Goal: Task Accomplishment & Management: Manage account settings

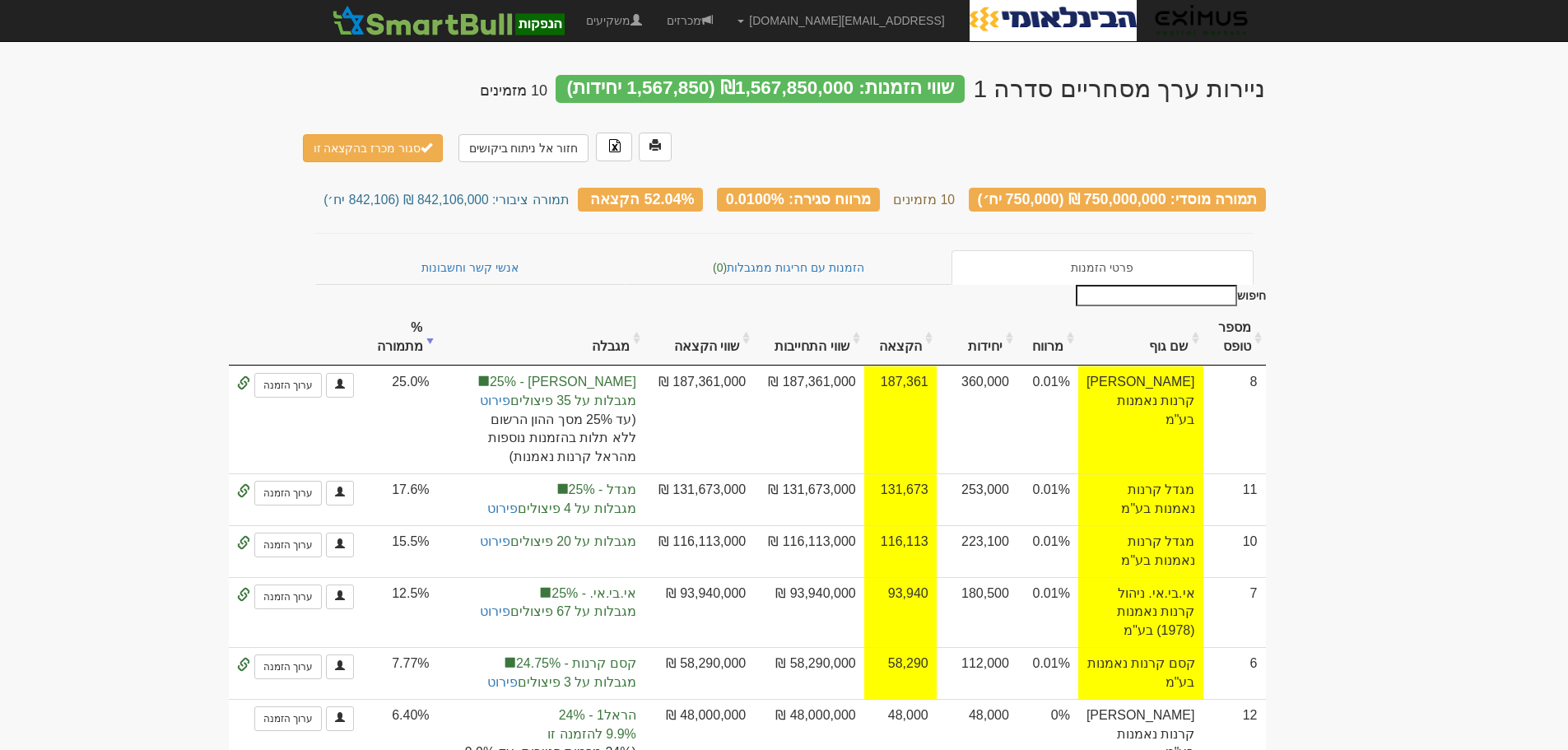
click at [152, 253] on body "[EMAIL_ADDRESS][DOMAIN_NAME] הגדרות חשבונות הנפקה תבניות הודעות קיבול" at bounding box center [784, 664] width 1568 height 1330
click at [1425, 215] on body "[EMAIL_ADDRESS][DOMAIN_NAME] הגדרות חשבונות הנפקה תבניות הודעות קיבול" at bounding box center [784, 664] width 1568 height 1330
click at [1336, 327] on body "[EMAIL_ADDRESS][DOMAIN_NAME] הגדרות חשבונות הנפקה תבניות הודעות קיבול" at bounding box center [784, 664] width 1568 height 1330
click at [1454, 378] on body "[EMAIL_ADDRESS][DOMAIN_NAME] הגדרות חשבונות הנפקה תבניות הודעות קיבול" at bounding box center [784, 664] width 1568 height 1330
click at [1340, 500] on body "[EMAIL_ADDRESS][DOMAIN_NAME] הגדרות חשבונות הנפקה תבניות הודעות קיבול" at bounding box center [784, 664] width 1568 height 1330
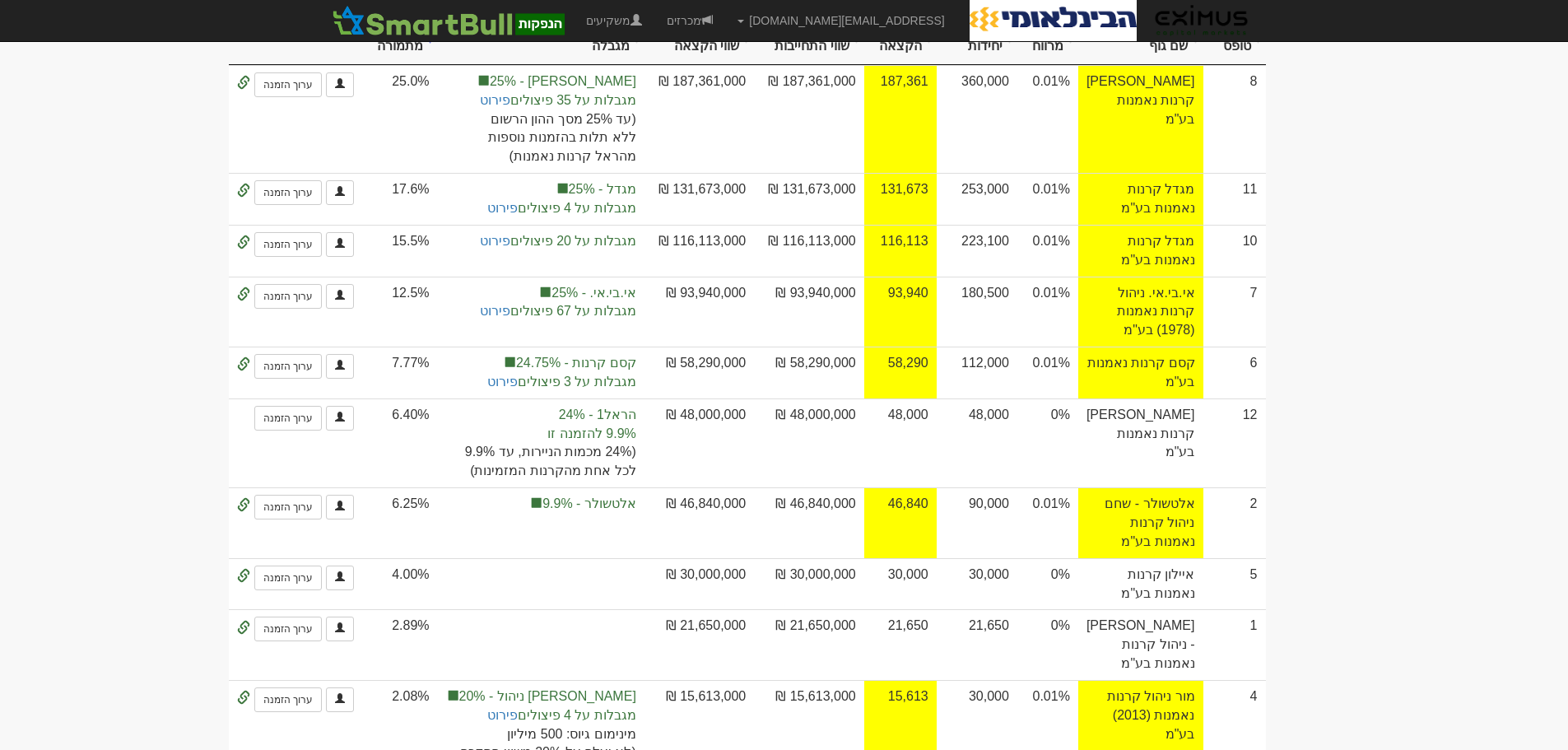
scroll to position [329, 0]
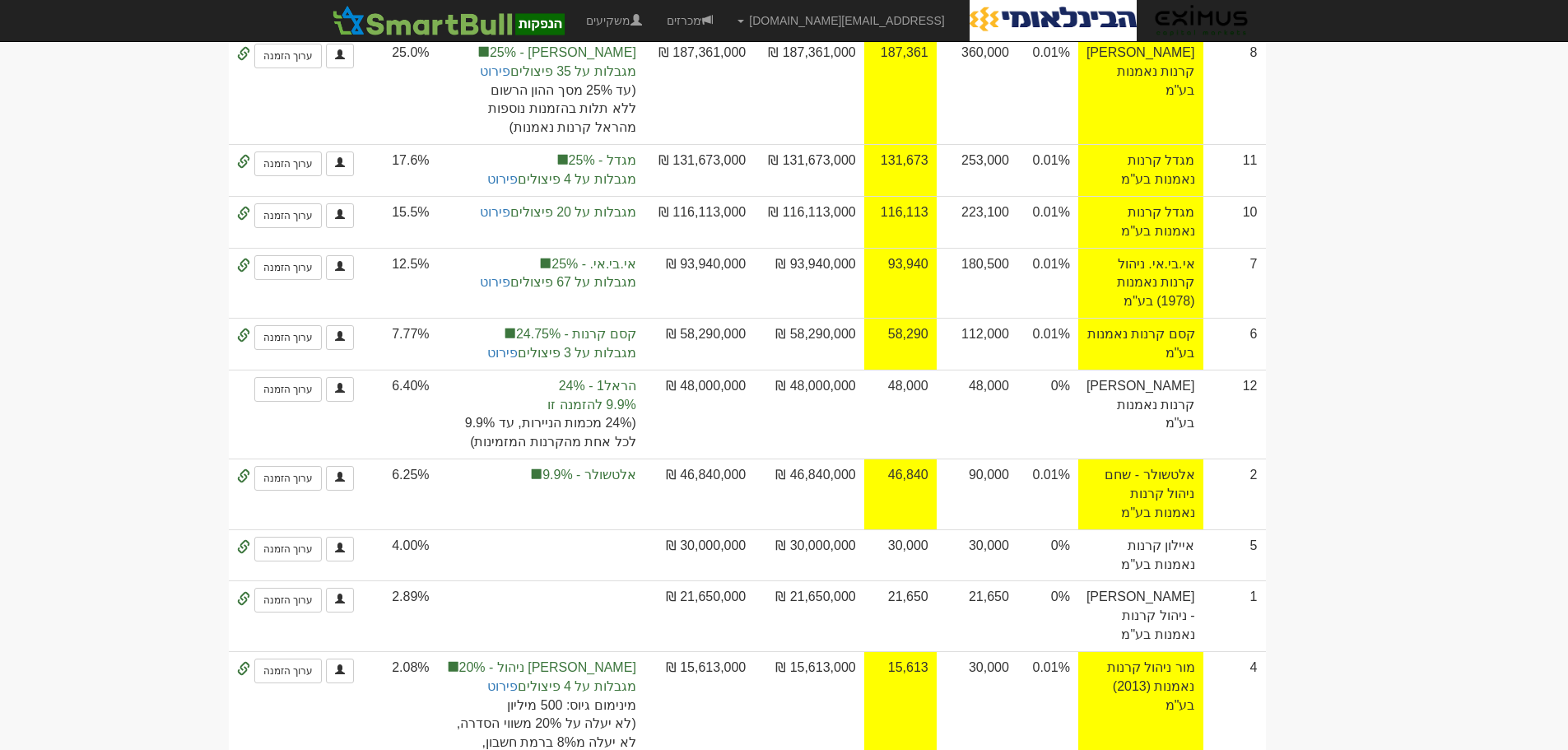
click at [1435, 349] on body "orenf@eximuscm.com הגדרות חשבונות הנפקה תבניות הודעות קיבול" at bounding box center [784, 335] width 1568 height 1330
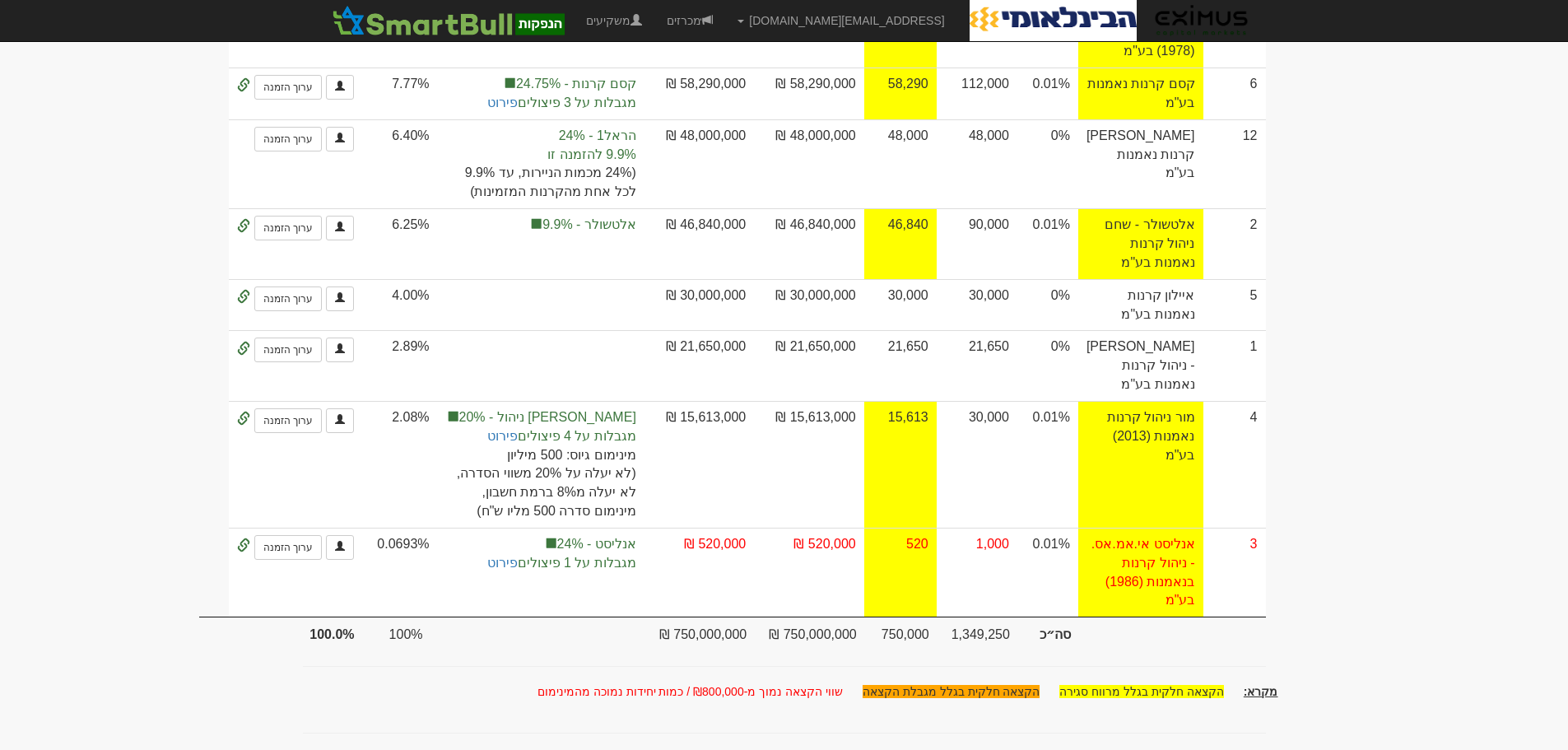
scroll to position [575, 0]
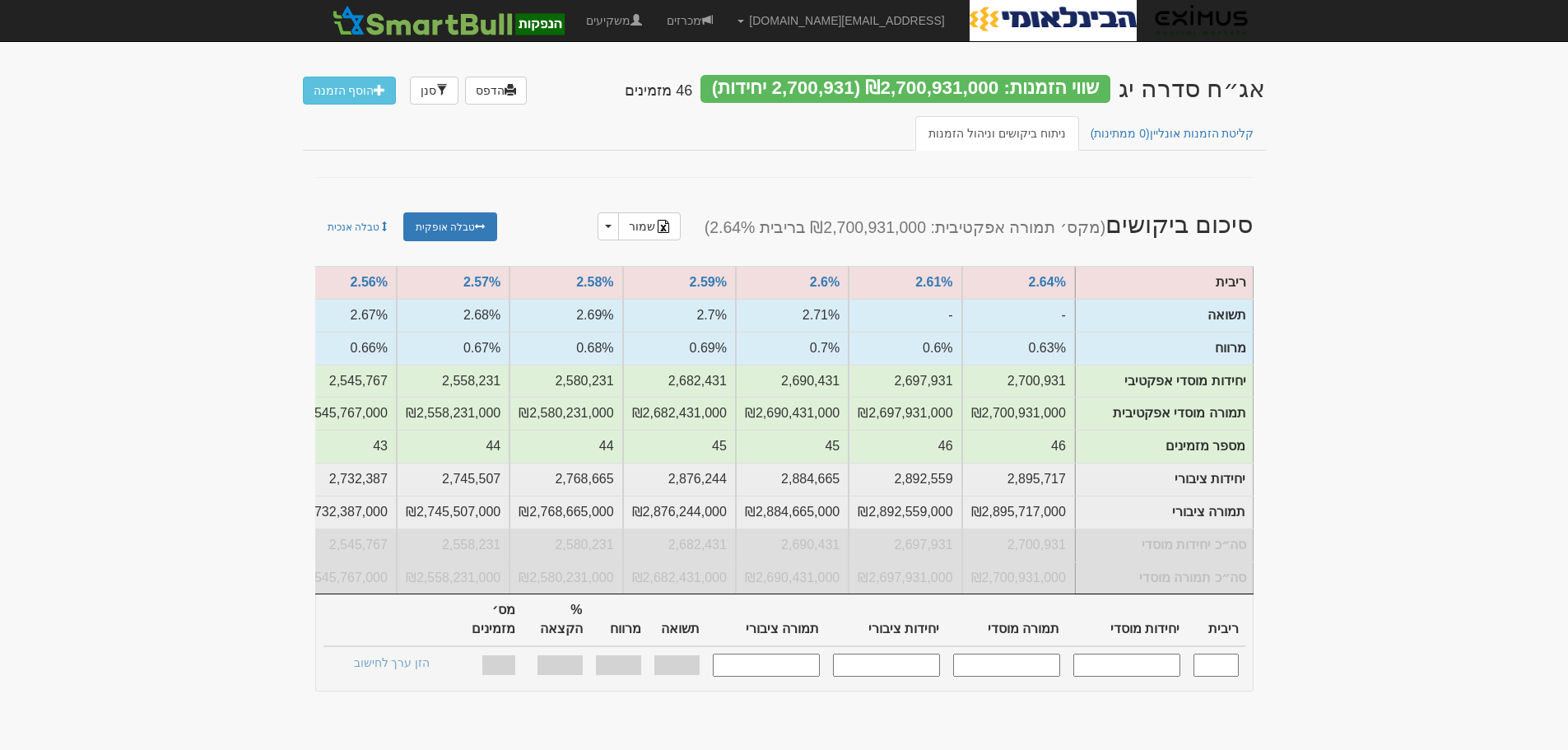
scroll to position [0, -684]
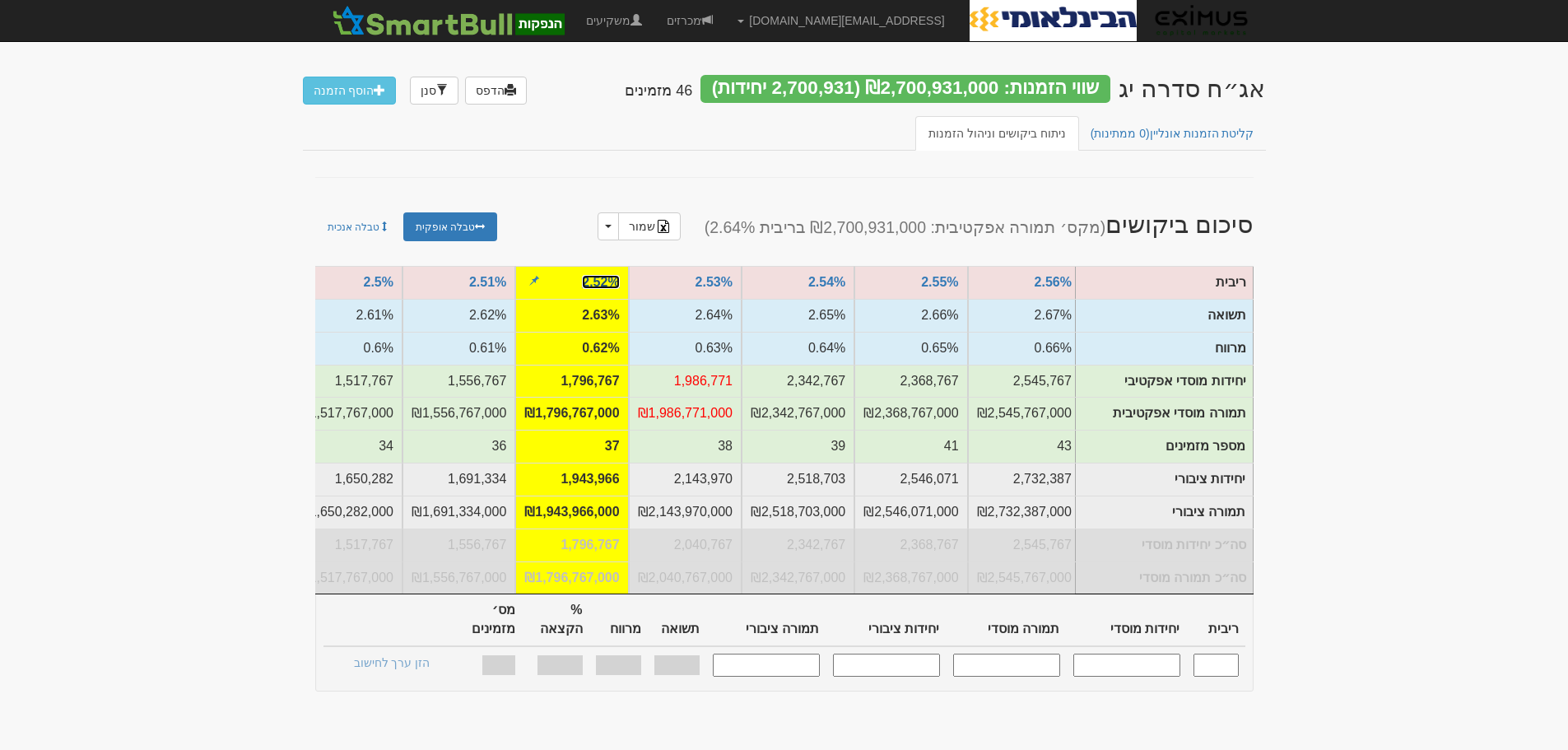
click at [595, 278] on link "2.52%" at bounding box center [601, 281] width 37 height 14
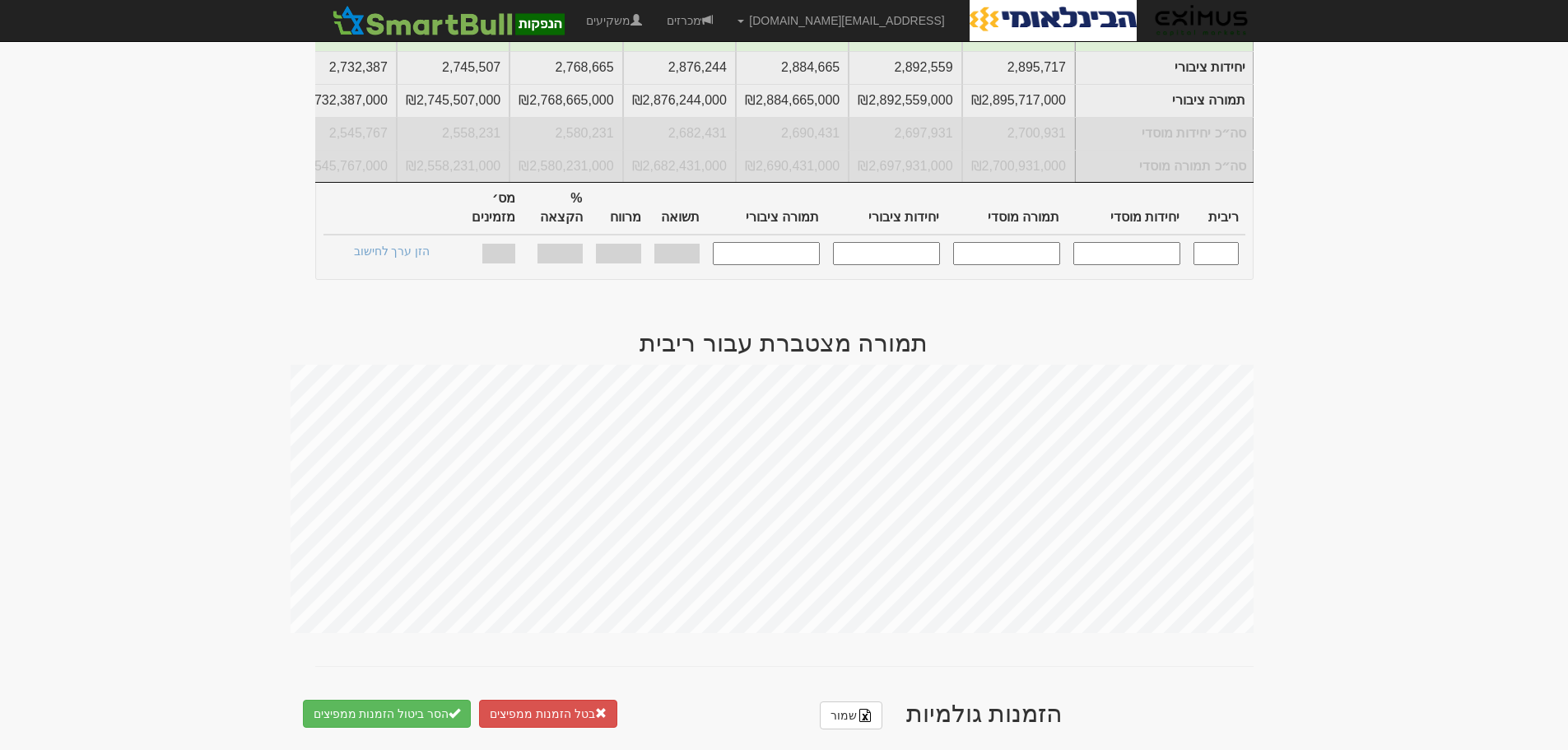
scroll to position [988, 0]
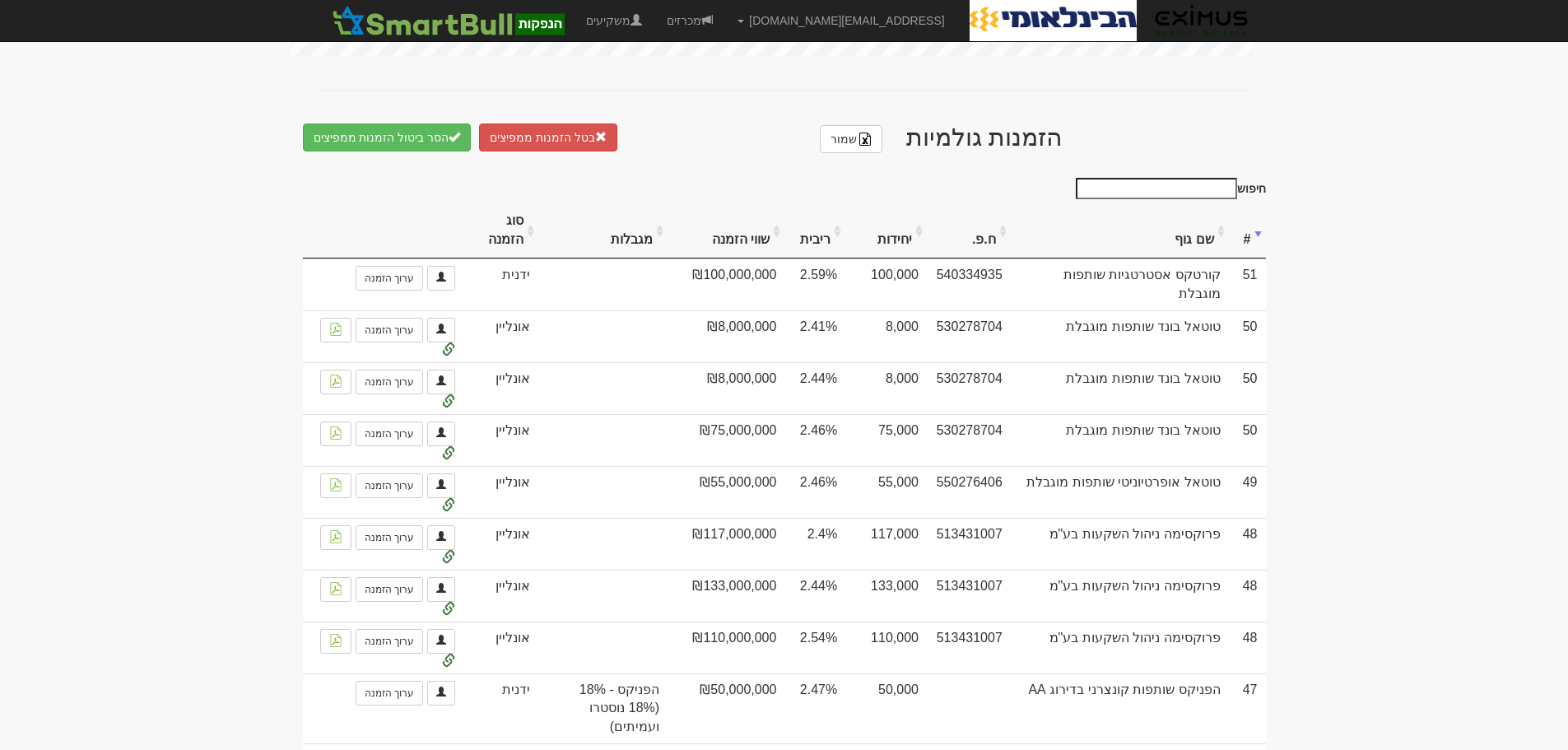
click at [1171, 232] on th "שם גוף" at bounding box center [1120, 230] width 218 height 55
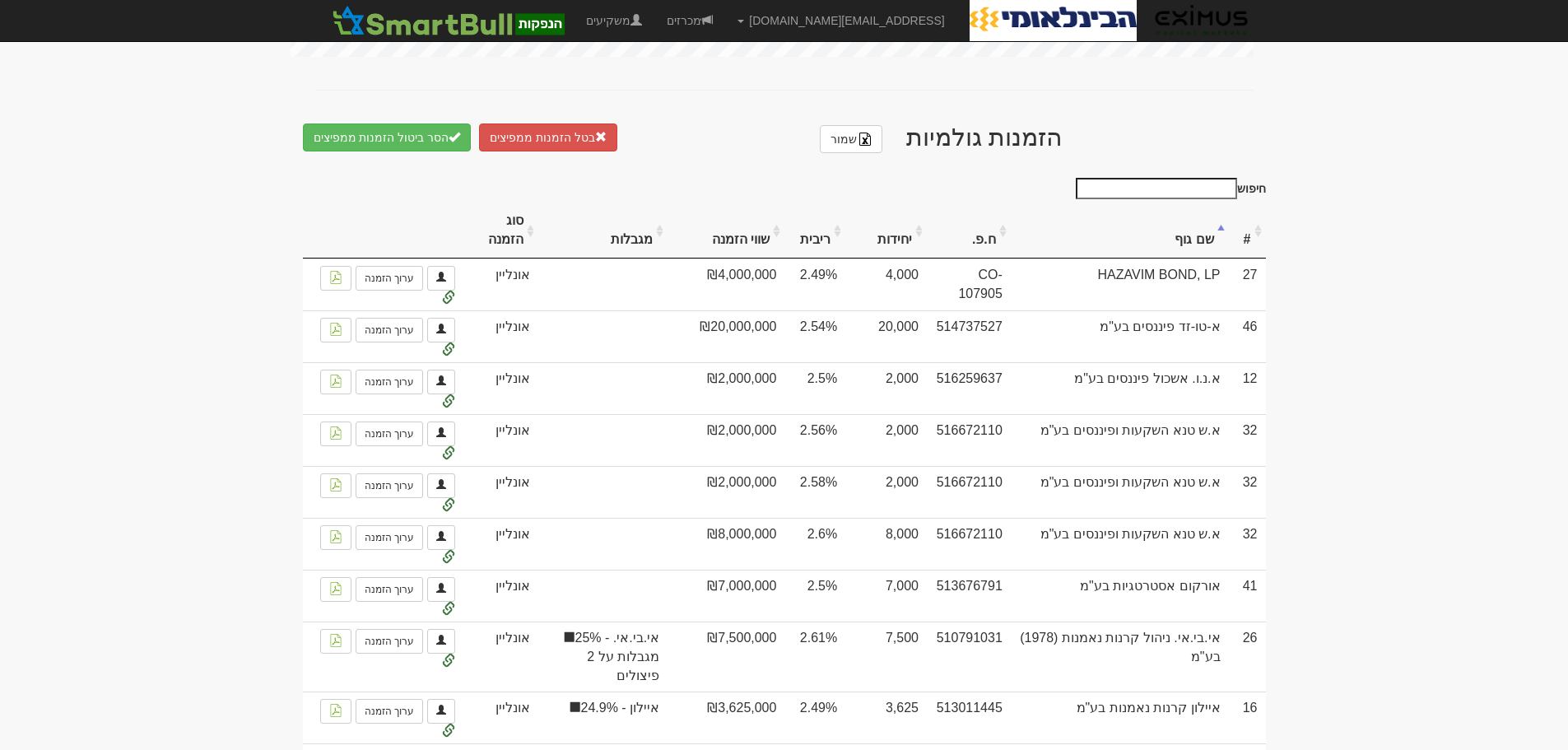
click at [1171, 232] on th "שם גוף" at bounding box center [1120, 230] width 218 height 55
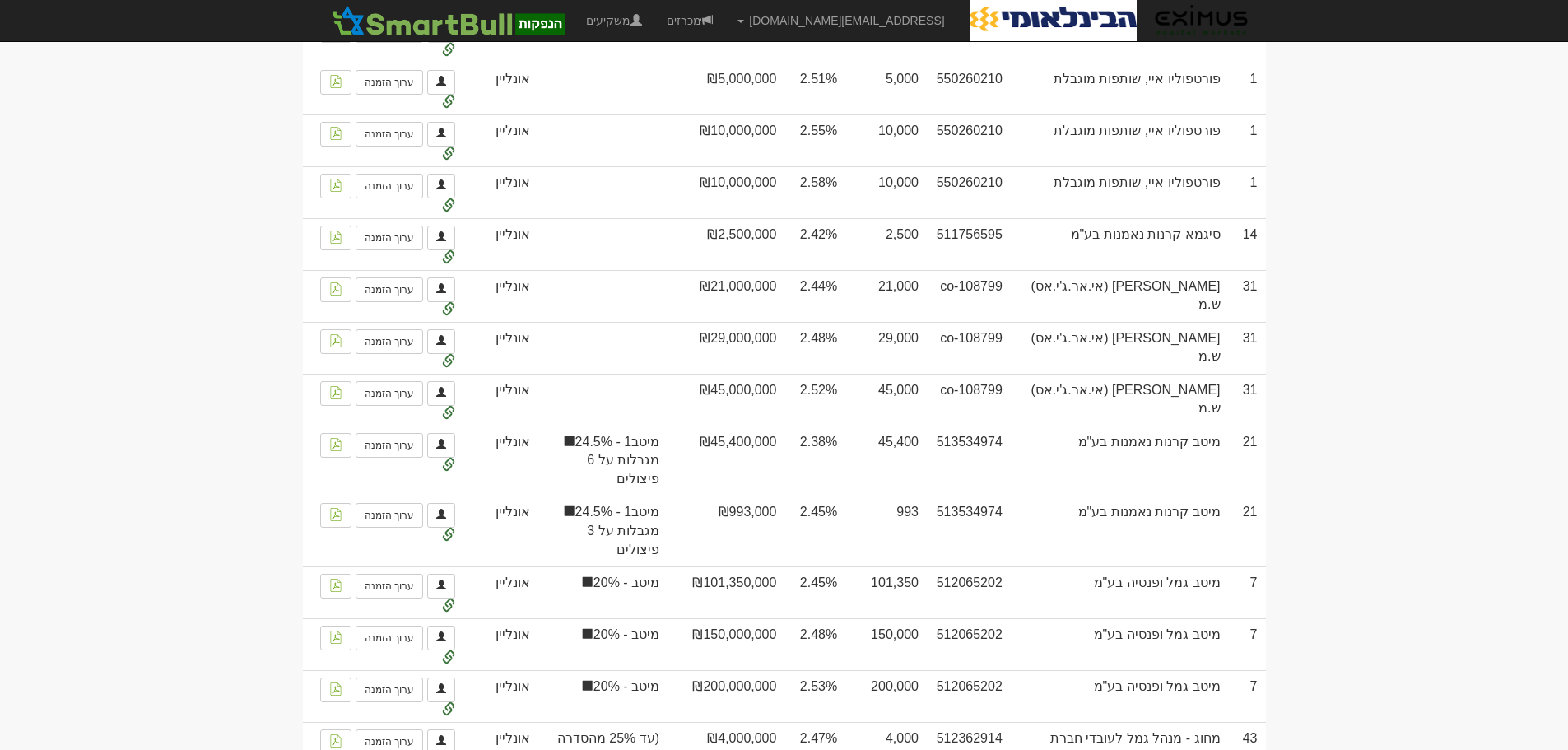
scroll to position [1564, 0]
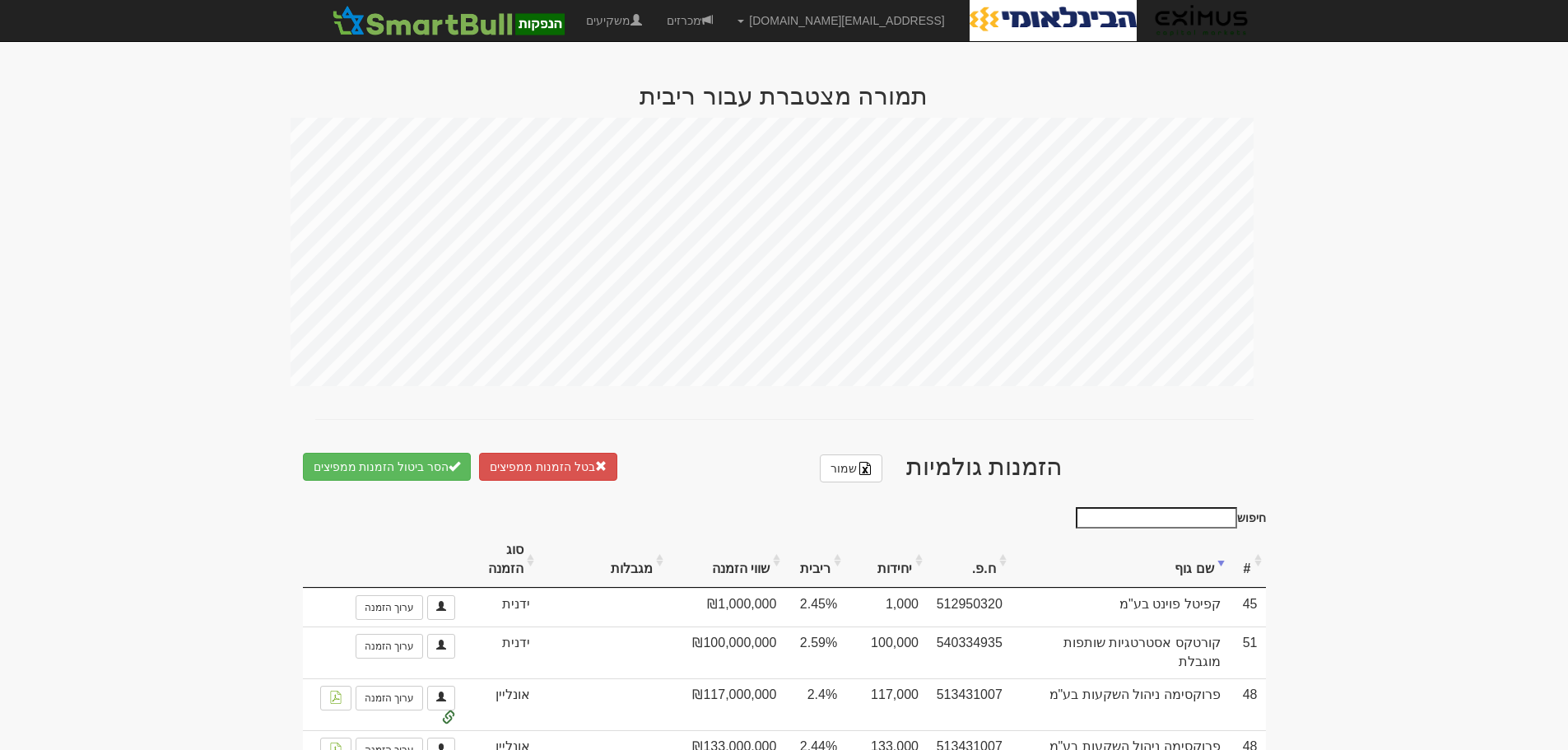
scroll to position [165, 0]
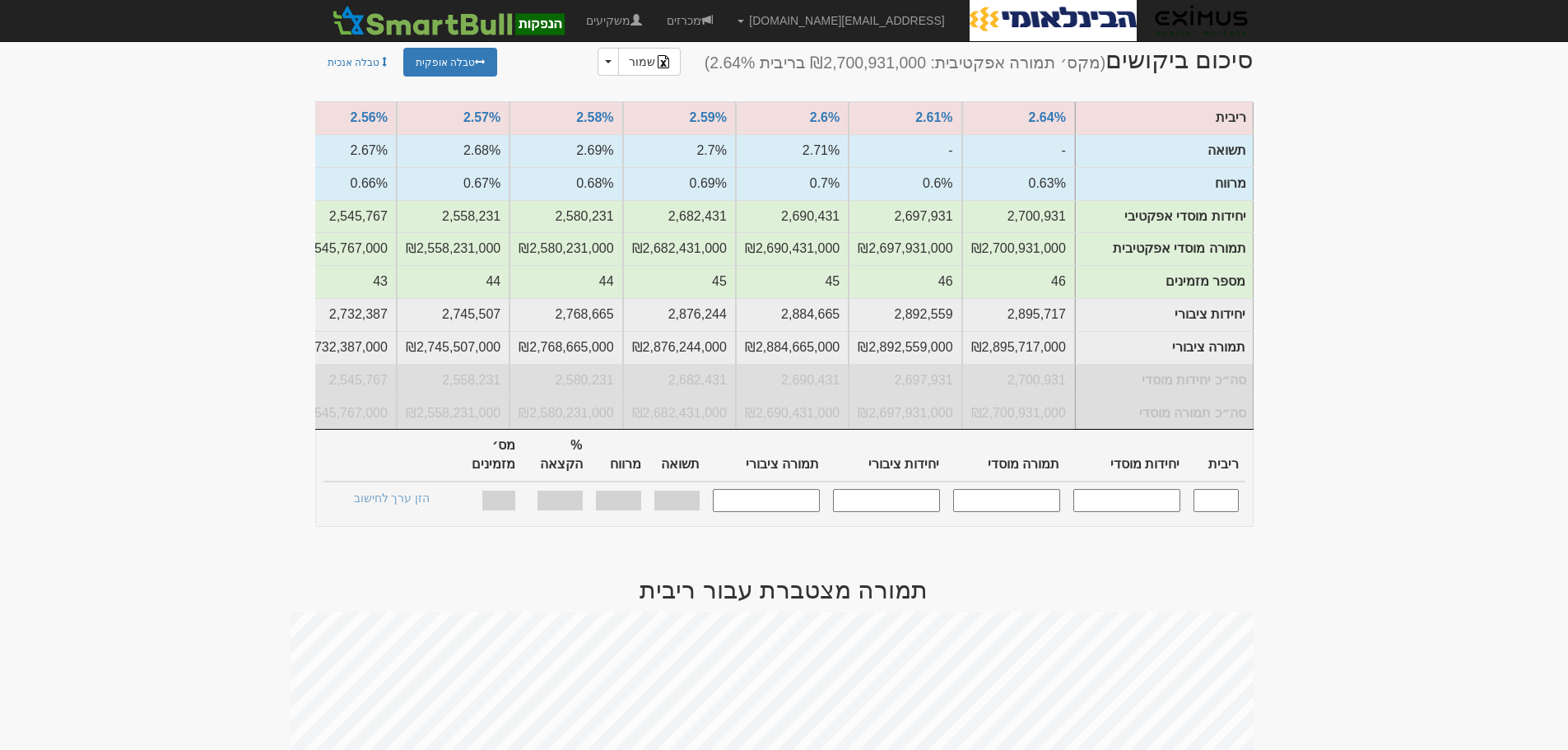
drag, startPoint x: 1547, startPoint y: 357, endPoint x: 1485, endPoint y: 349, distance: 62.5
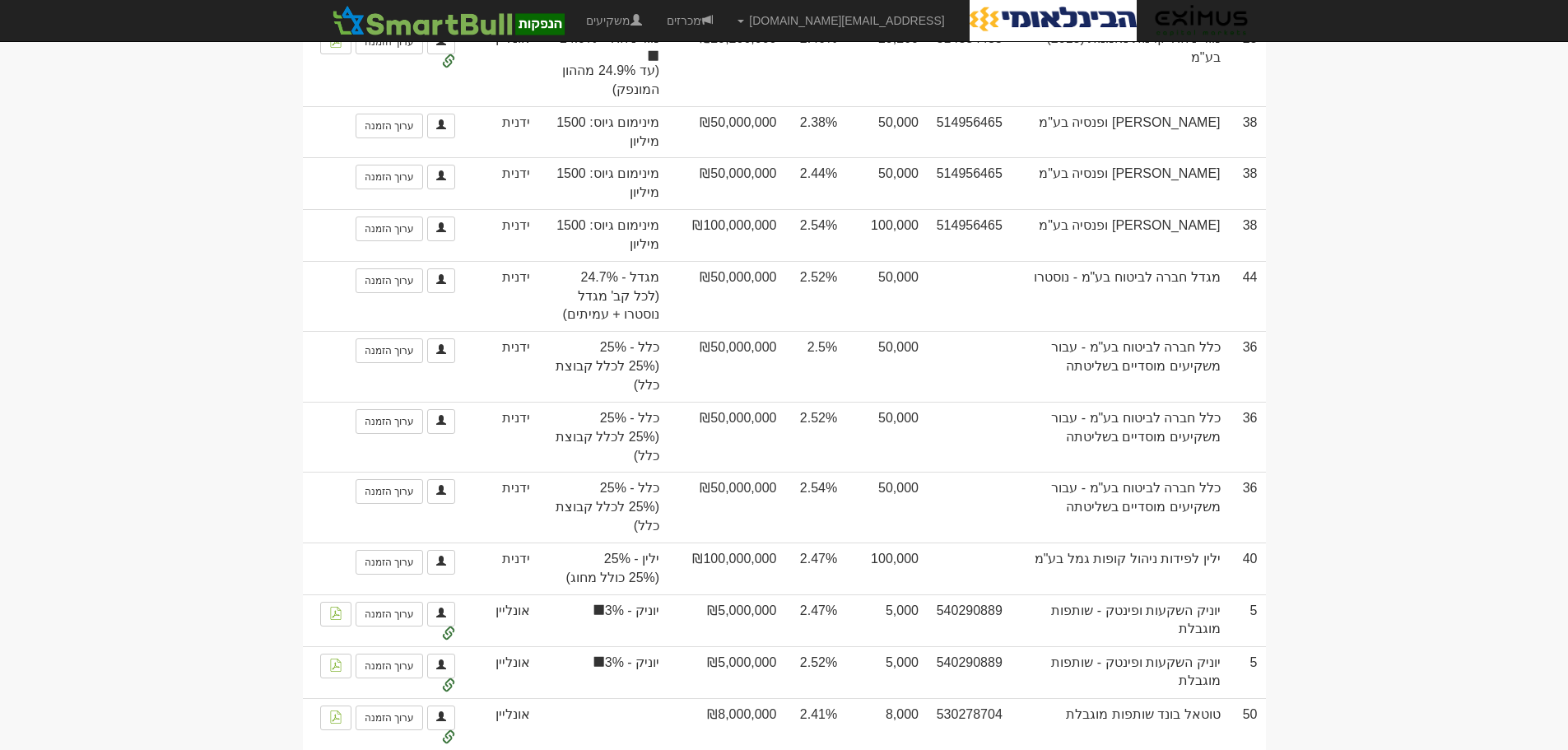
scroll to position [2272, 0]
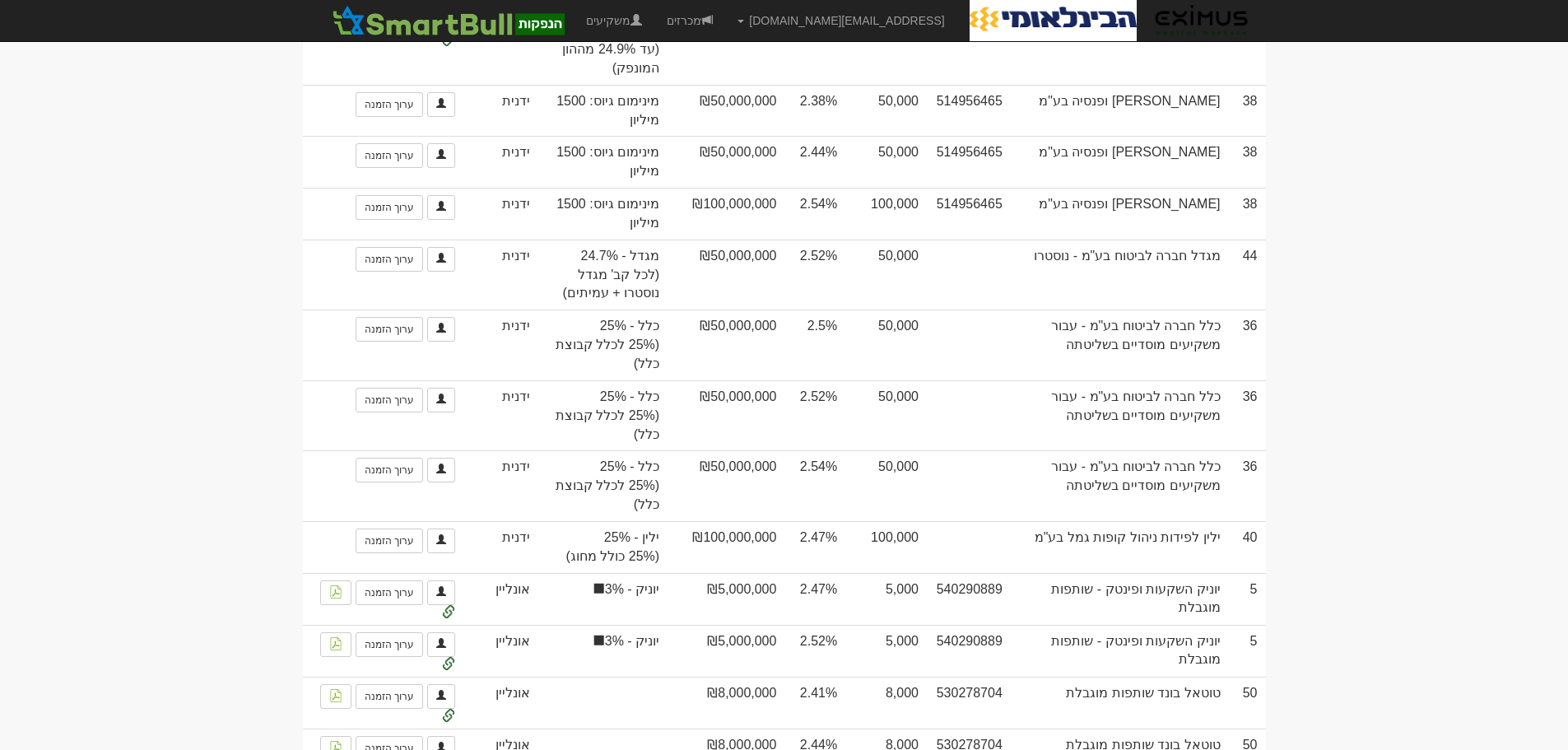
click at [1429, 443] on body "orenf@eximuscm.com הגדרות חשבונות הנפקה תבניות הודעות קיבול" at bounding box center [784, 730] width 1568 height 6006
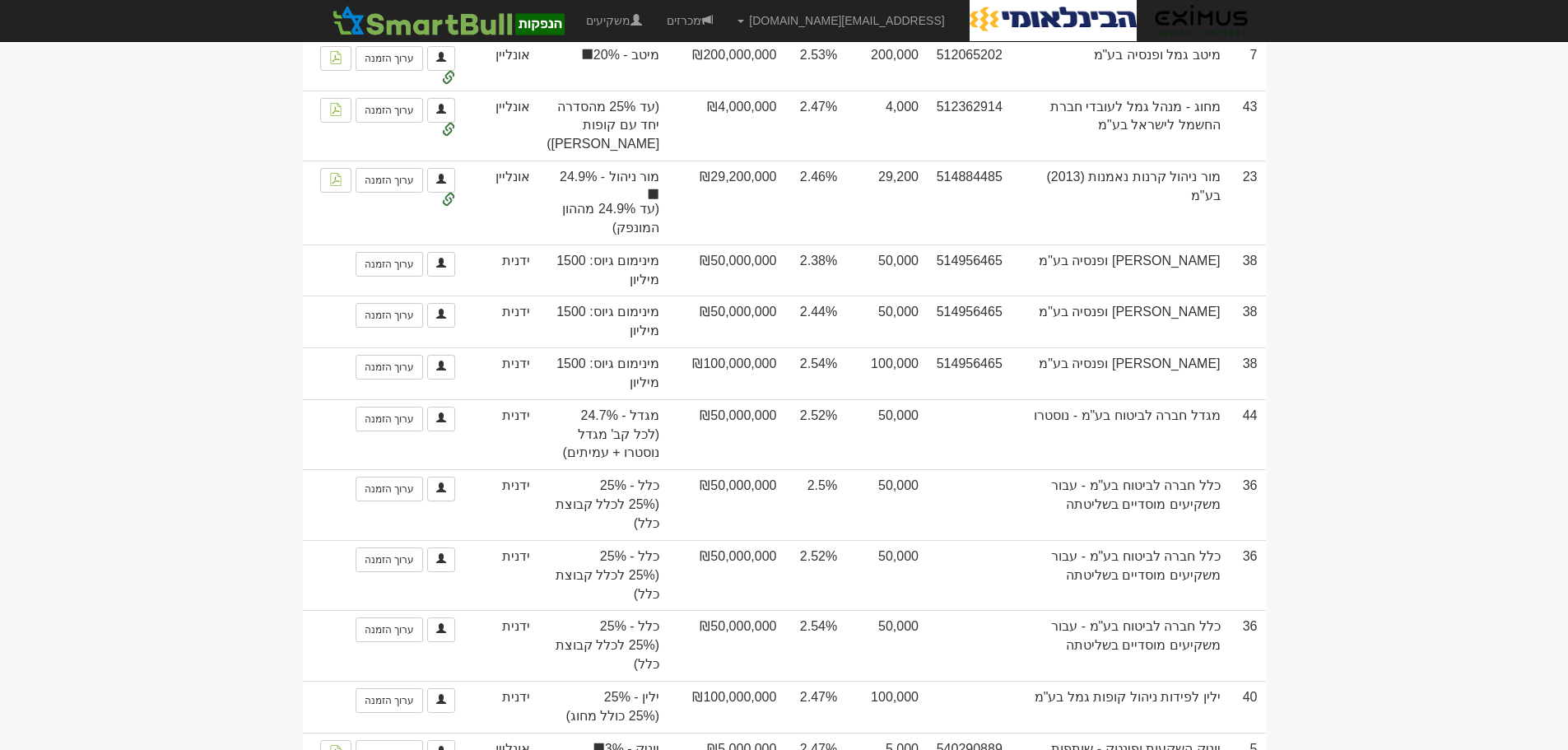
scroll to position [1943, 0]
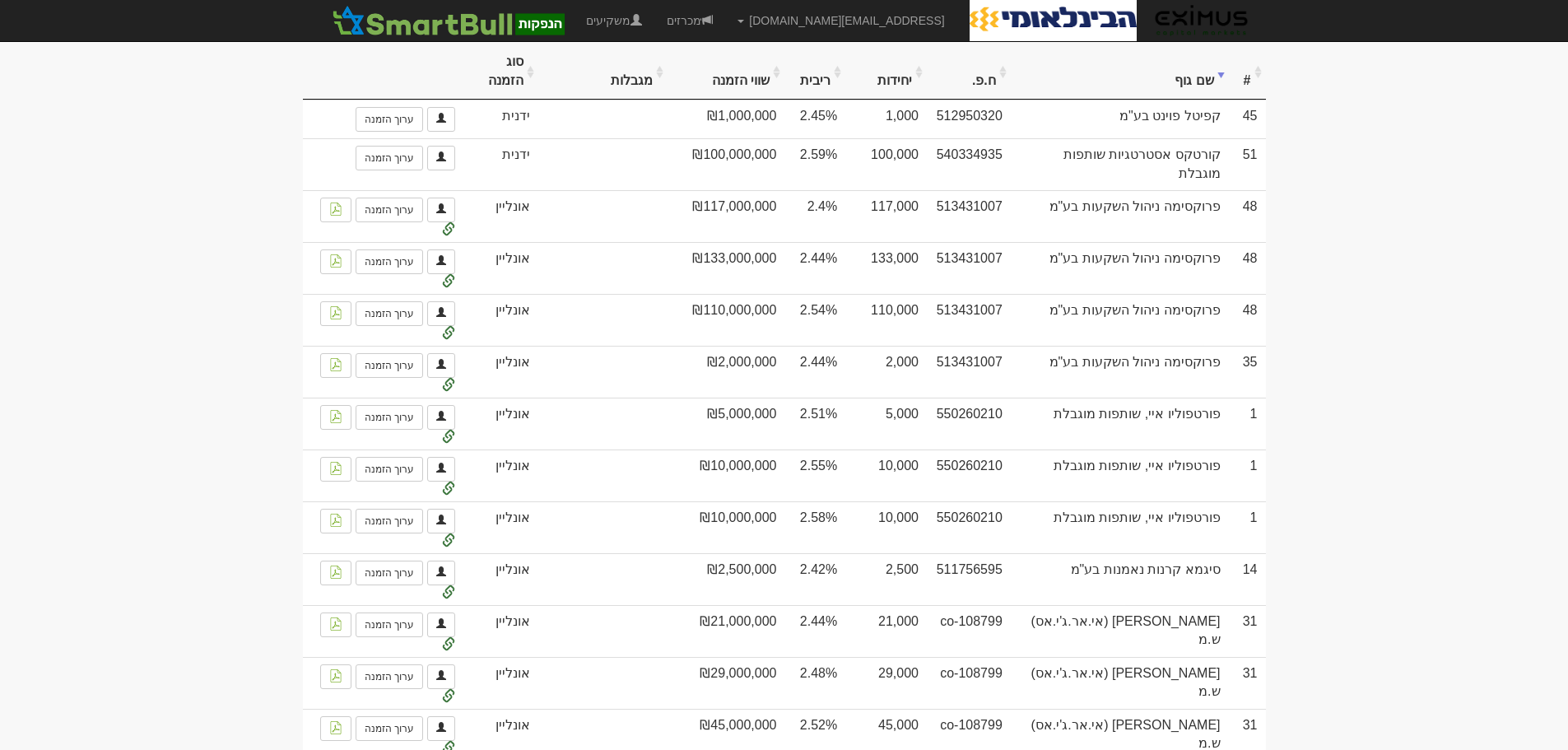
scroll to position [1120, 0]
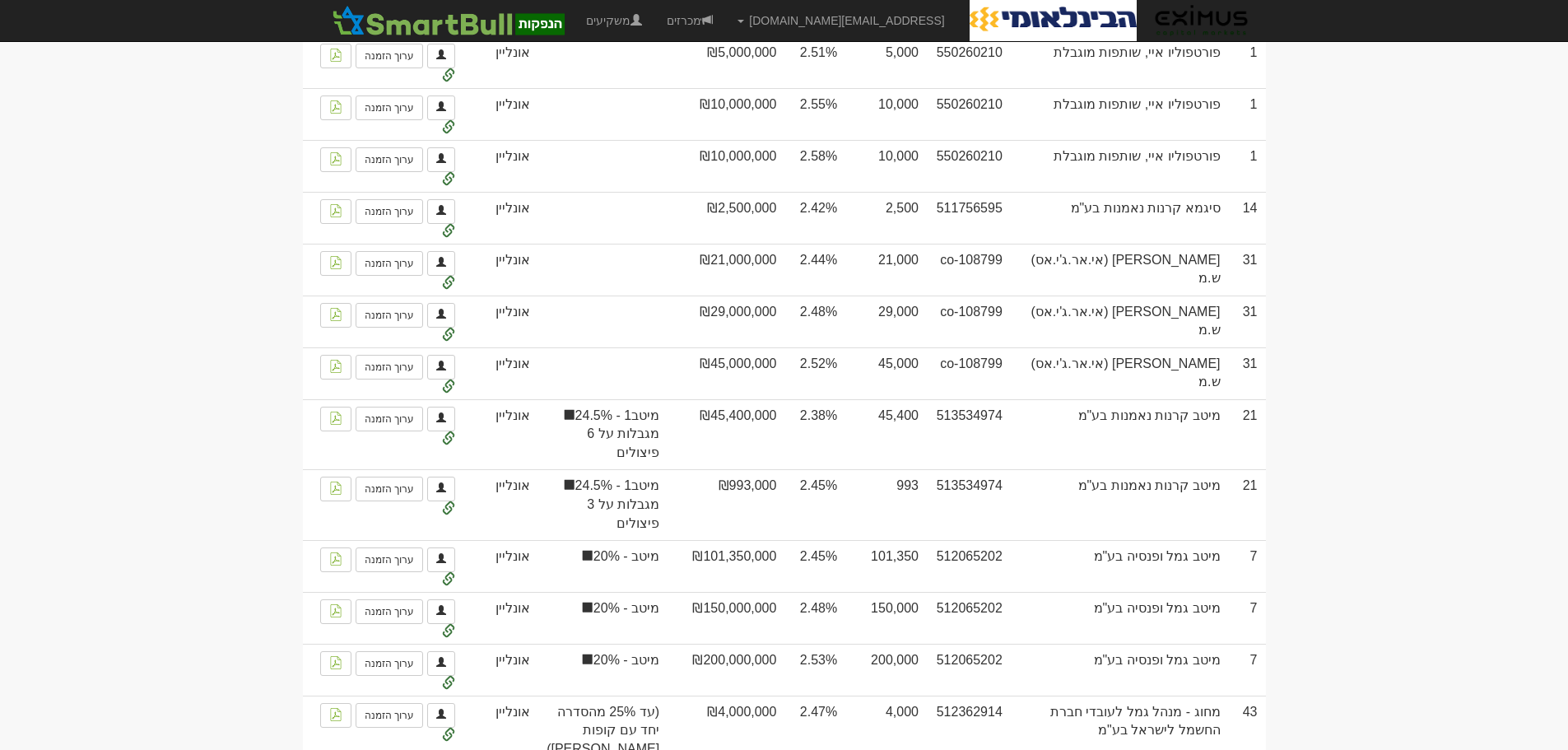
scroll to position [1532, 0]
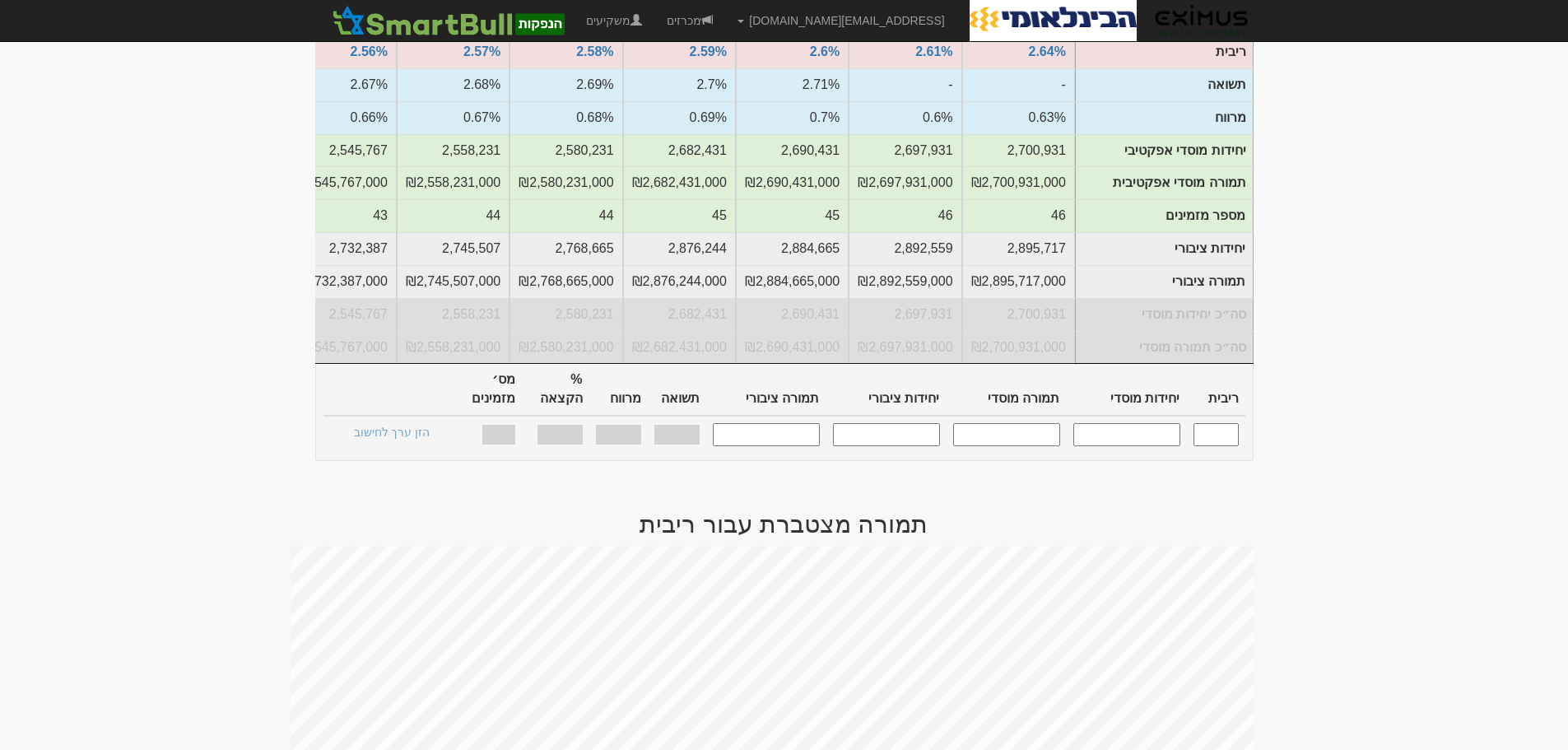
scroll to position [0, 0]
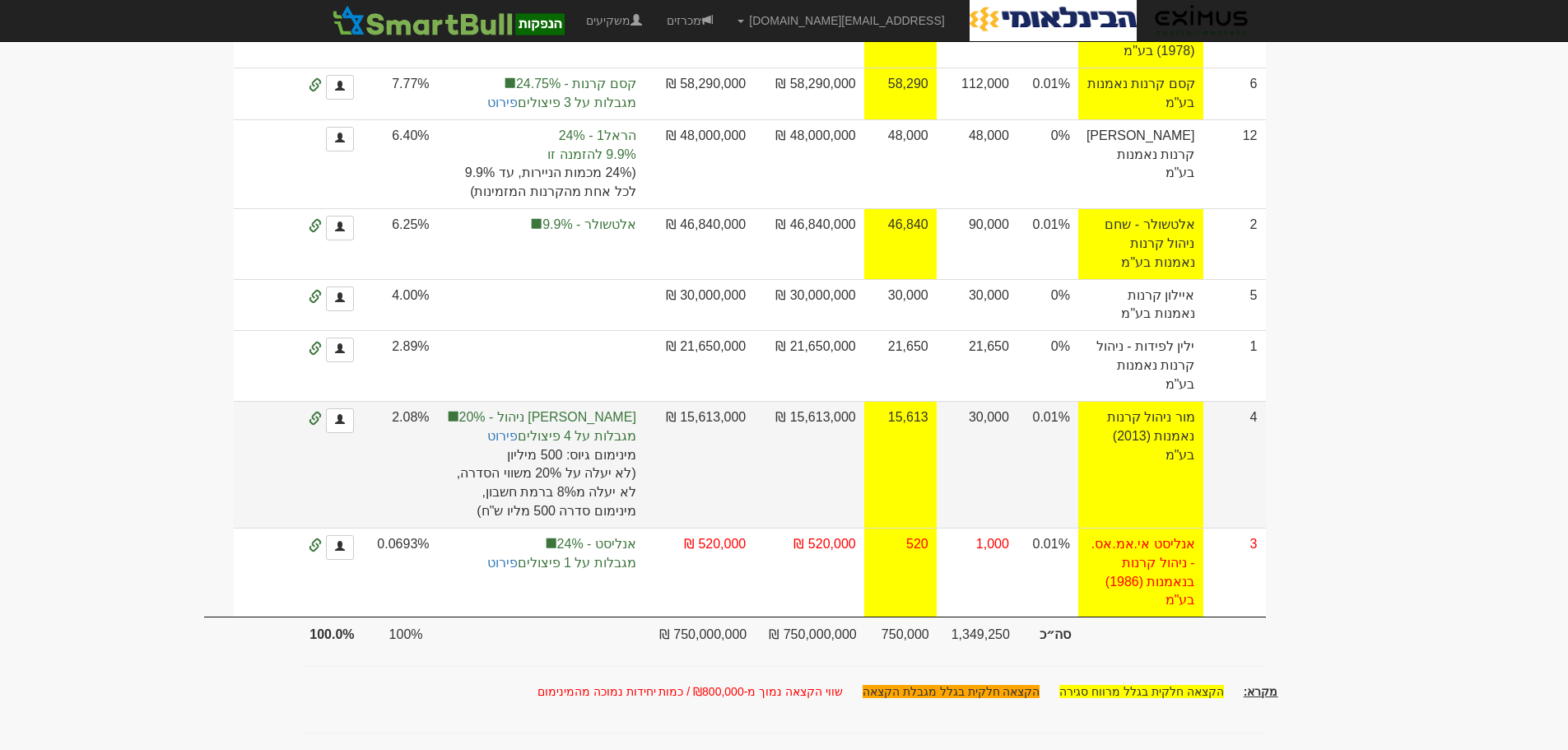
scroll to position [745, 0]
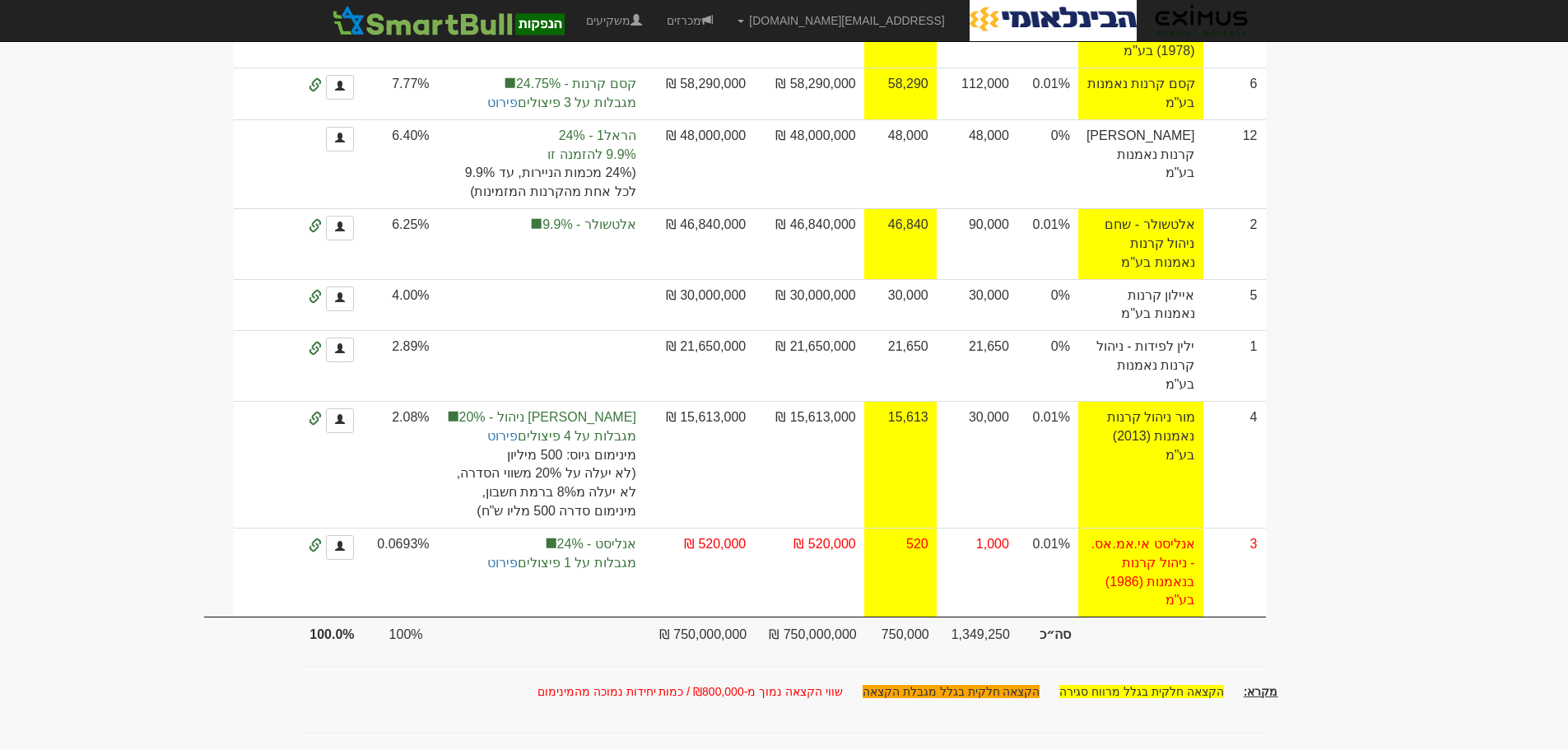
click at [219, 364] on body "orenf@eximuscm.com הגדרות חשבונות הנפקה תבניות הודעות קיבול" at bounding box center [784, 82] width 1568 height 1336
click at [1502, 281] on body "[EMAIL_ADDRESS][DOMAIN_NAME] הגדרות חשבונות הנפקה תבניות הודעות קיבול" at bounding box center [784, 82] width 1568 height 1336
click at [297, 321] on body "[EMAIL_ADDRESS][DOMAIN_NAME] הגדרות חשבונות הנפקה תבניות הודעות קיבול" at bounding box center [784, 82] width 1568 height 1336
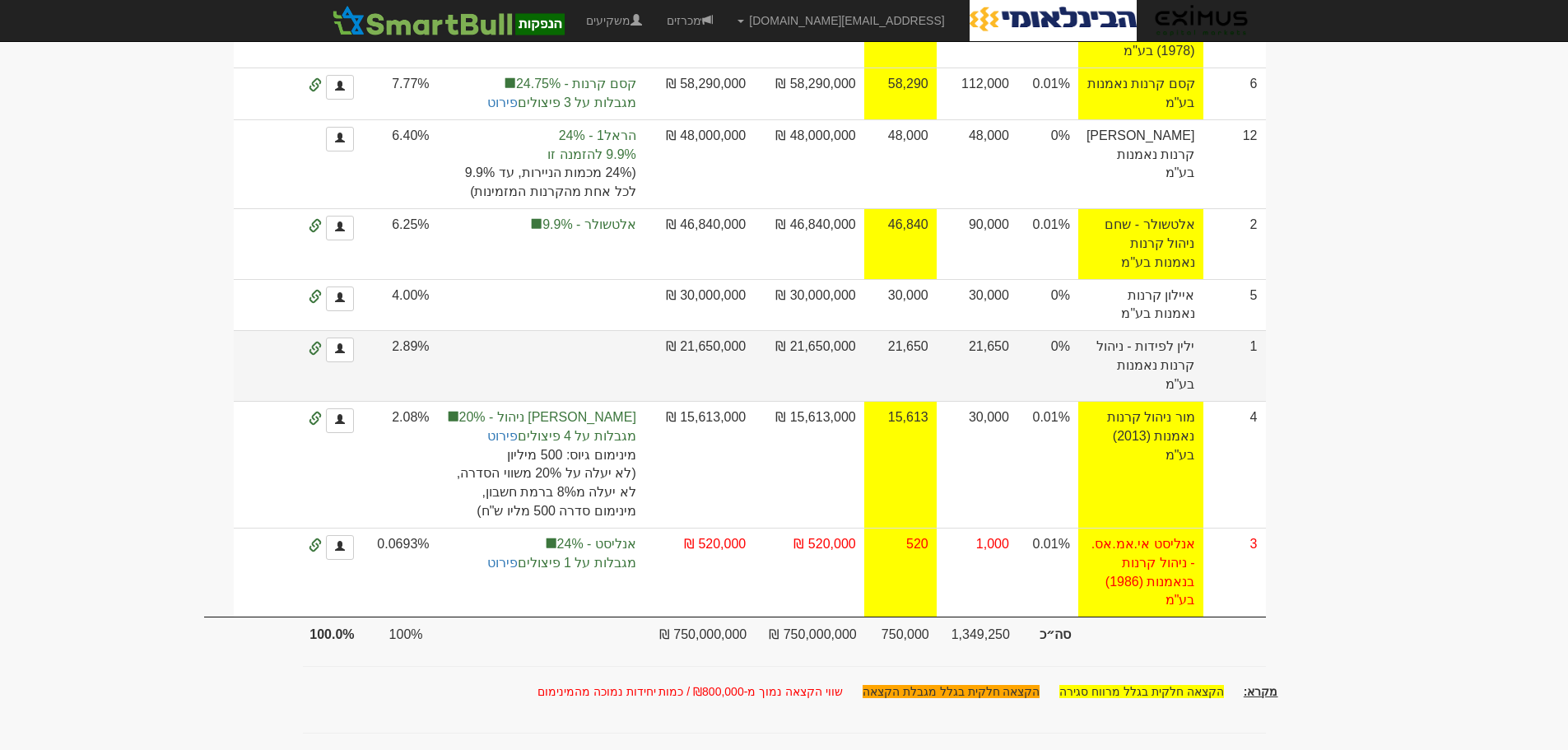
scroll to position [823, 0]
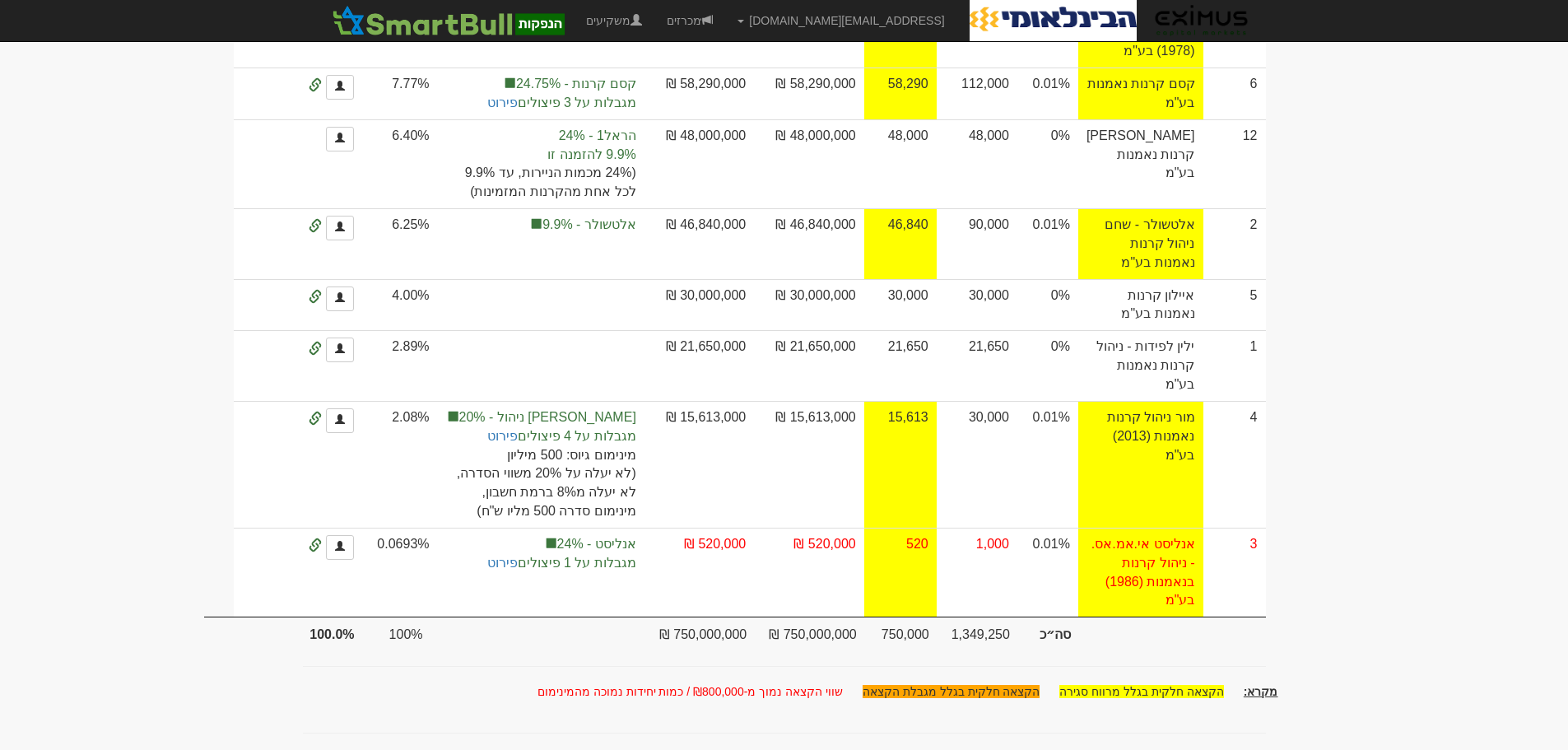
click at [1372, 381] on body "[EMAIL_ADDRESS][DOMAIN_NAME] הגדרות חשבונות הנפקה תבניות הודעות קיבול" at bounding box center [784, 82] width 1568 height 1336
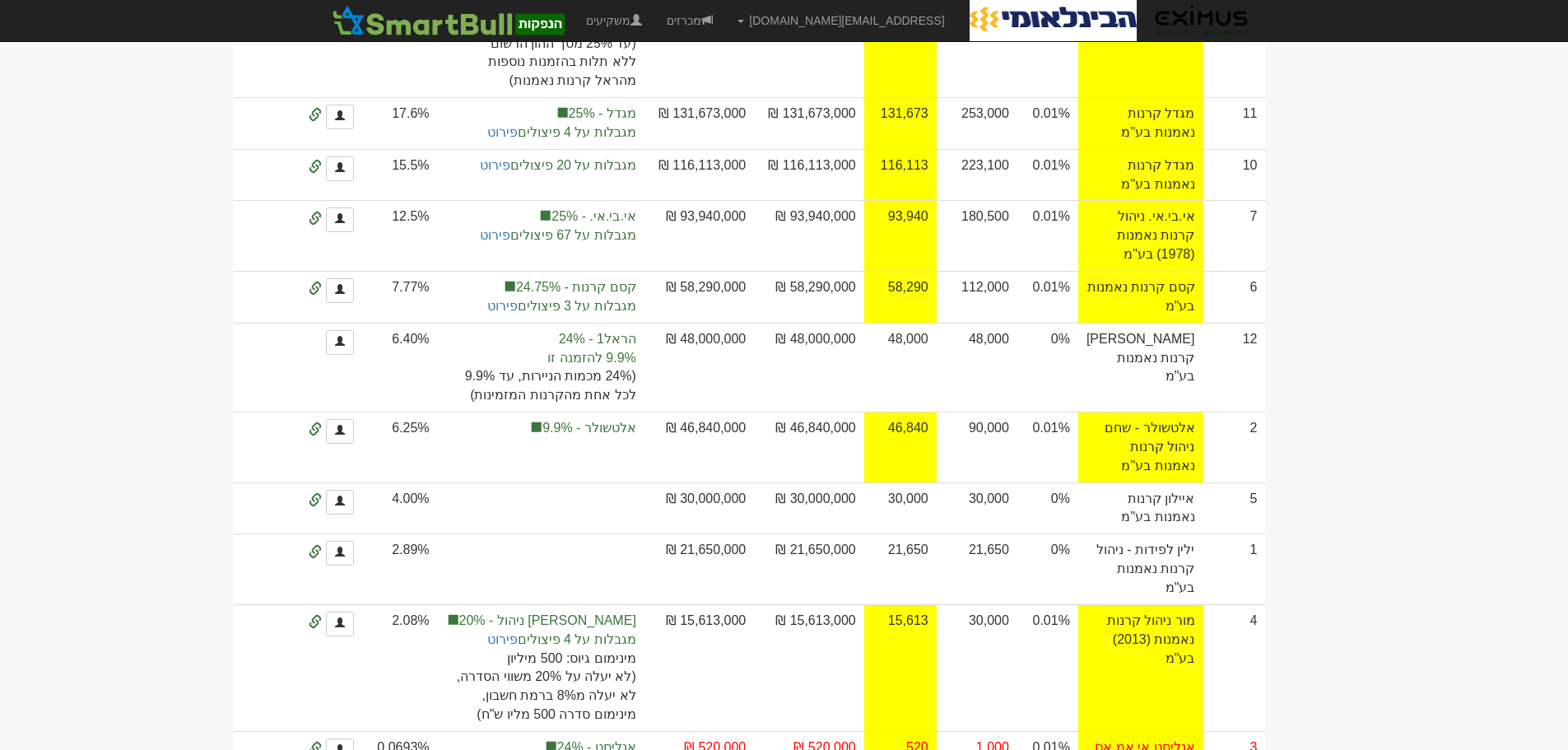
scroll to position [0, 0]
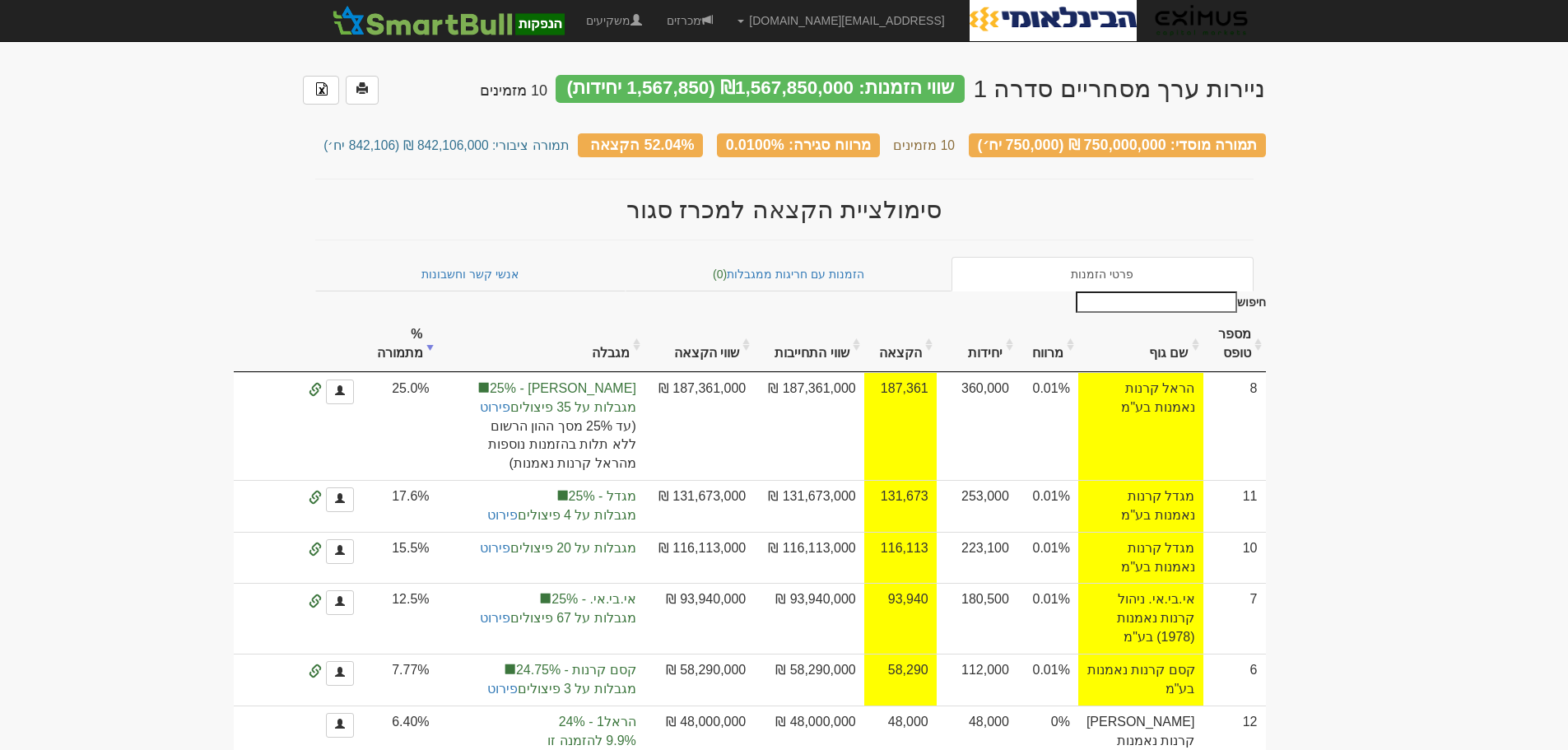
click at [1449, 352] on body "[EMAIL_ADDRESS][DOMAIN_NAME] הגדרות חשבונות הנפקה תבניות הודעות קיבול" at bounding box center [784, 668] width 1568 height 1336
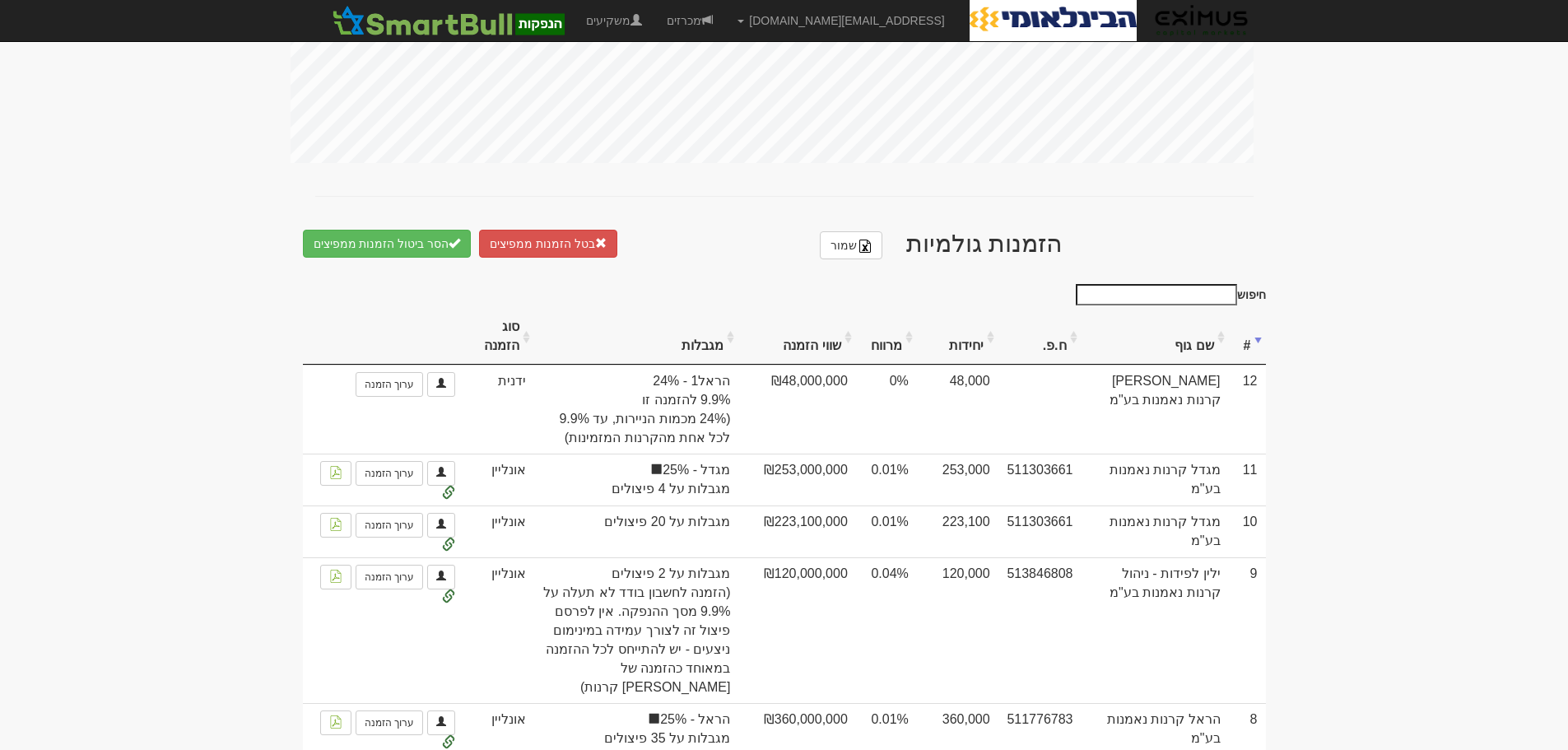
scroll to position [862, 0]
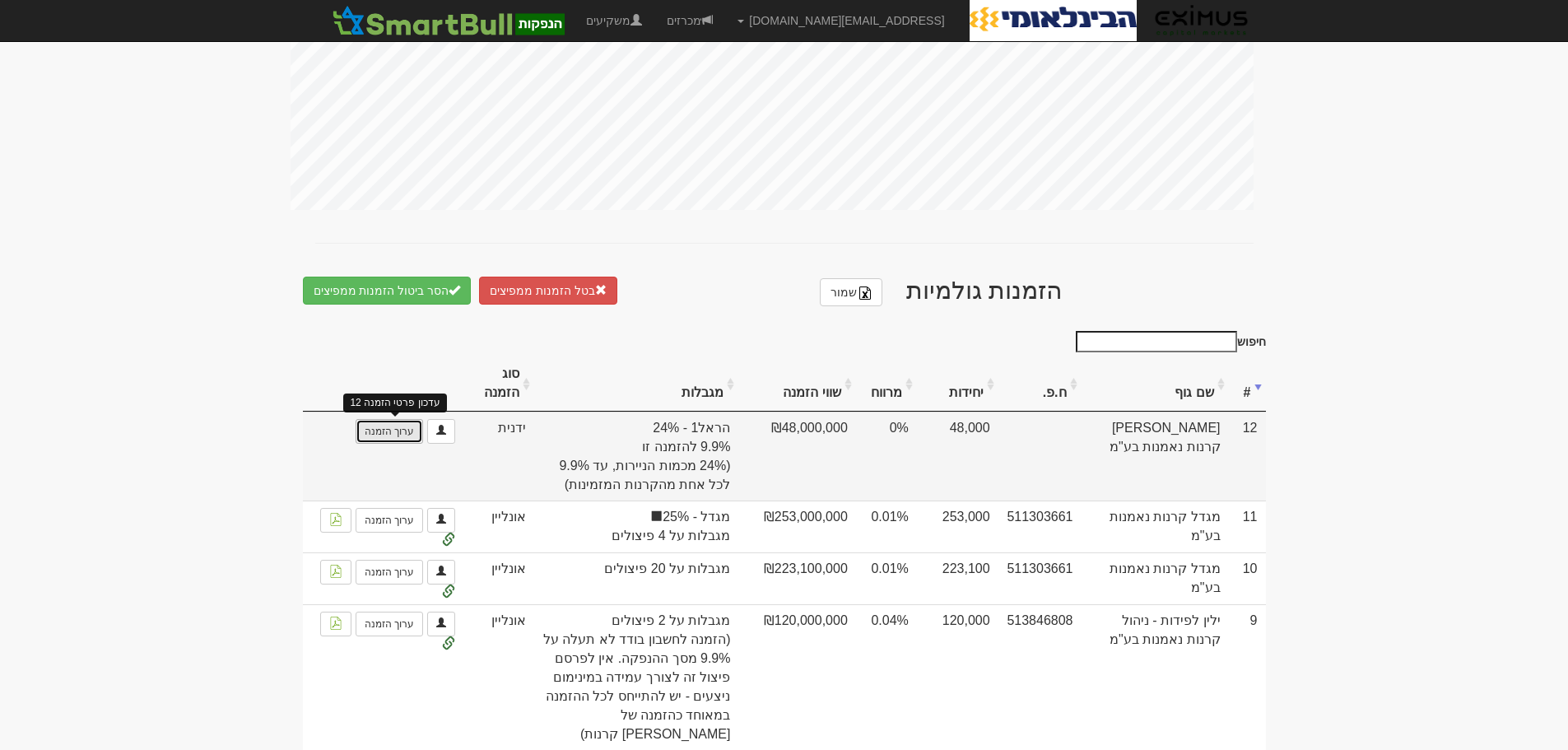
click at [381, 423] on link "ערוך הזמנה" at bounding box center [389, 431] width 67 height 25
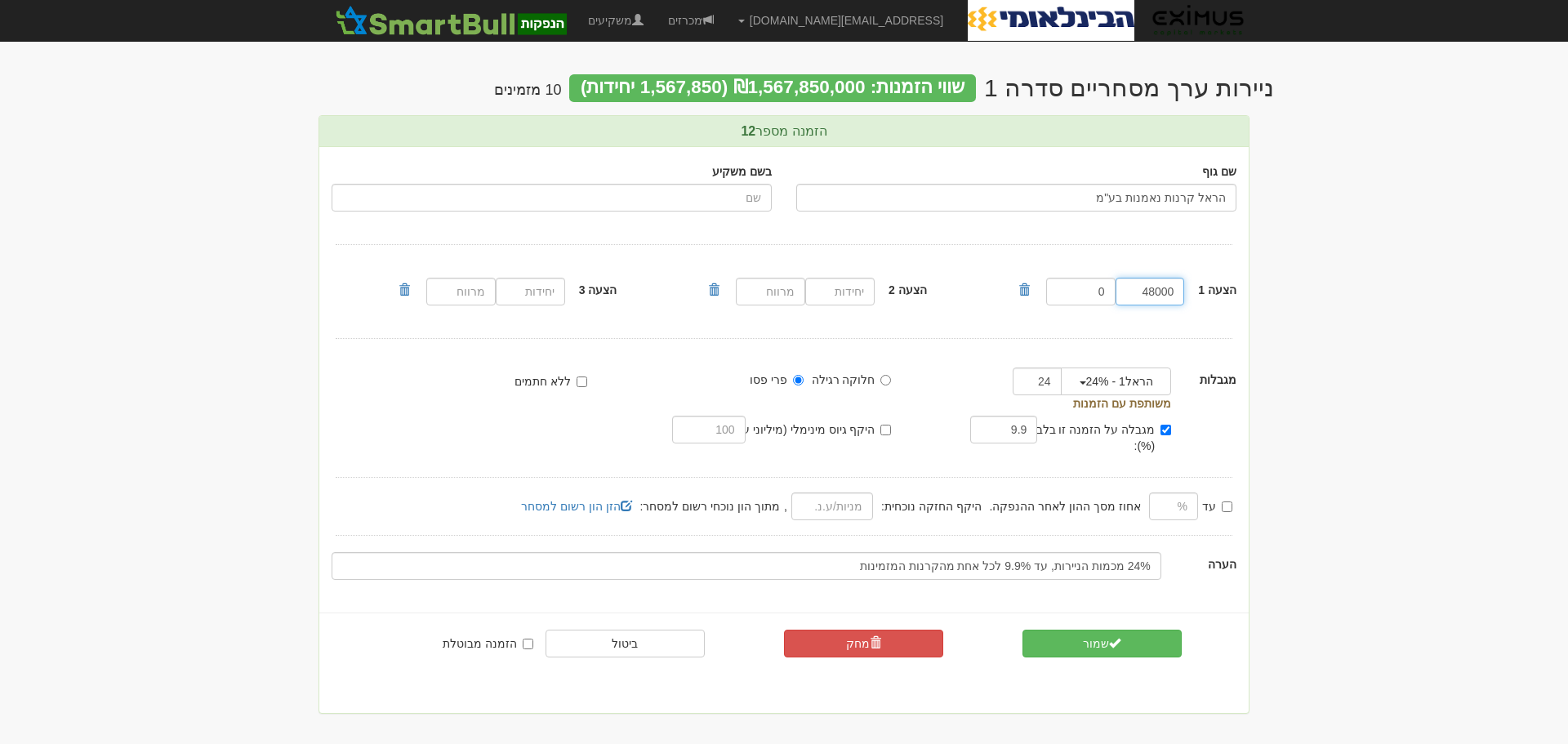
click at [1164, 289] on input "48000" at bounding box center [1150, 291] width 69 height 28
type input "480000"
click at [1090, 629] on button "שמור" at bounding box center [1102, 643] width 159 height 28
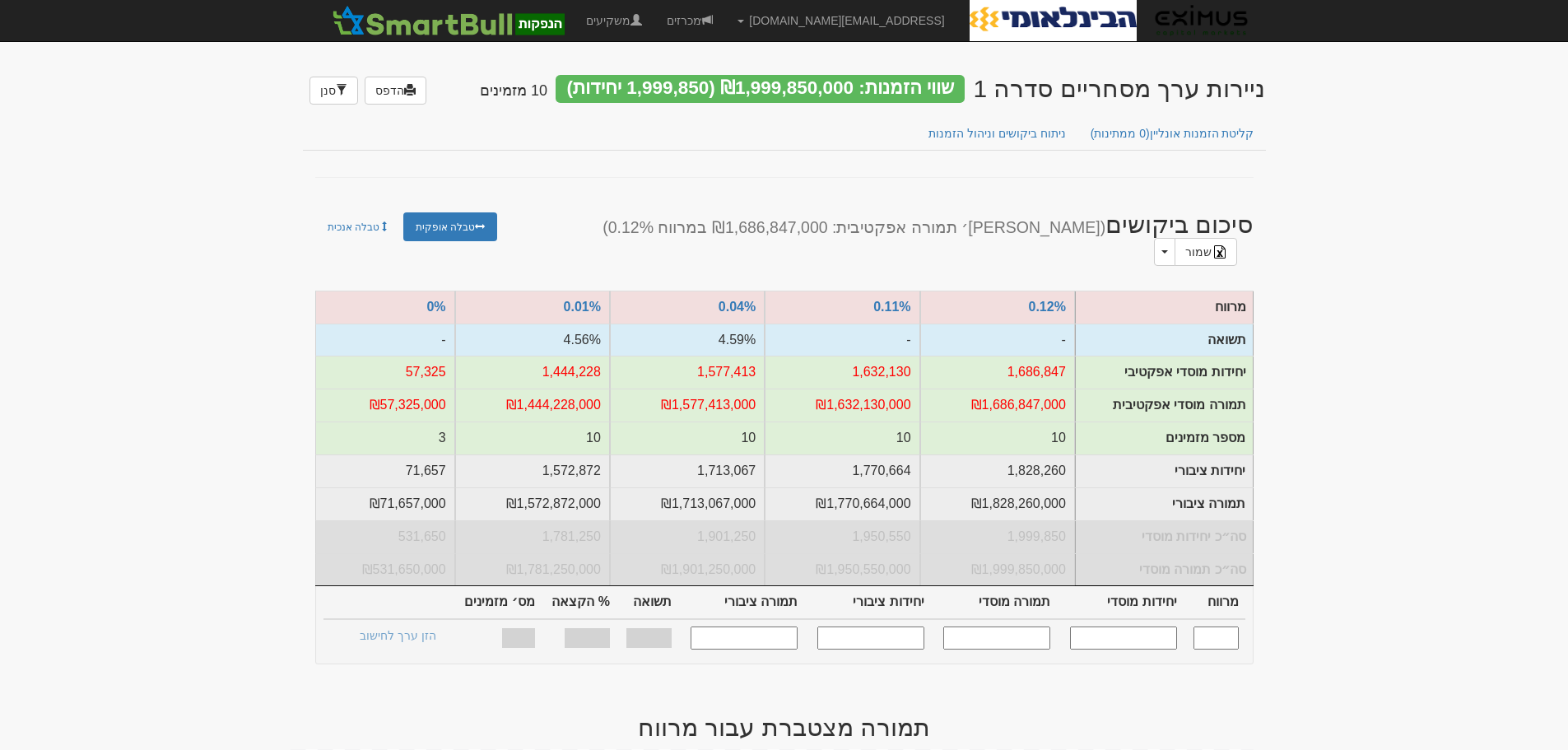
click at [1091, 626] on input "text" at bounding box center [1123, 637] width 107 height 22
click at [1109, 630] on input "text" at bounding box center [1123, 637] width 107 height 22
click at [1010, 628] on input "text" at bounding box center [996, 637] width 107 height 22
type input "13000000"
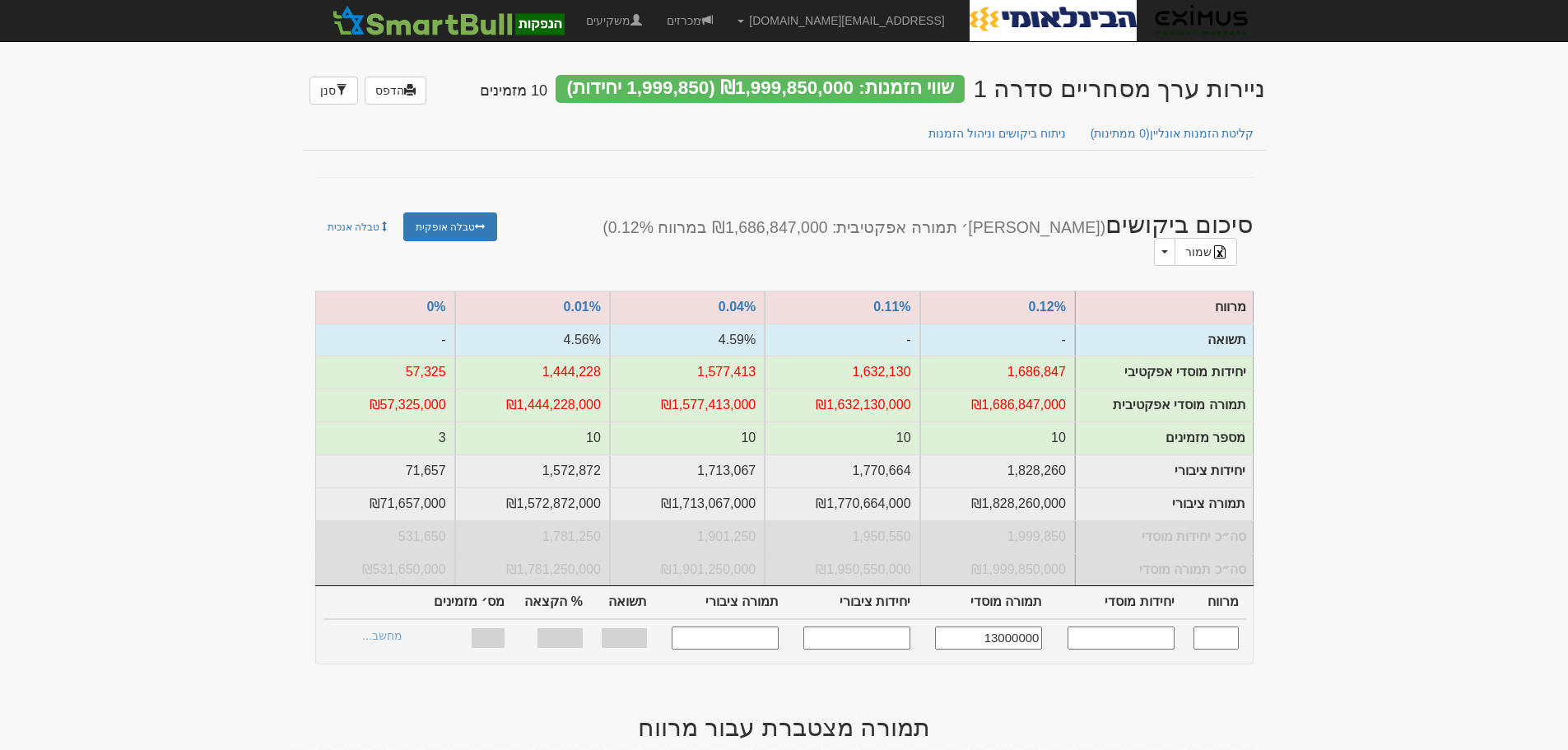
click at [1011, 626] on input "13000000" at bounding box center [989, 637] width 107 height 22
drag, startPoint x: 965, startPoint y: 633, endPoint x: 1195, endPoint y: 634, distance: 230.0
click at [1195, 634] on tr "13000000 נמצאו חריגות ממגבלות" at bounding box center [784, 637] width 921 height 37
click at [1121, 626] on input "text" at bounding box center [1121, 637] width 107 height 22
type input "1300000"
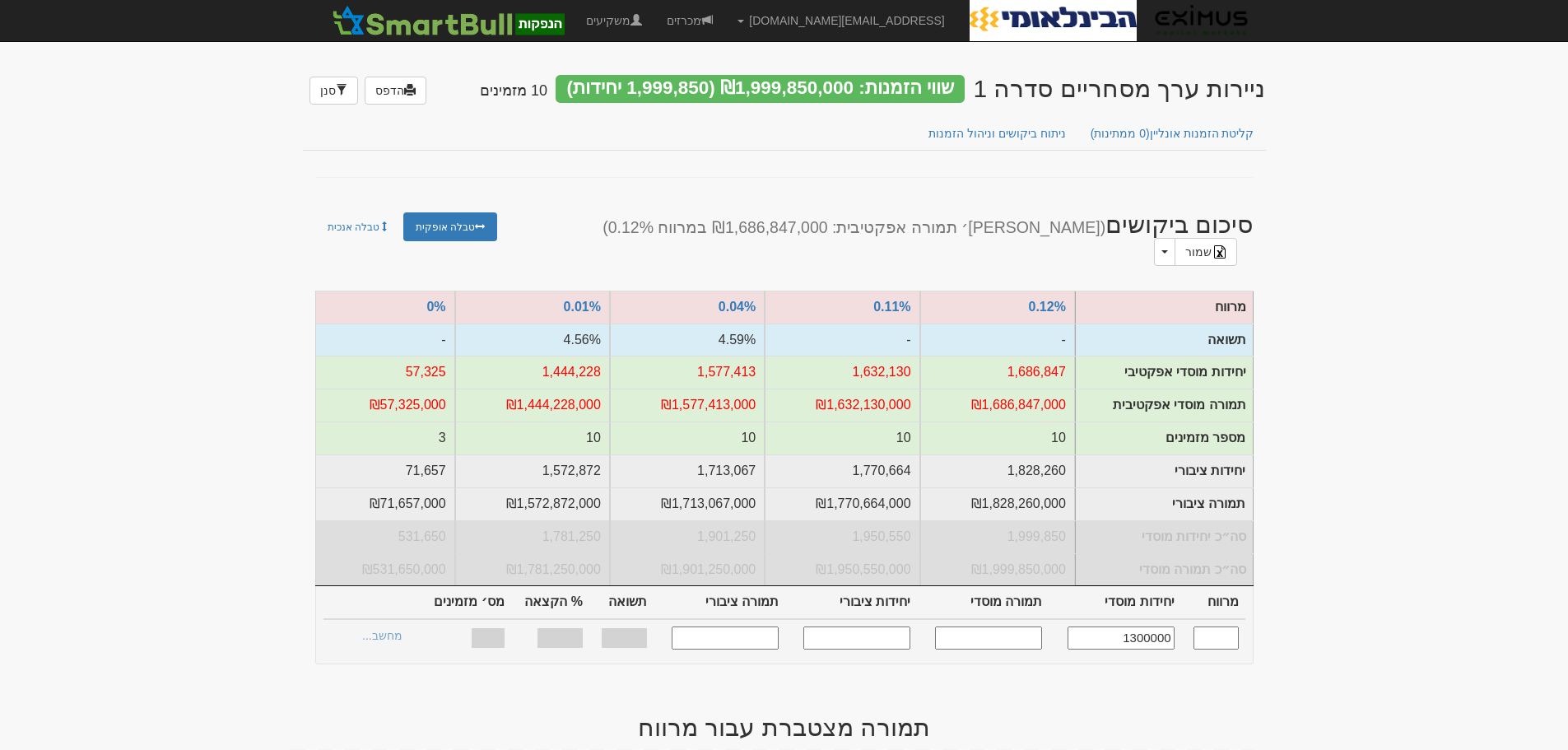
type input "0.010"
type input "1,300,000"
type input "1,300,000,000"
type input "1,421,053"
type input "1,421,053,000"
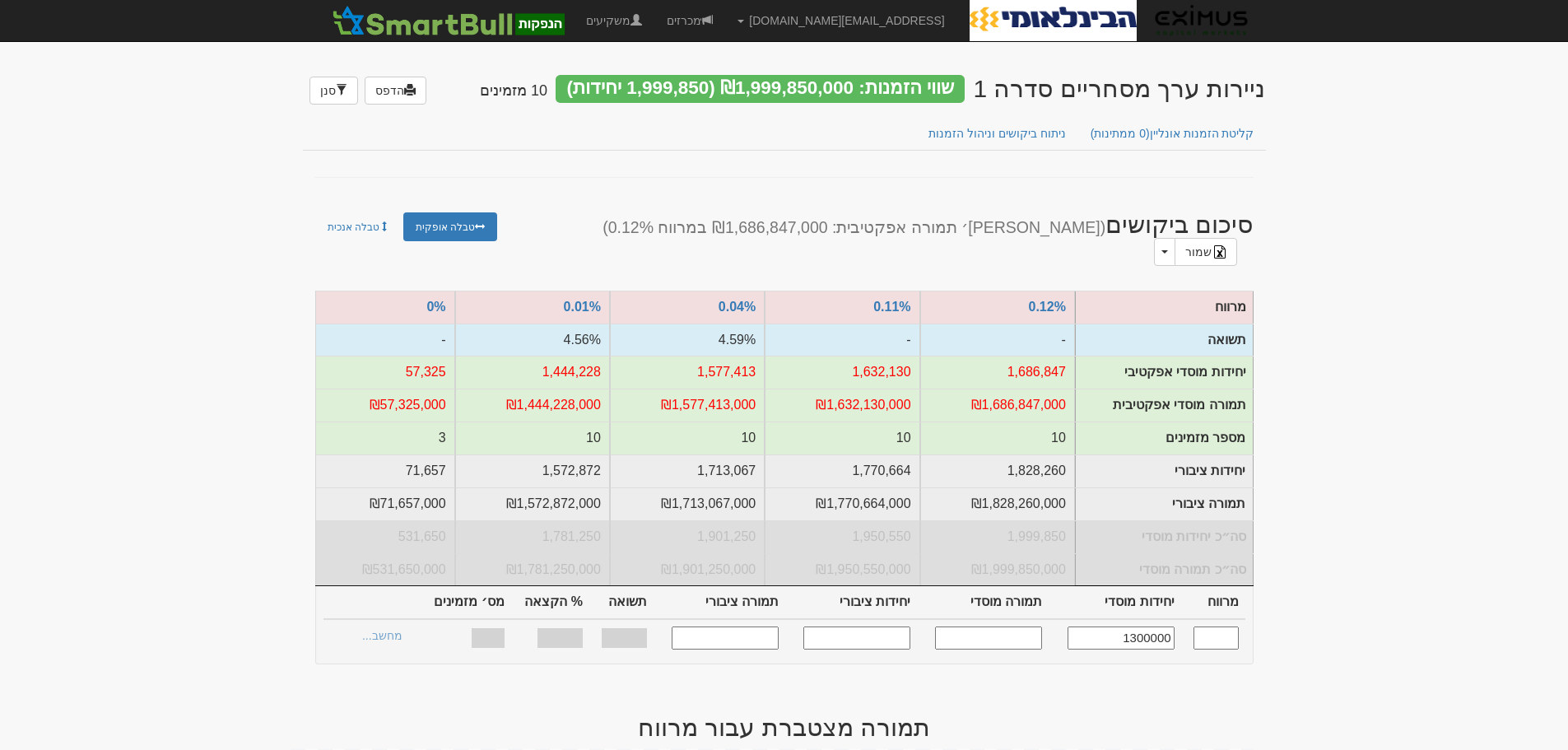
type input "89.6%"
type input "10"
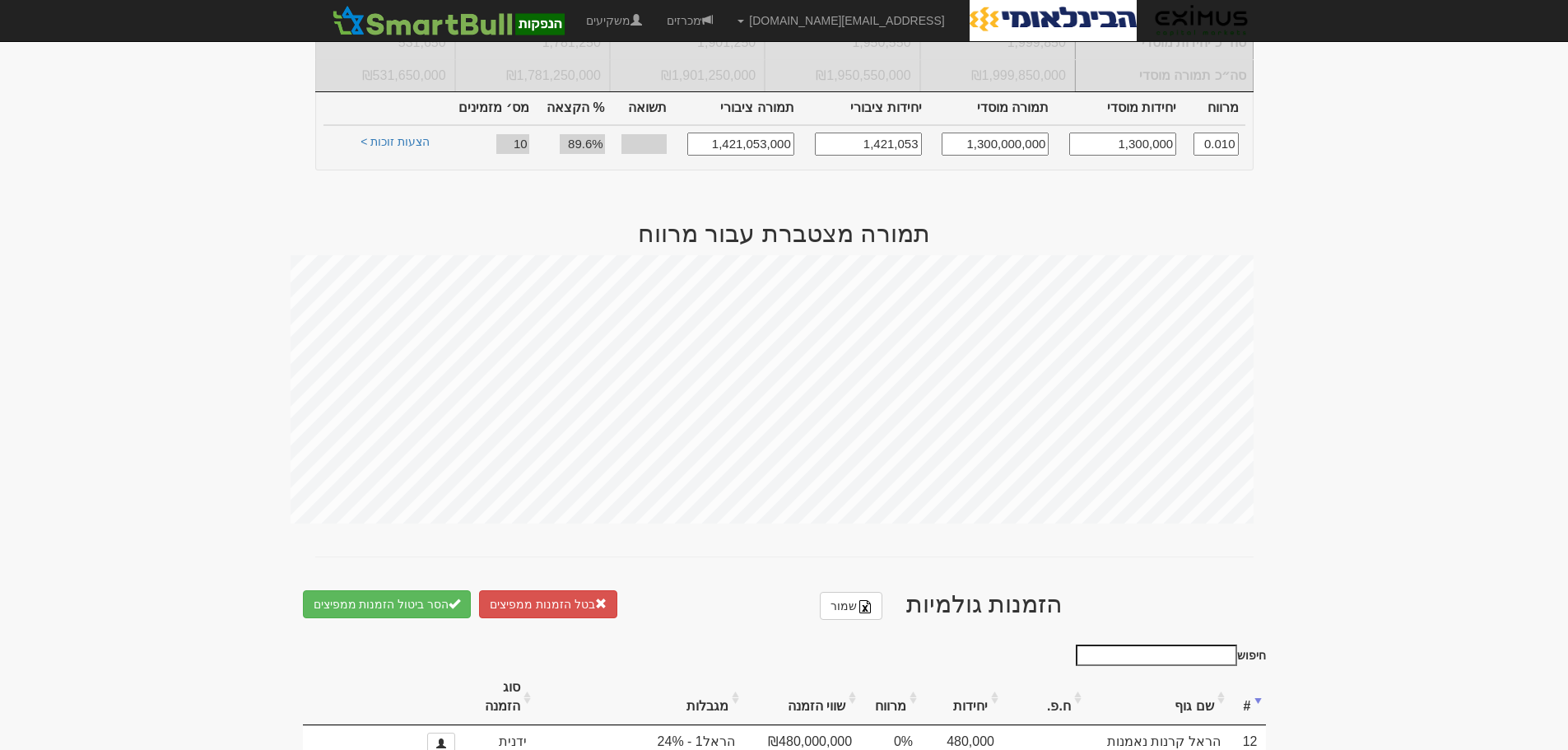
scroll to position [247, 0]
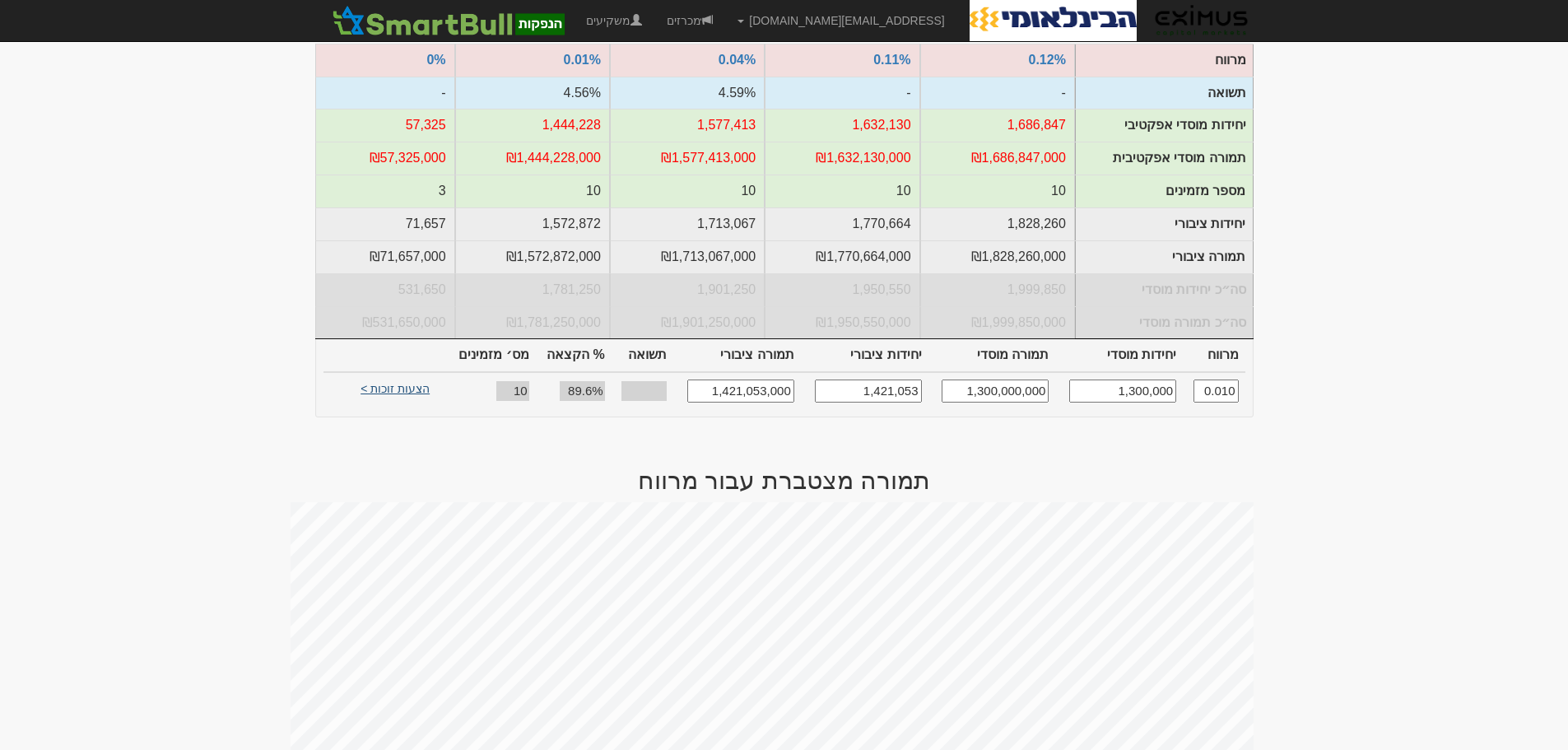
type input "1,300,000"
click at [392, 379] on link "הצעות זוכות >" at bounding box center [394, 390] width 90 height 23
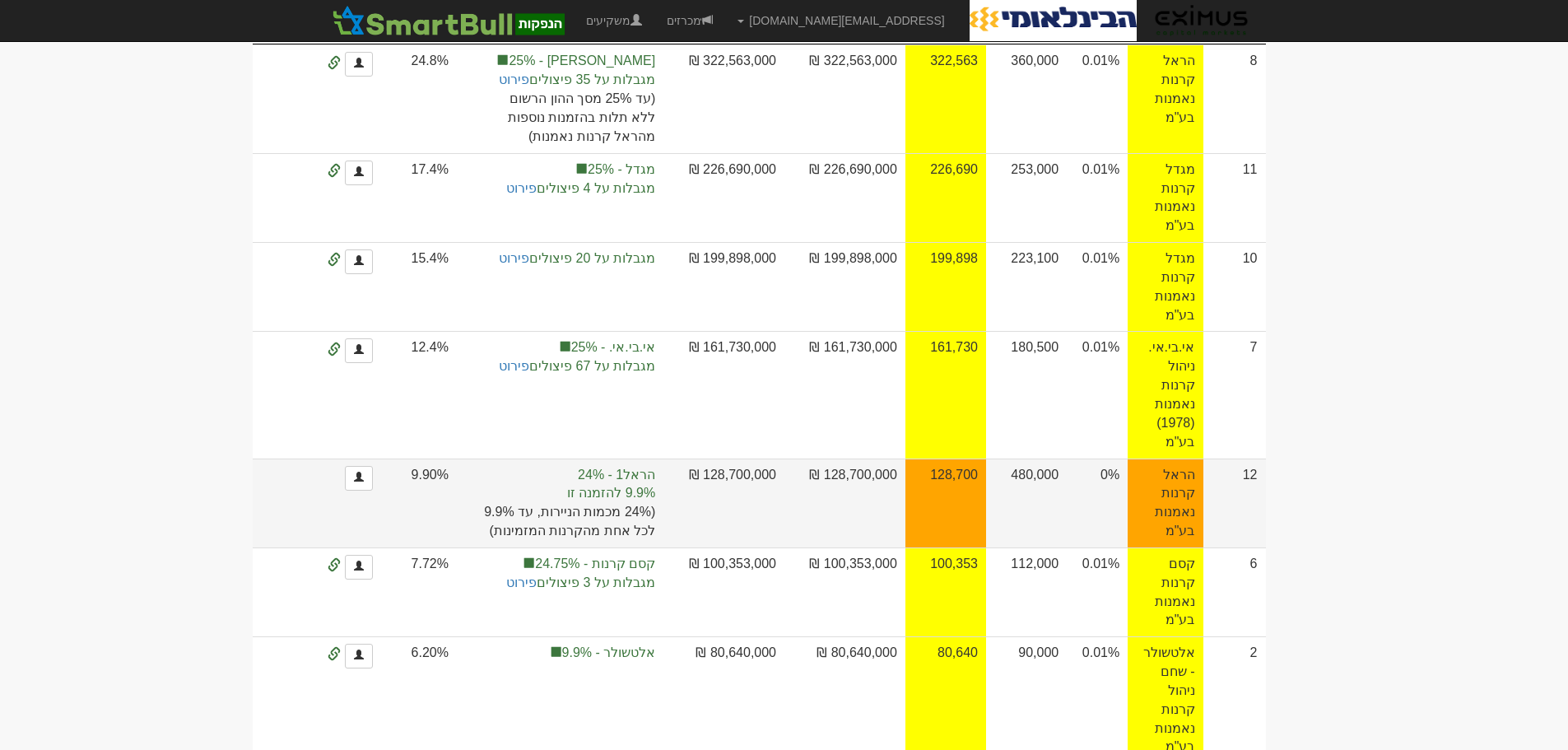
scroll to position [334, 0]
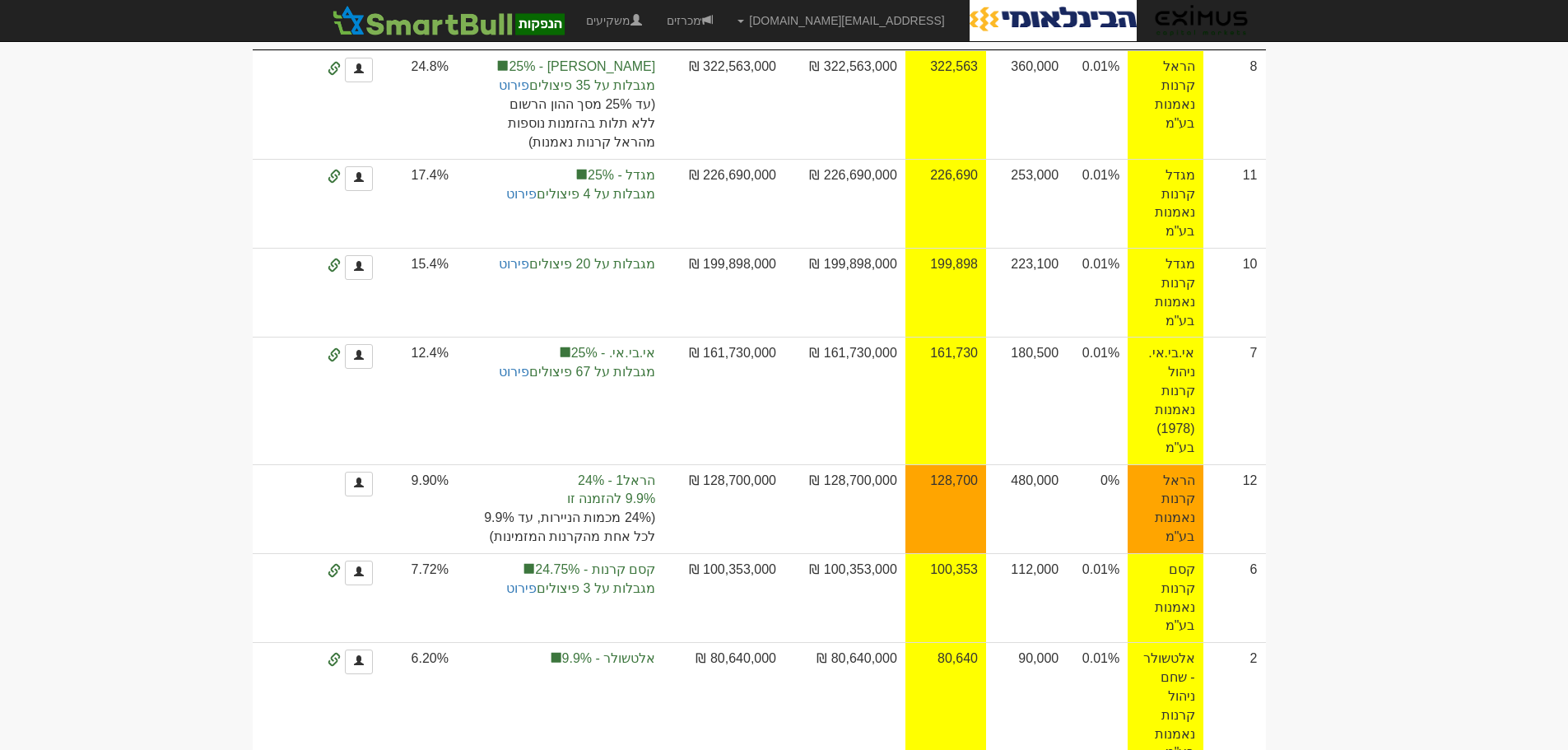
click at [1371, 333] on body "[EMAIL_ADDRESS][DOMAIN_NAME] הגדרות חשבונות הנפקה תבניות הודעות קיבול" at bounding box center [784, 528] width 1568 height 1725
click at [1365, 385] on body "orenf@eximuscm.com הגדרות חשבונות הנפקה תבניות הודעות קיבול" at bounding box center [784, 528] width 1568 height 1725
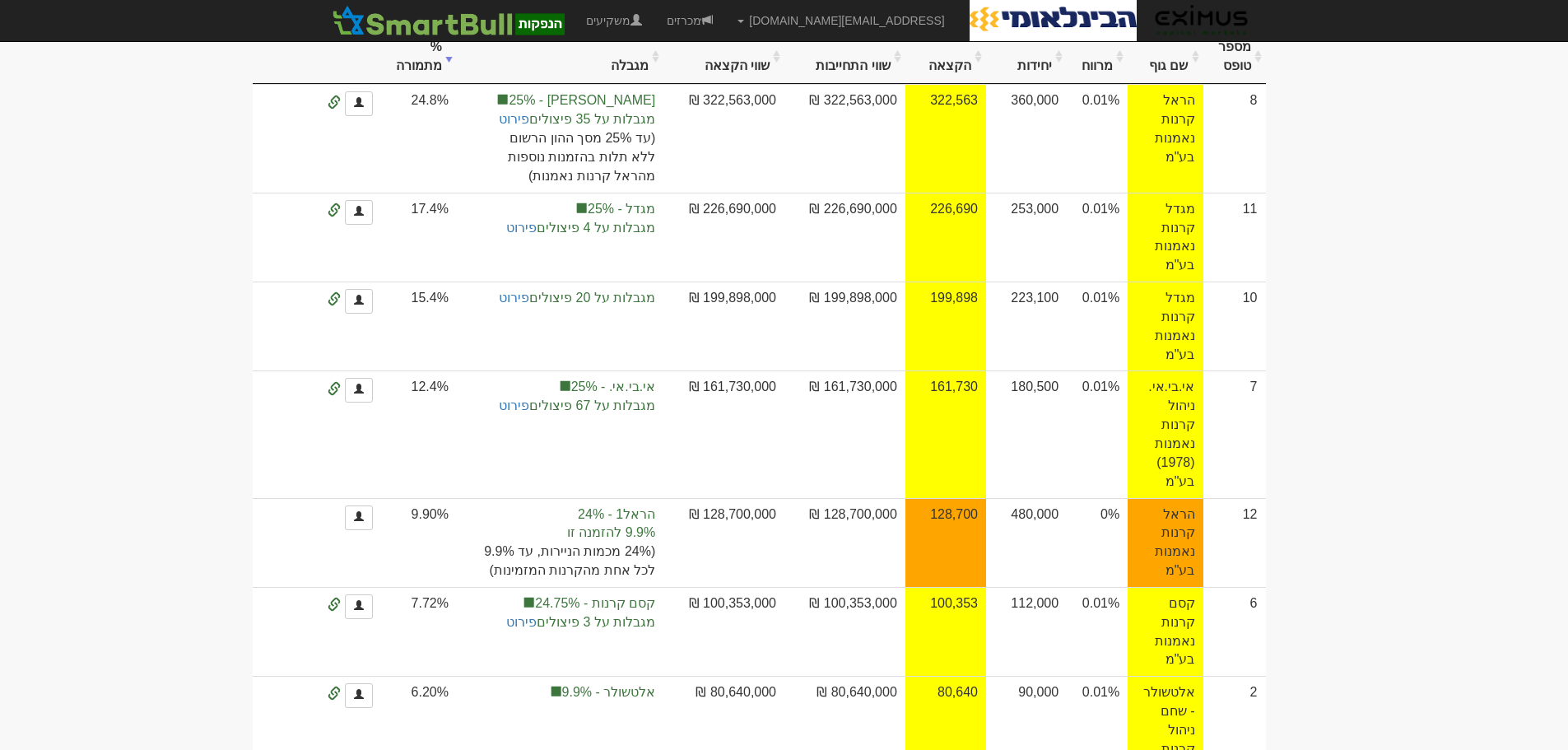
scroll to position [329, 0]
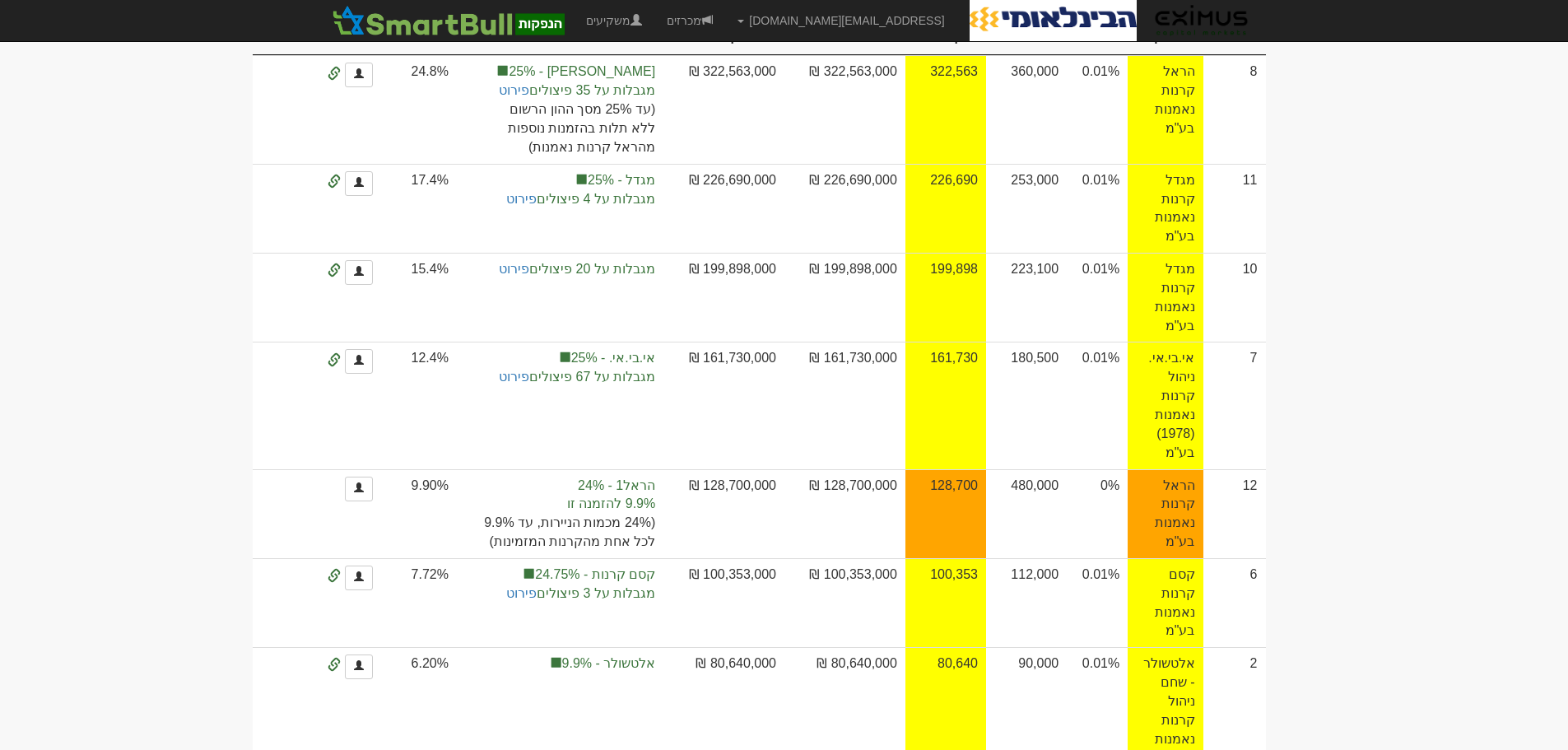
click at [1359, 289] on body "orenf@eximuscm.com הגדרות חשבונות הנפקה תבניות הודעות קיבול" at bounding box center [784, 534] width 1568 height 1725
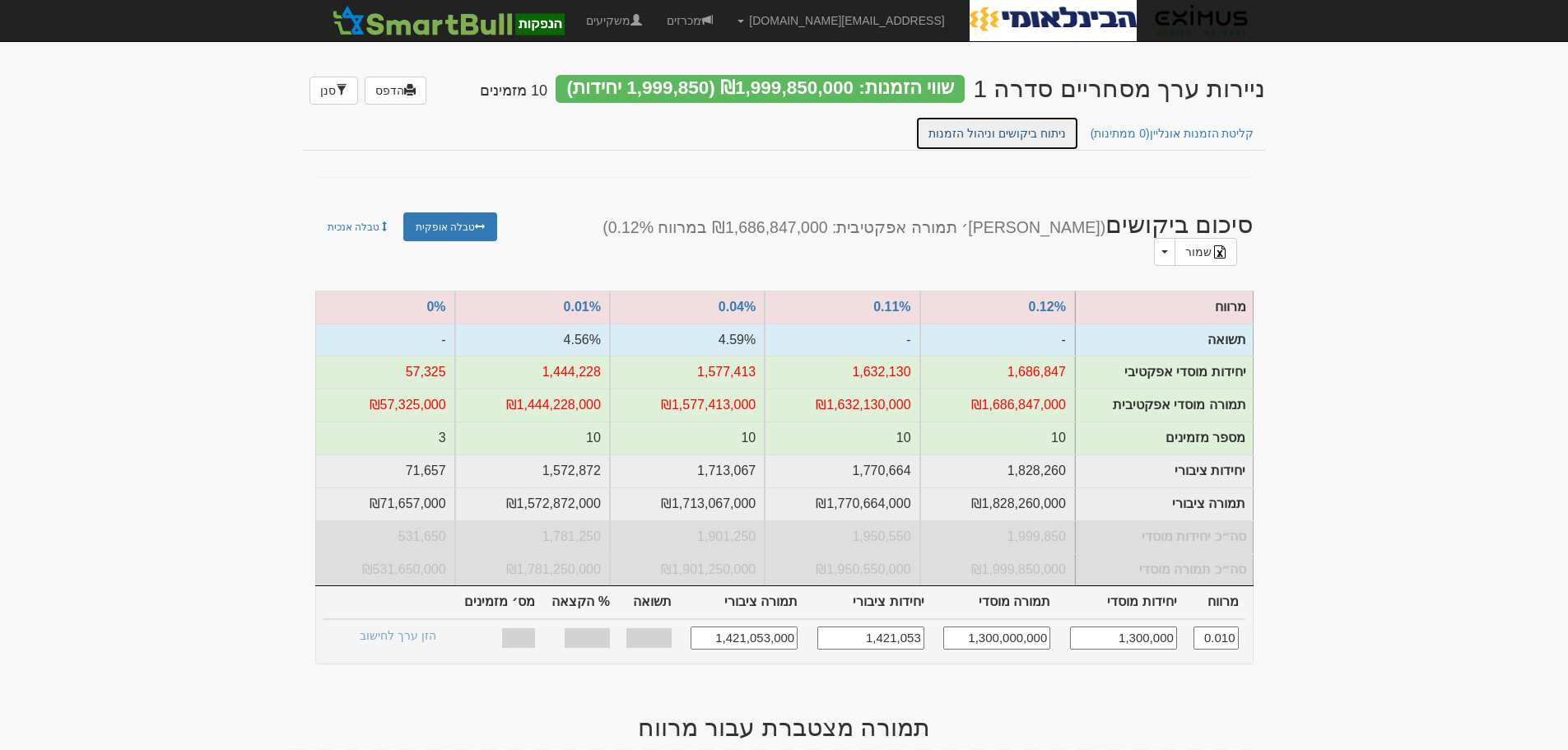
click at [1020, 134] on link "ניתוח ביקושים וניהול הזמנות" at bounding box center [997, 133] width 164 height 34
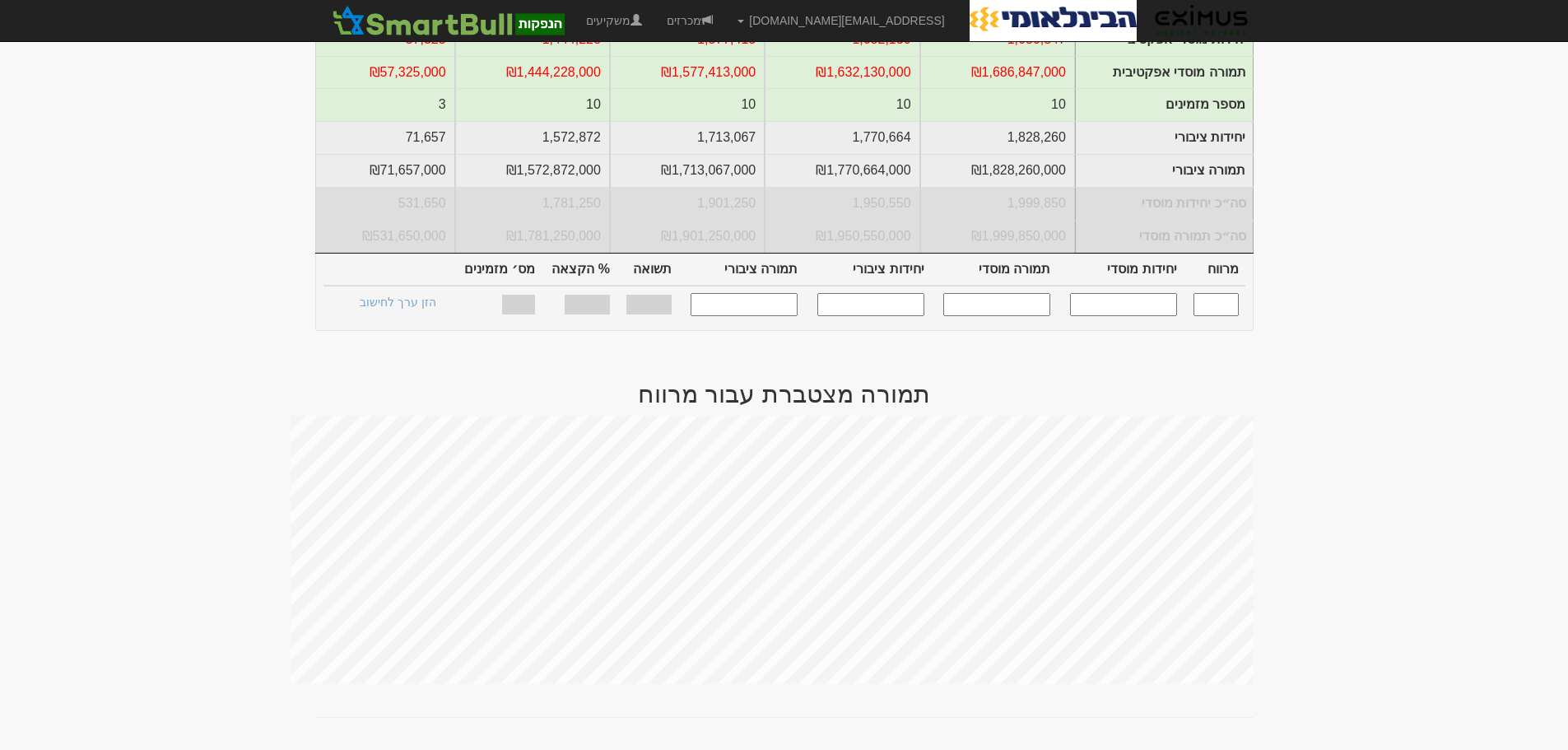
scroll to position [165, 0]
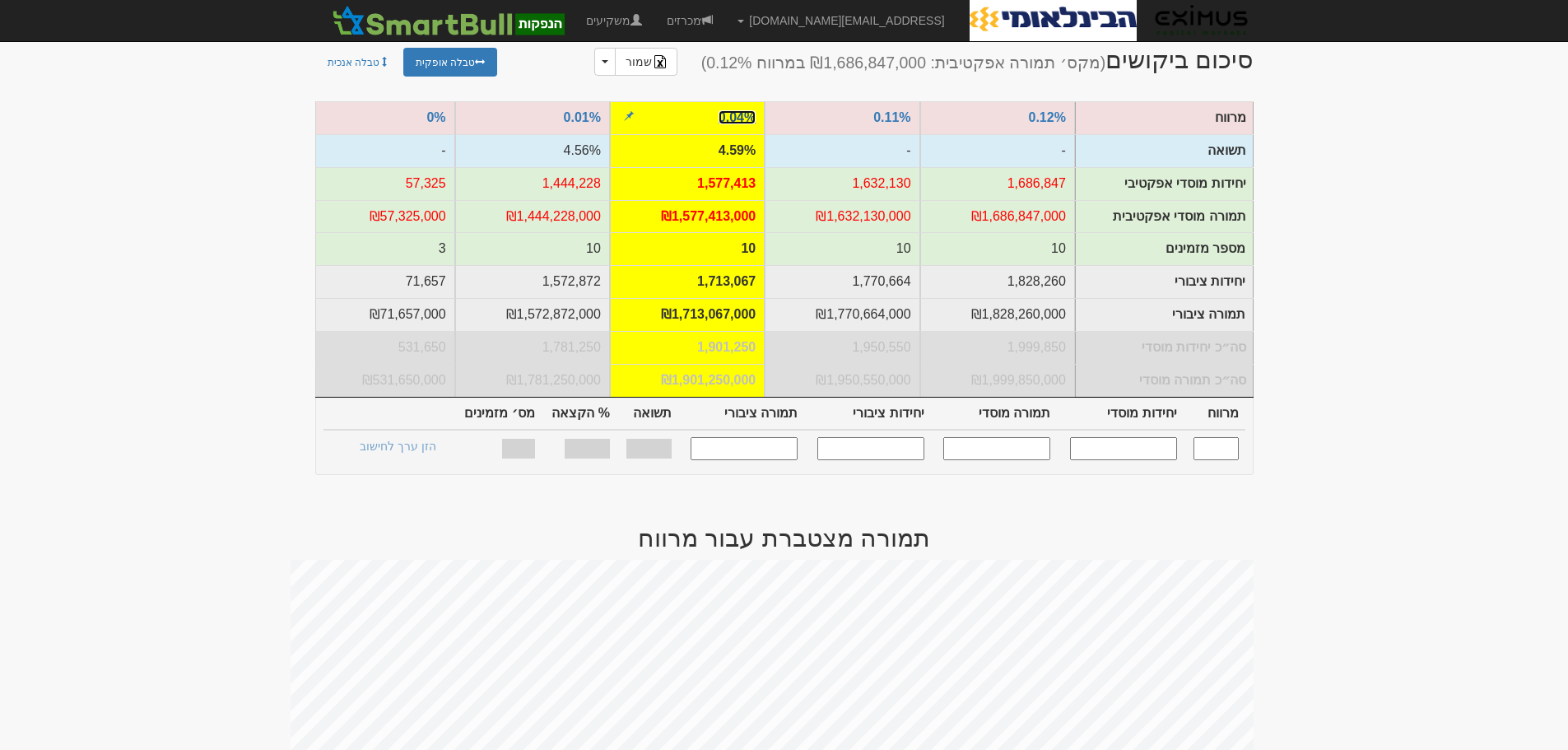
click at [737, 116] on link "0.04%" at bounding box center [737, 116] width 37 height 14
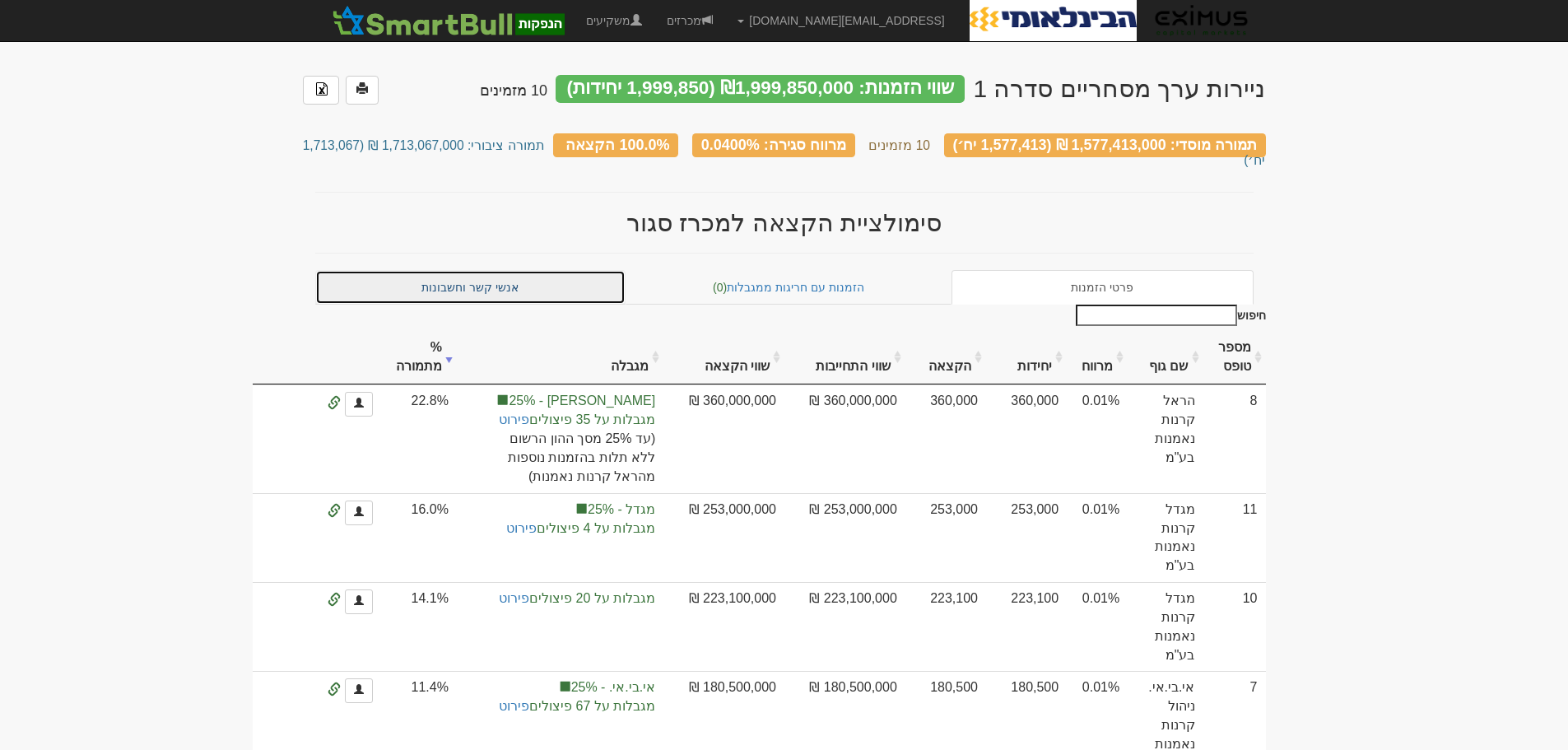
click at [516, 270] on link "אנשי קשר וחשבונות" at bounding box center [470, 287] width 311 height 34
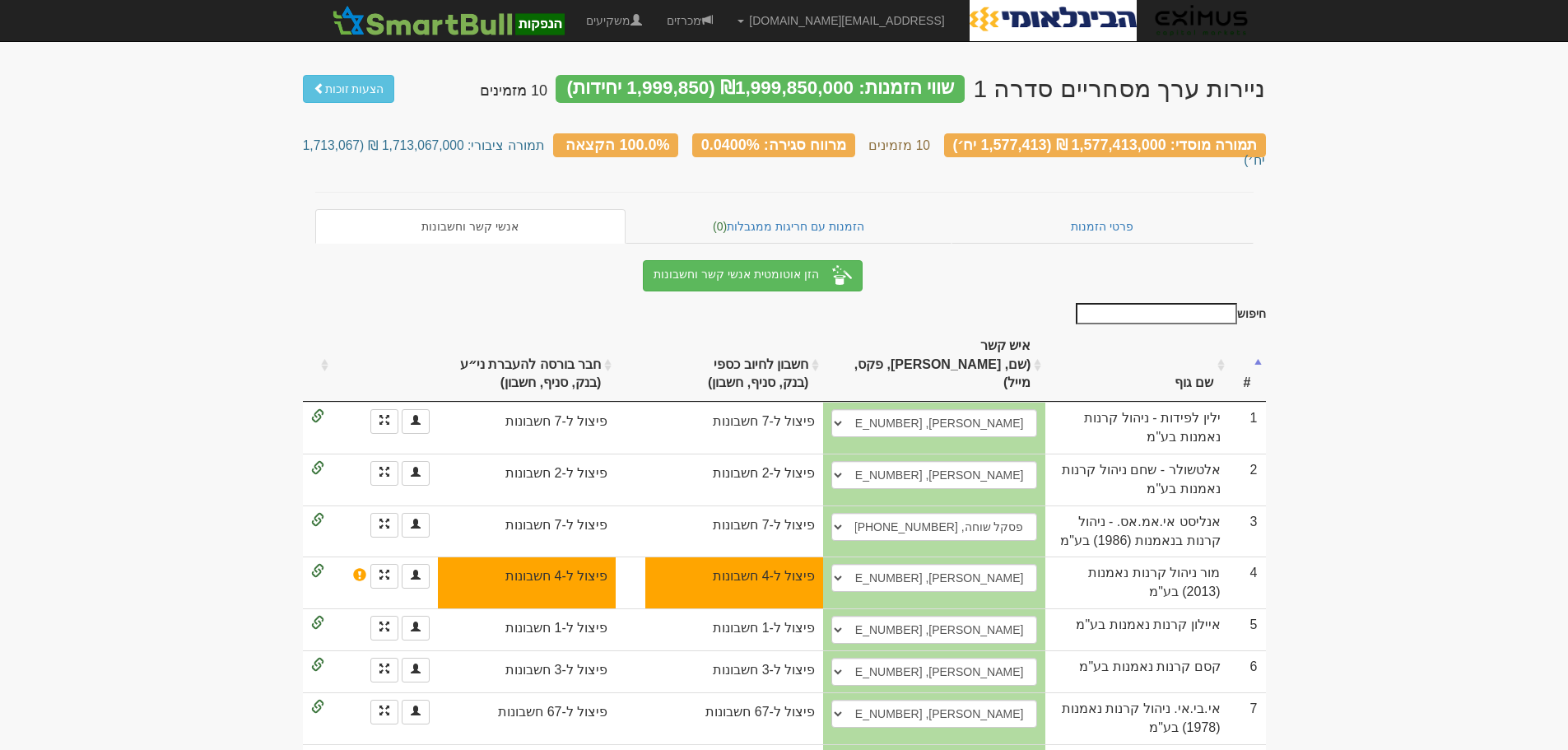
click at [1216, 303] on input "חיפוש" at bounding box center [1156, 313] width 161 height 21
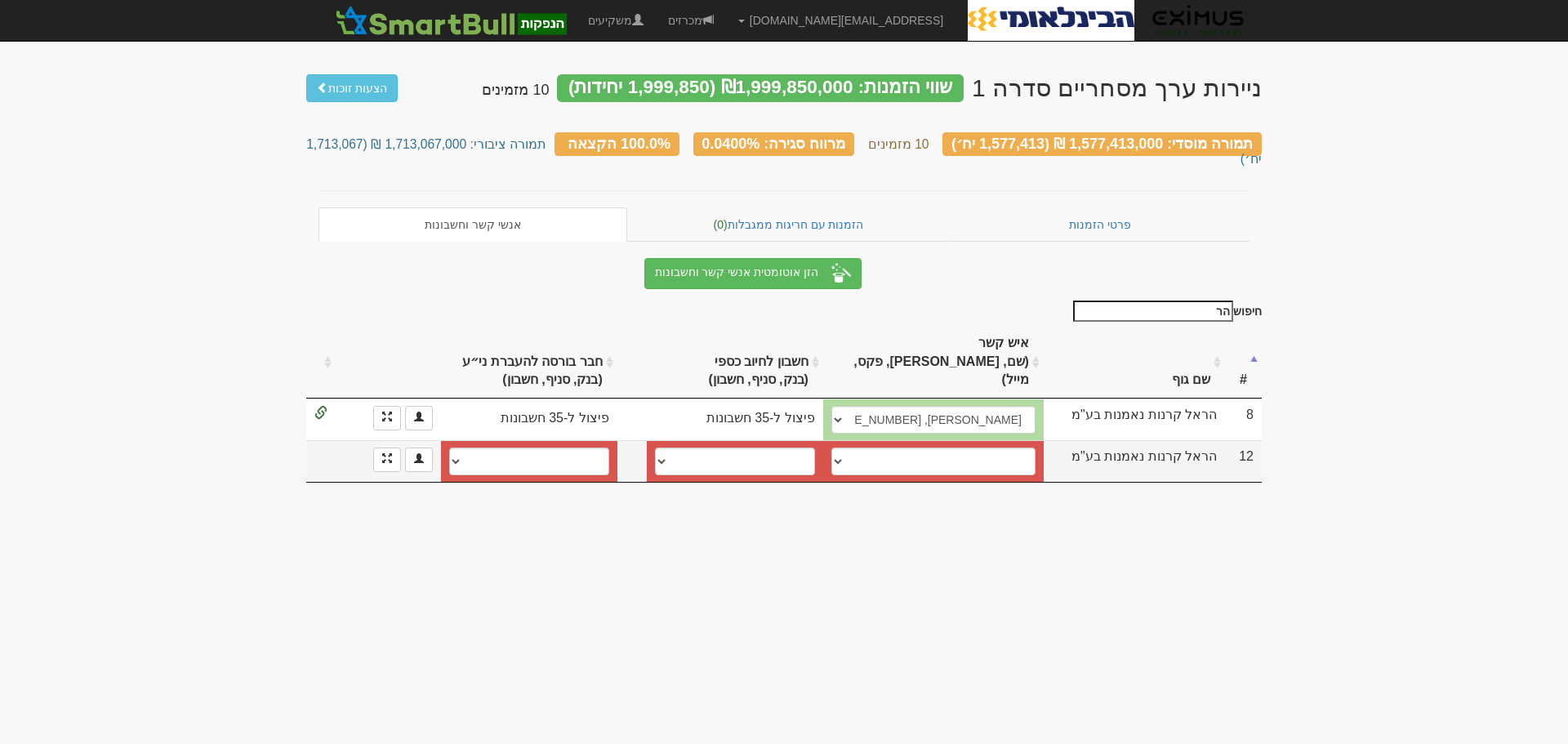
type input "הר"
click at [868, 447] on select "אופיר הראל, 052-5678626, ofirh@rlf.co.il דורון שמר, 052-5112323, dorons@harel-f…" at bounding box center [933, 461] width 204 height 28
select select "5d77c31208dfeb00040fa38e"
click at [831, 447] on select "אופיר הראל, 052-5678626, ofirh@rlf.co.il דורון שמר, 052-5112323, dorons@harel-f…" at bounding box center [933, 461] width 204 height 28
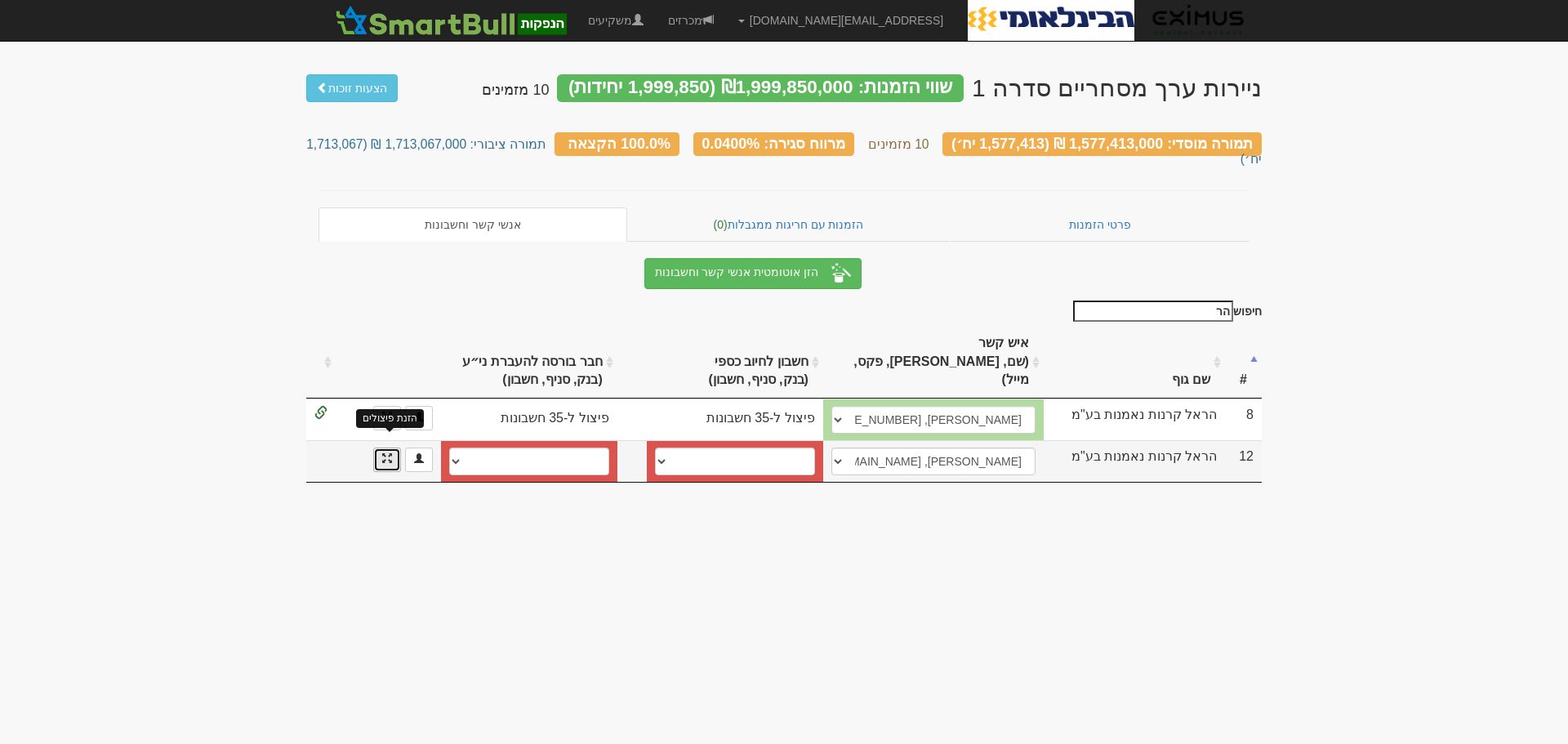
click at [383, 453] on span at bounding box center [386, 457] width 10 height 10
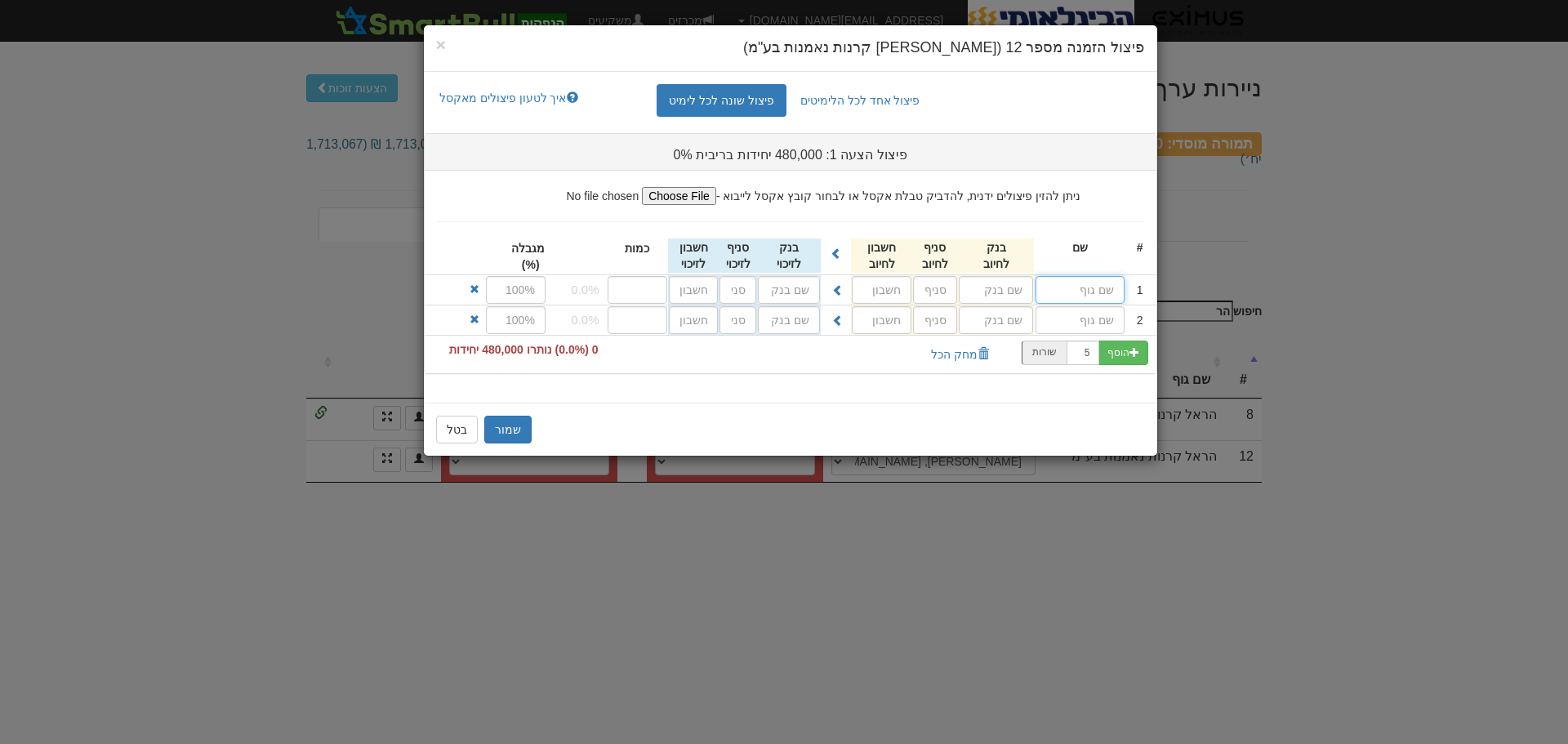
click at [1063, 291] on input "text" at bounding box center [1080, 290] width 89 height 28
drag, startPoint x: 1063, startPoint y: 291, endPoint x: 1118, endPoint y: 284, distance: 55.4
click at [1118, 284] on input "text" at bounding box center [1080, 290] width 89 height 28
click at [1117, 284] on input "text" at bounding box center [1080, 290] width 89 height 28
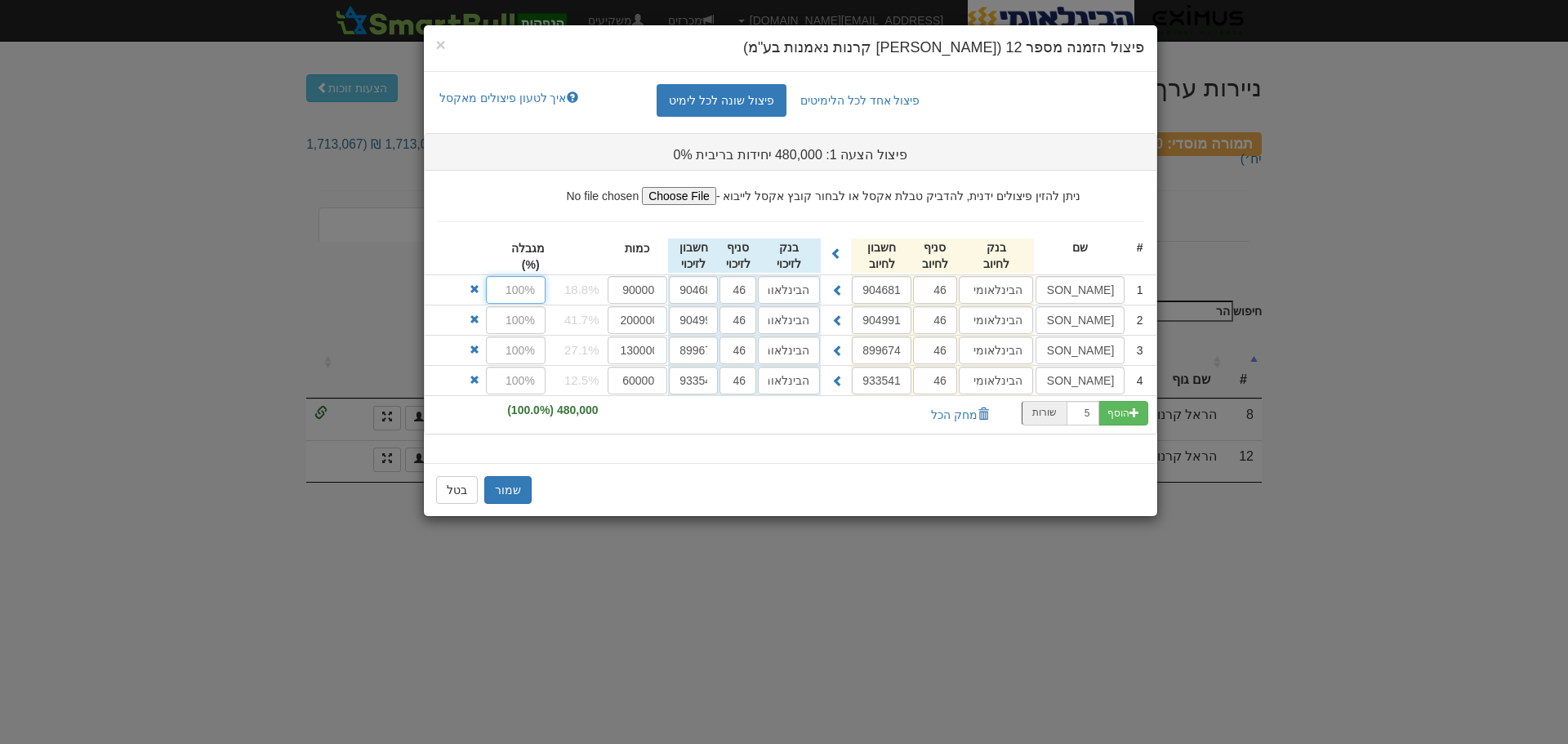
click at [522, 287] on input "text" at bounding box center [516, 290] width 59 height 28
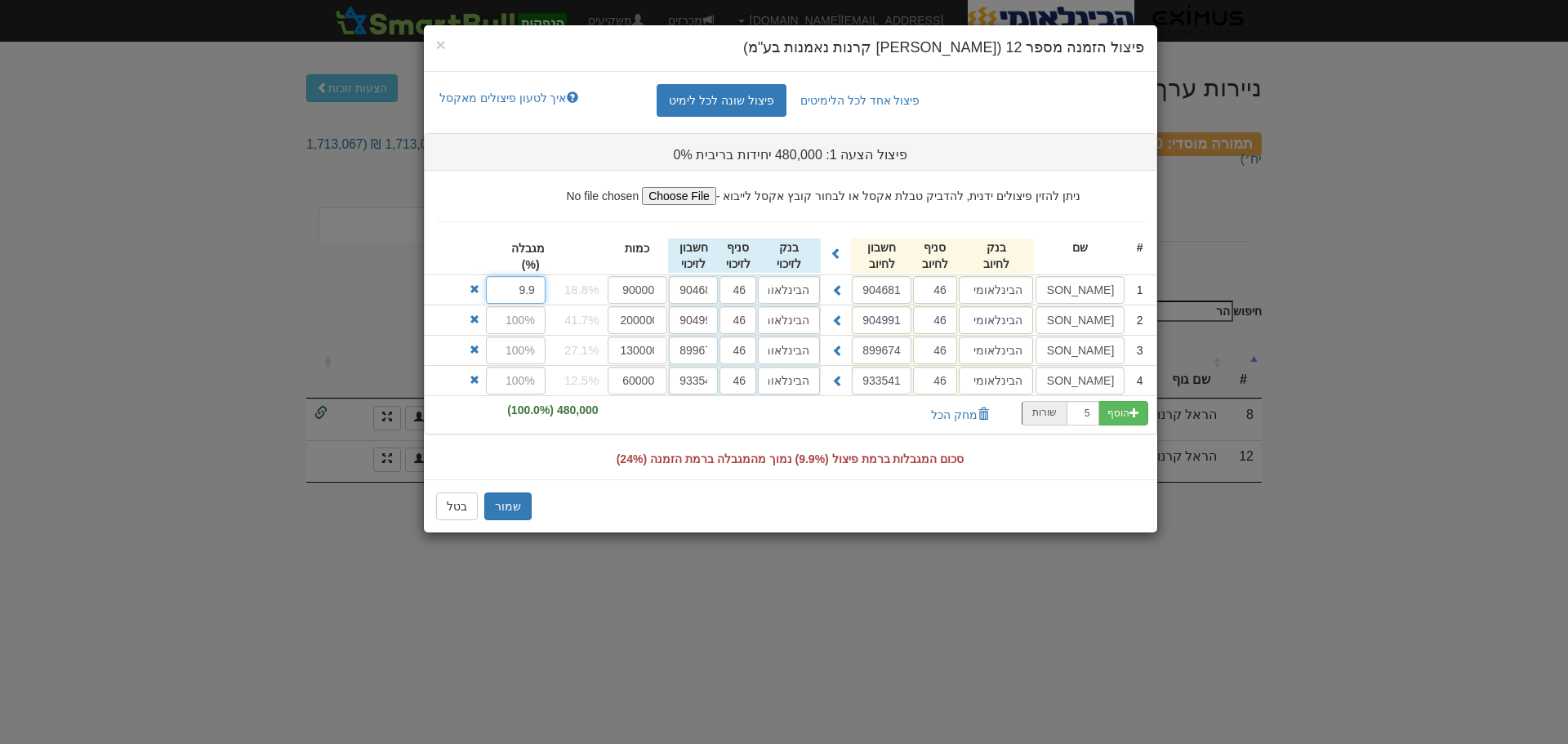
type input "9.9"
click at [515, 328] on input "text" at bounding box center [516, 320] width 59 height 28
type input "9.9"
click at [512, 346] on input "text" at bounding box center [516, 350] width 59 height 28
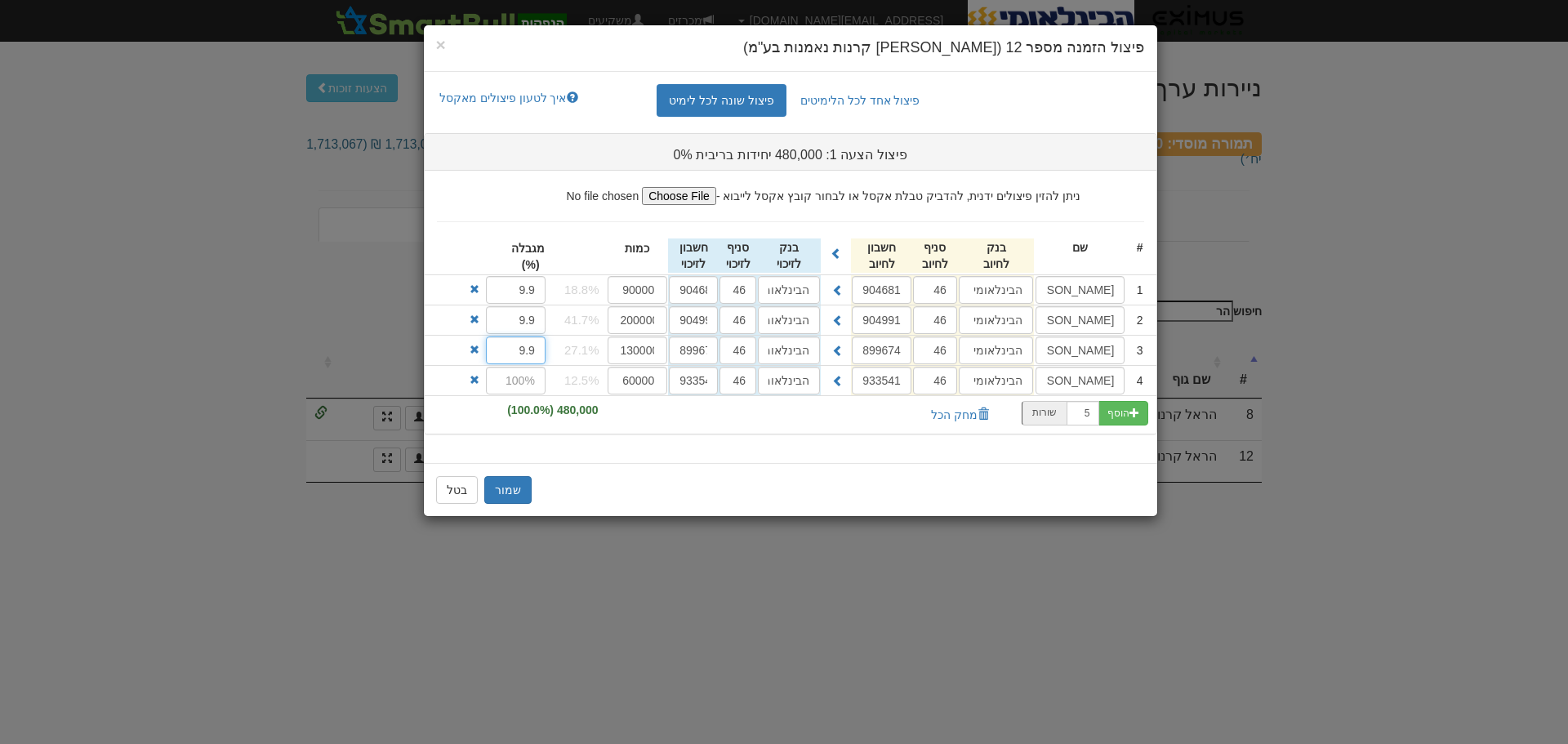
type input "9.9"
click at [512, 387] on input "text" at bounding box center [516, 381] width 59 height 28
type input "9.9"
click at [508, 485] on button "שמור" at bounding box center [508, 490] width 47 height 28
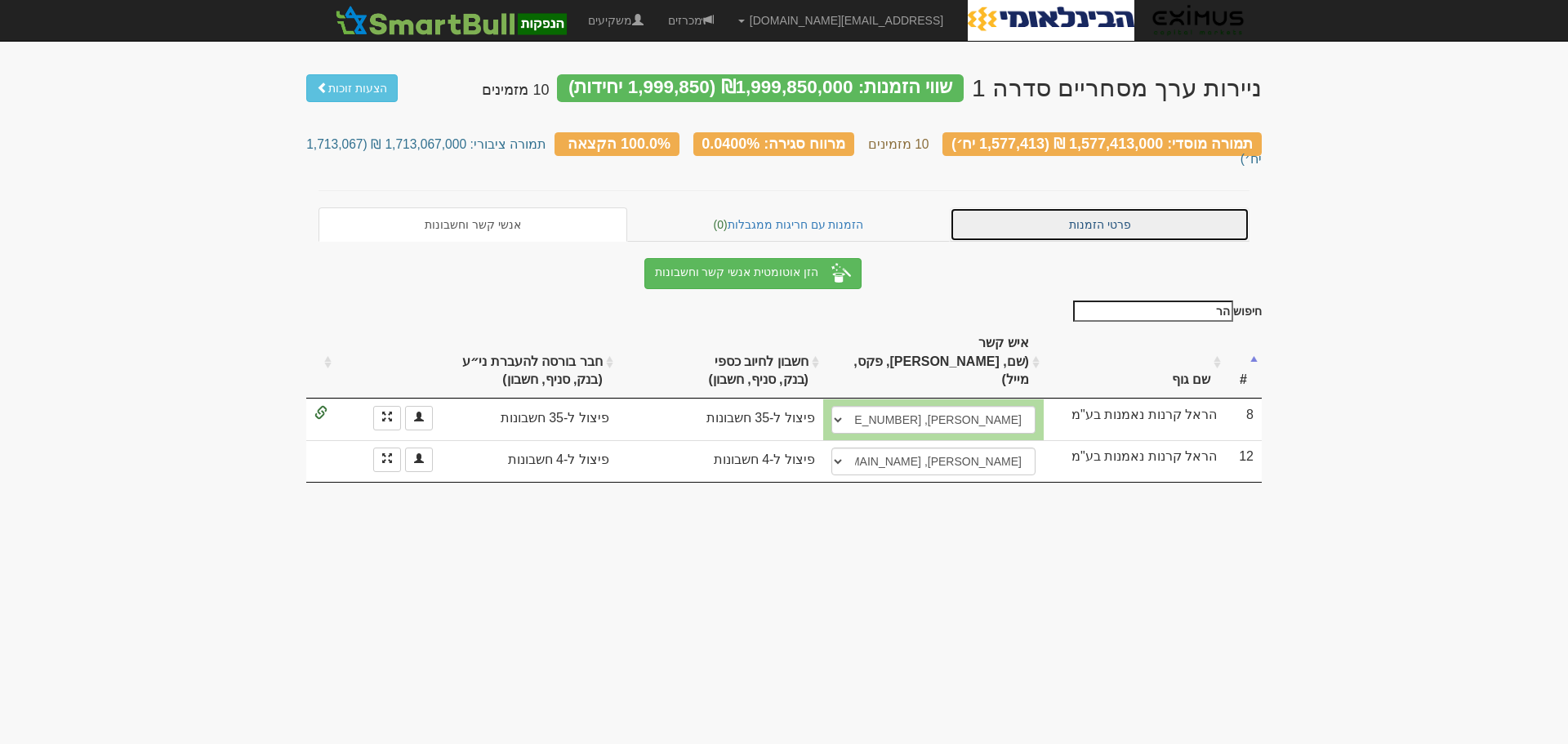
click at [1119, 207] on link "פרטי הזמנות" at bounding box center [1099, 224] width 300 height 34
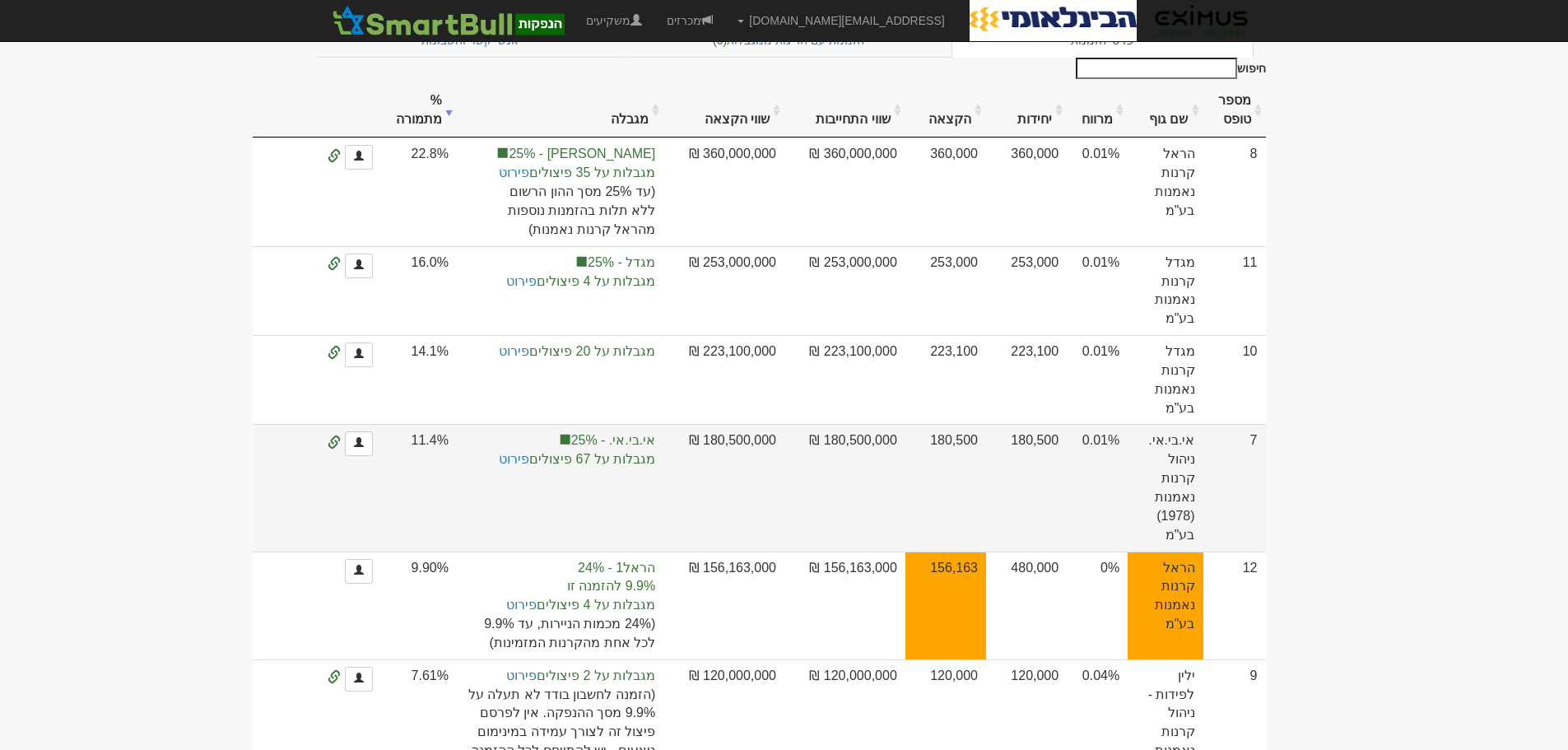
scroll to position [329, 0]
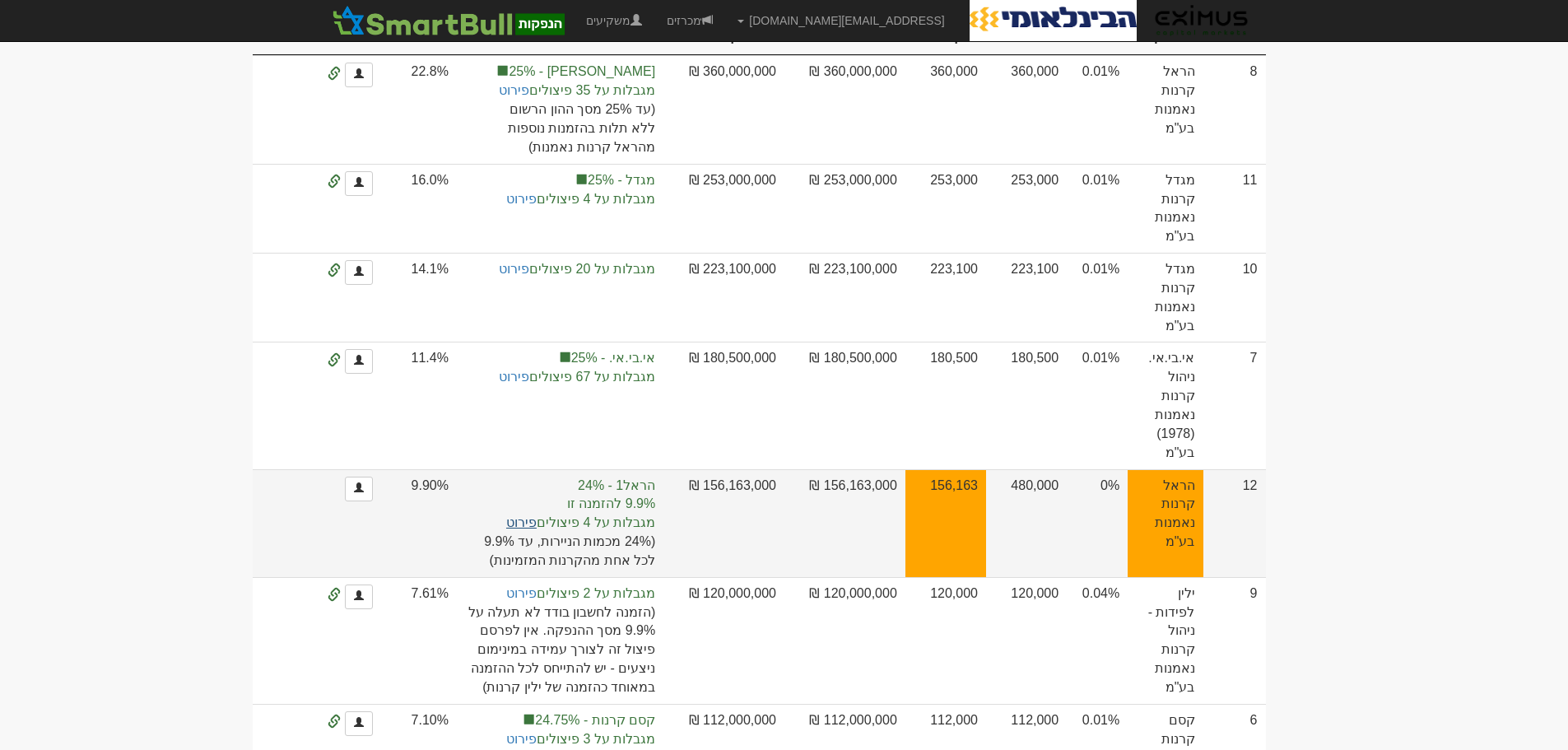
click at [537, 515] on link "פירוט" at bounding box center [521, 522] width 31 height 14
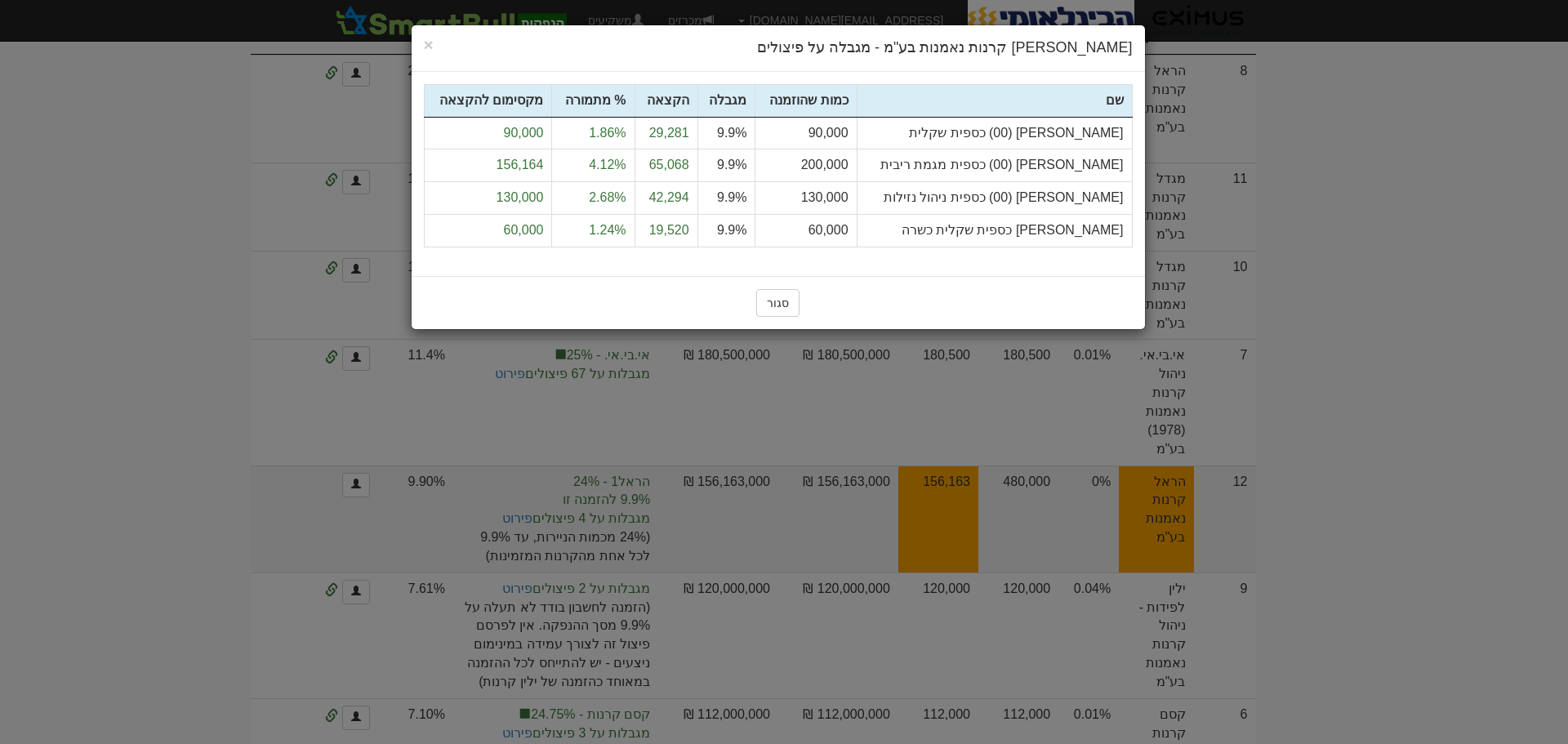
click at [429, 31] on div "× Close [PERSON_NAME] קרנות נאמנות בע"מ - מגבלה על פיצולים" at bounding box center [778, 48] width 733 height 46
click at [424, 49] on span "×" at bounding box center [429, 44] width 10 height 18
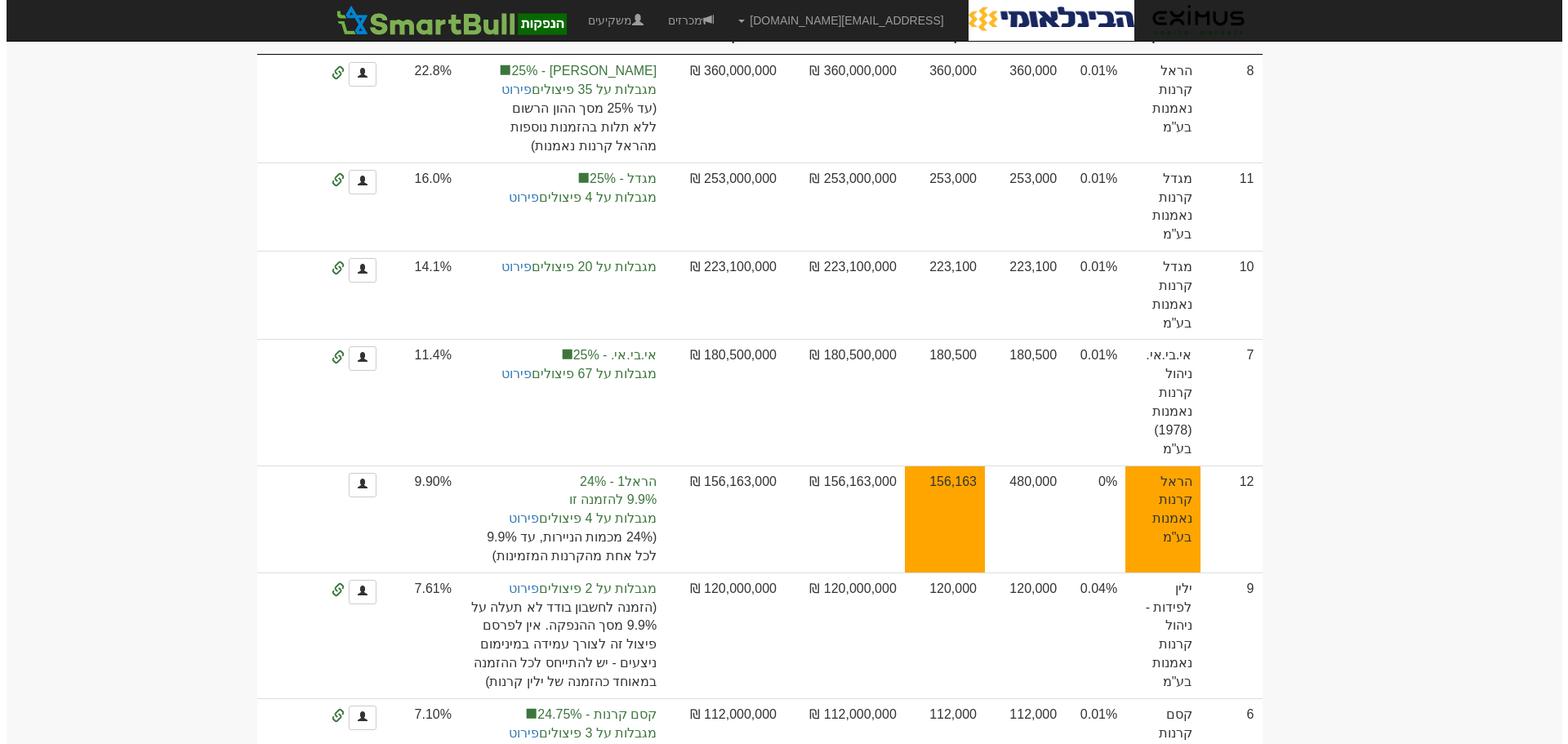
scroll to position [0, 0]
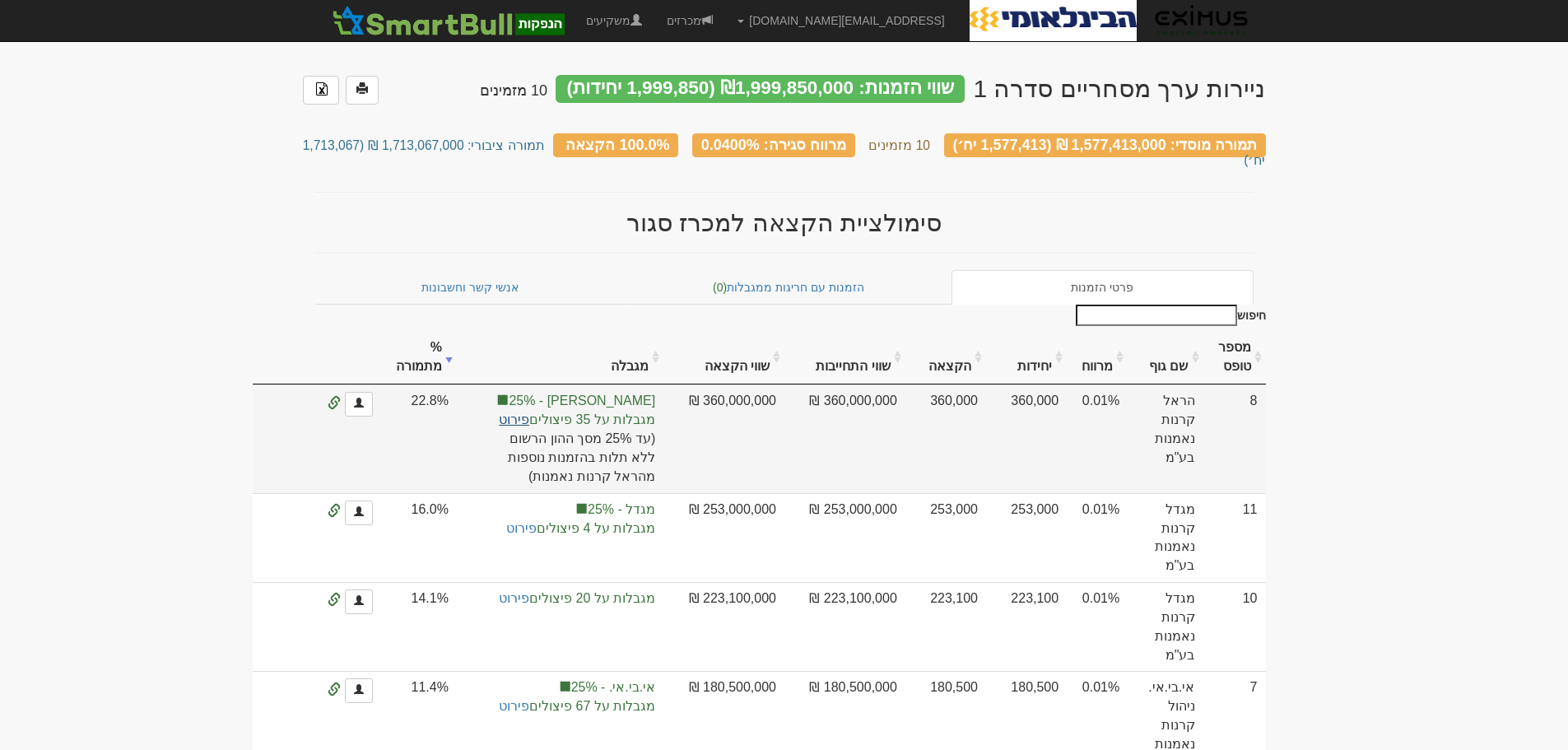
click at [529, 413] on link "פירוט" at bounding box center [513, 419] width 31 height 14
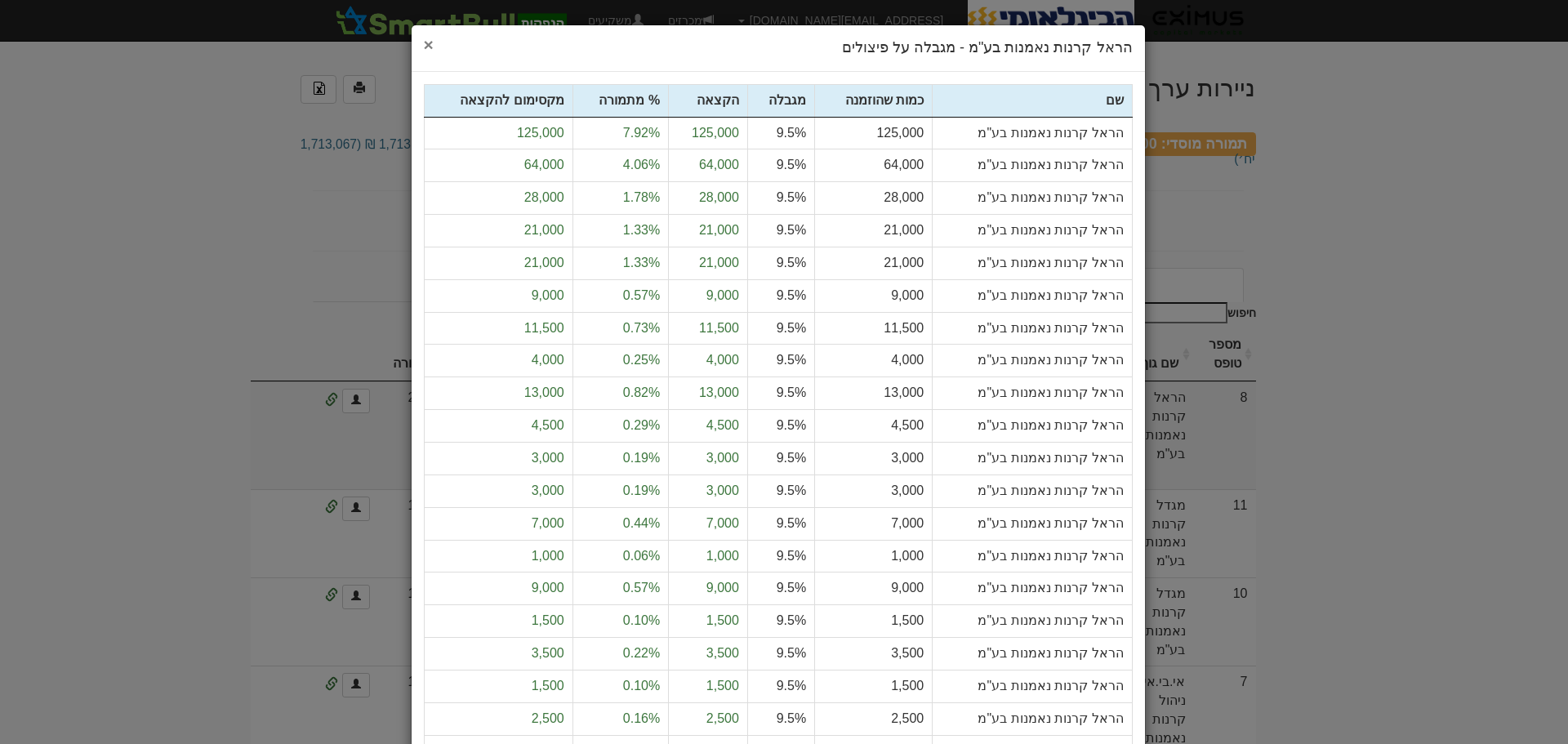
click at [431, 42] on span "×" at bounding box center [429, 44] width 10 height 18
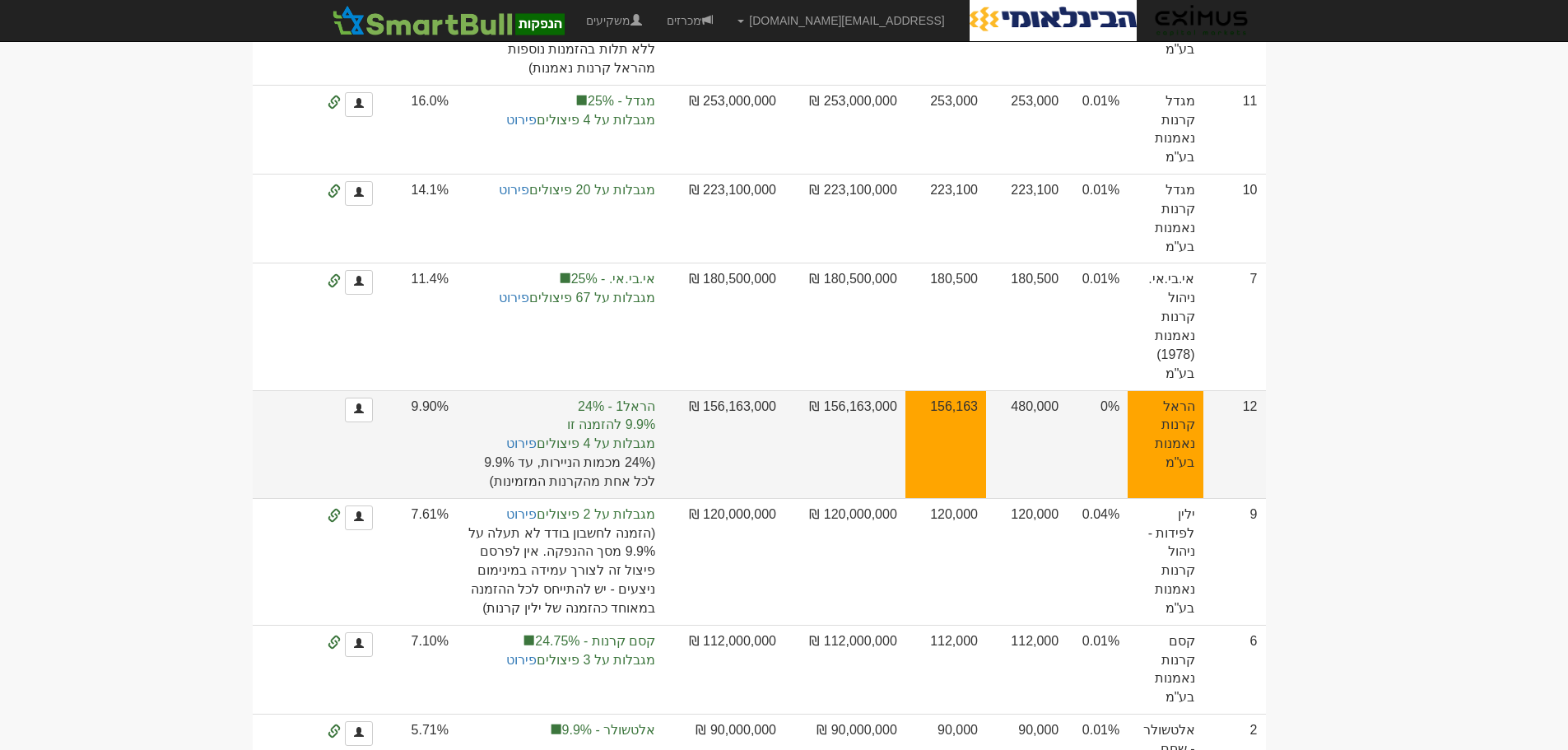
scroll to position [412, 0]
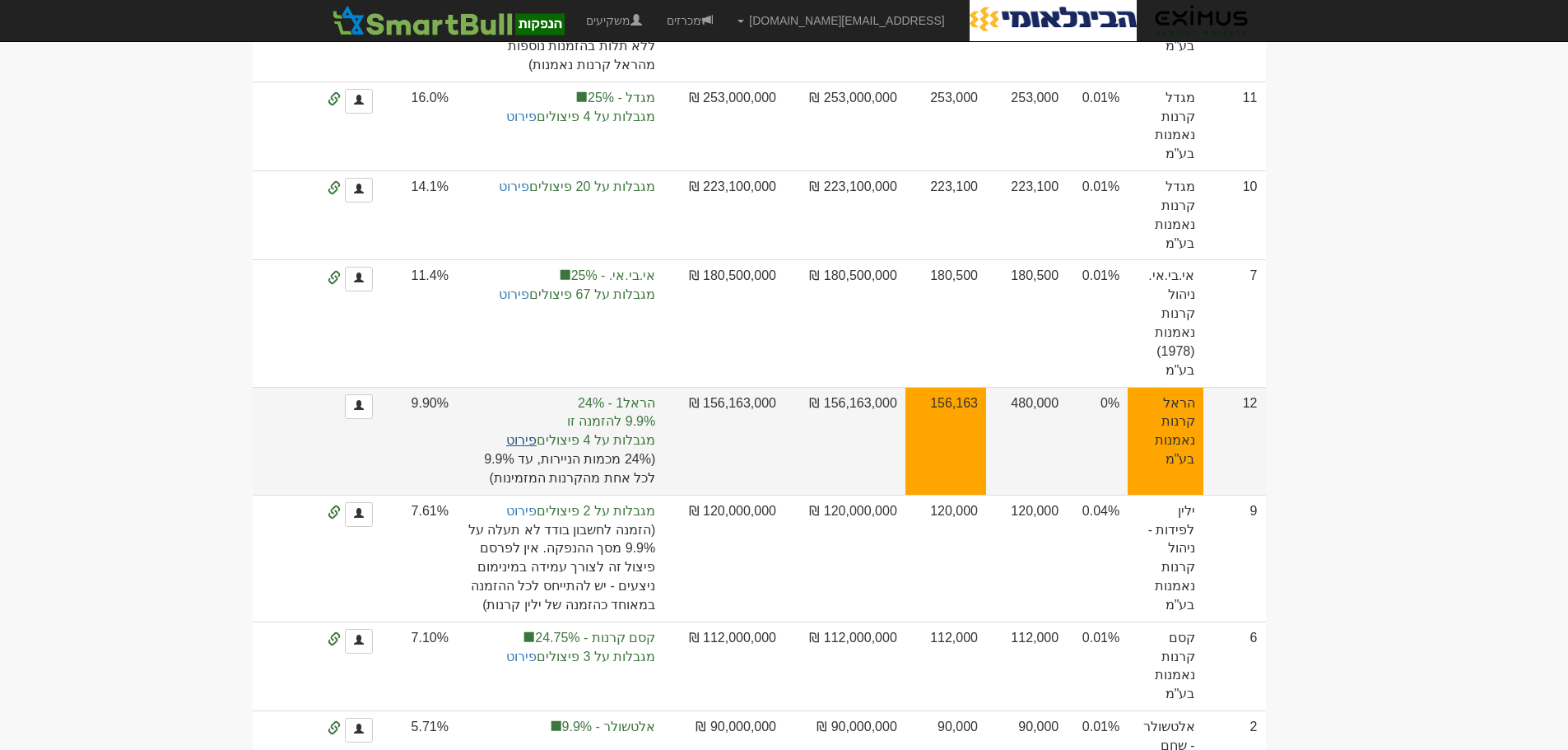
click at [537, 433] on link "פירוט" at bounding box center [521, 440] width 31 height 14
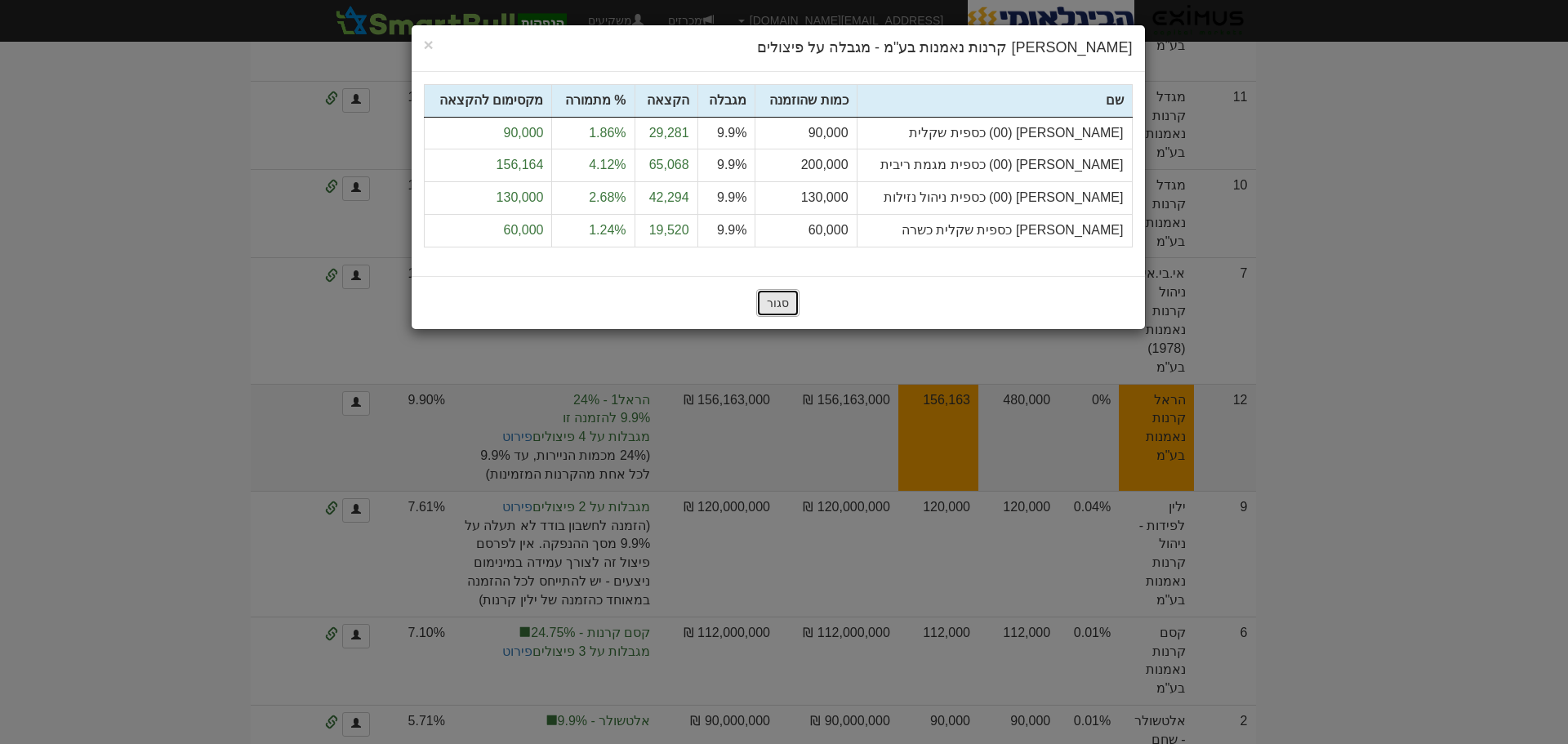
click at [787, 301] on button "סגור" at bounding box center [778, 303] width 43 height 28
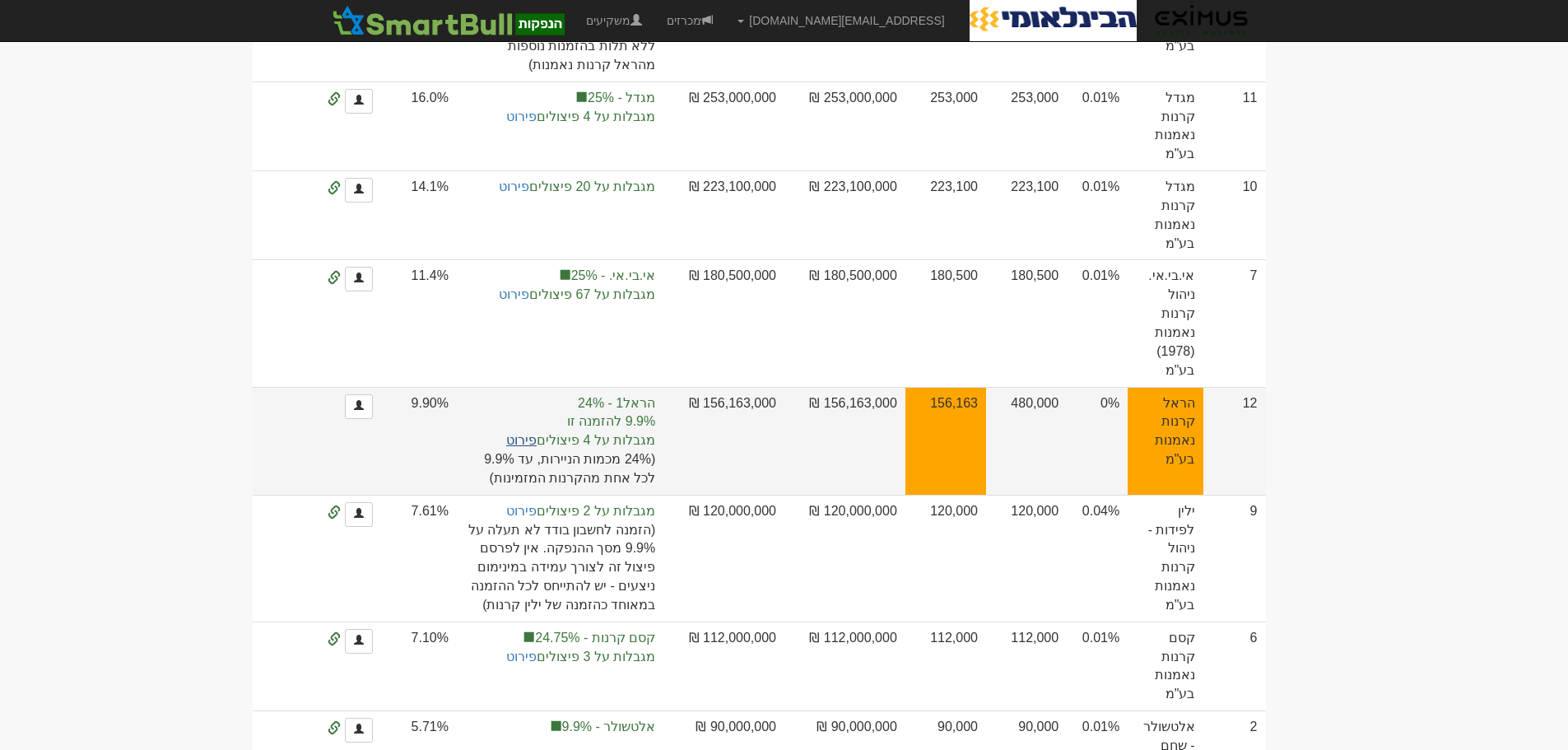
click at [537, 433] on link "פירוט" at bounding box center [521, 440] width 31 height 14
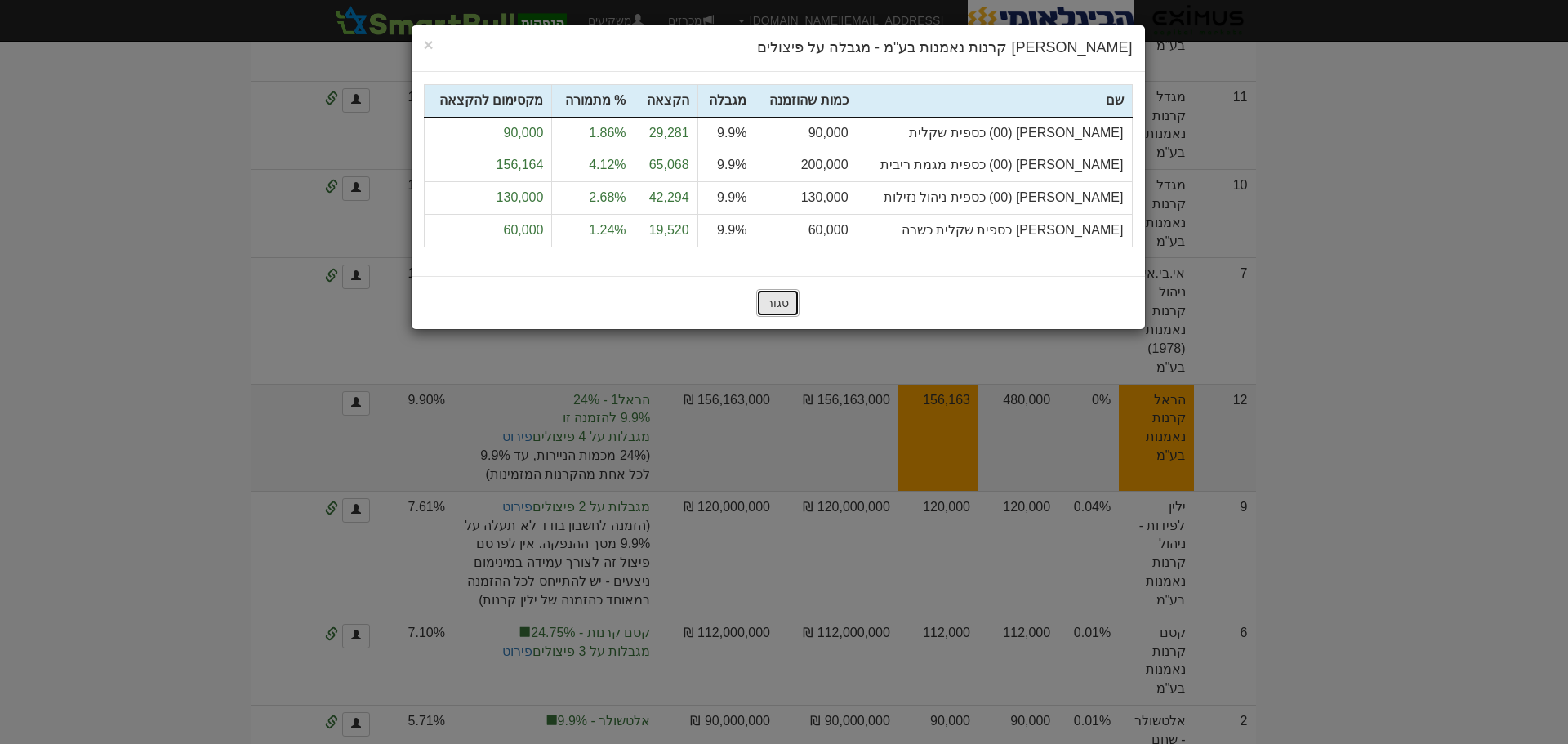
click at [786, 297] on button "סגור" at bounding box center [778, 303] width 43 height 28
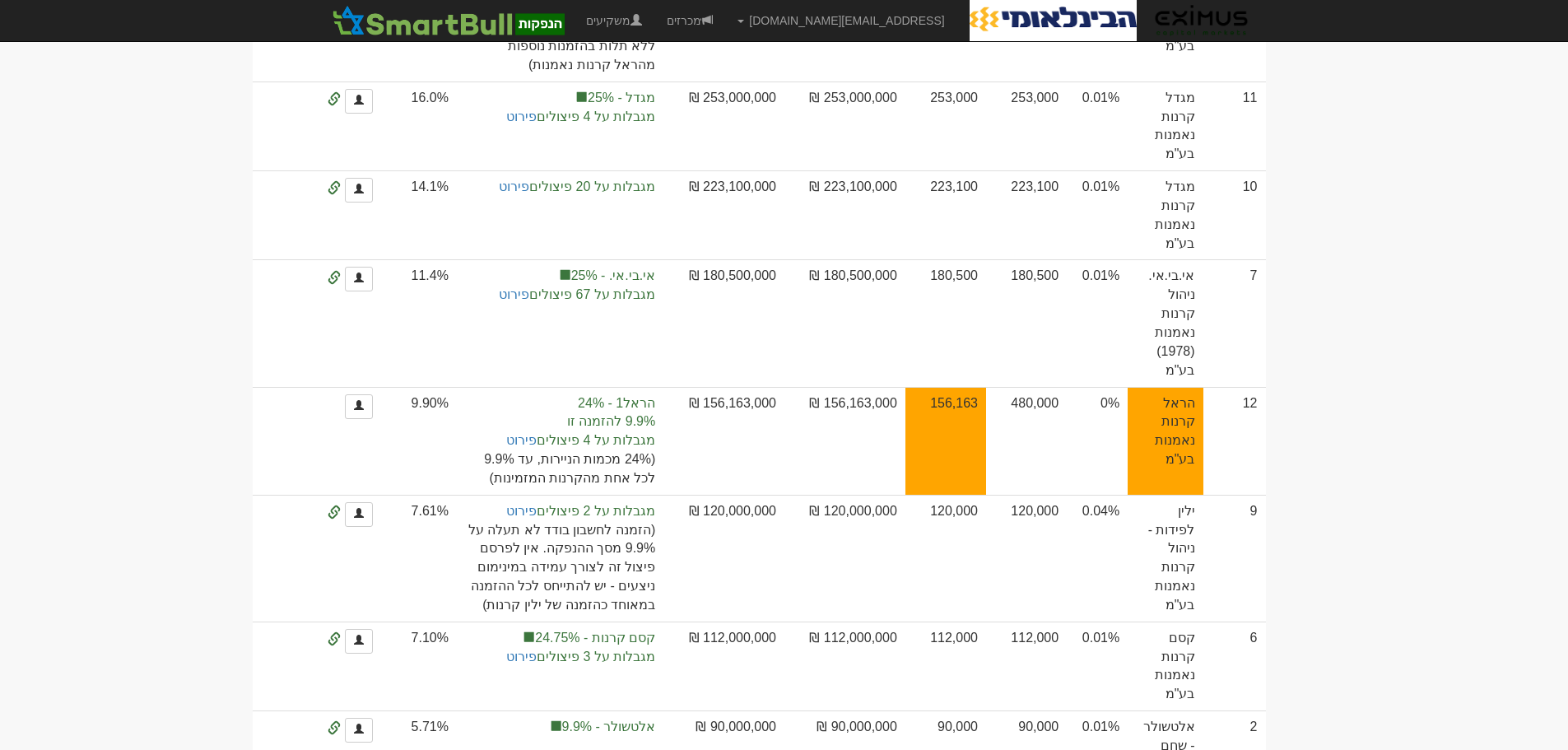
click at [1468, 436] on body "orenf@eximuscm.com הגדרות חשבונות הנפקה תבניות הודעות קיבול" at bounding box center [784, 523] width 1568 height 1870
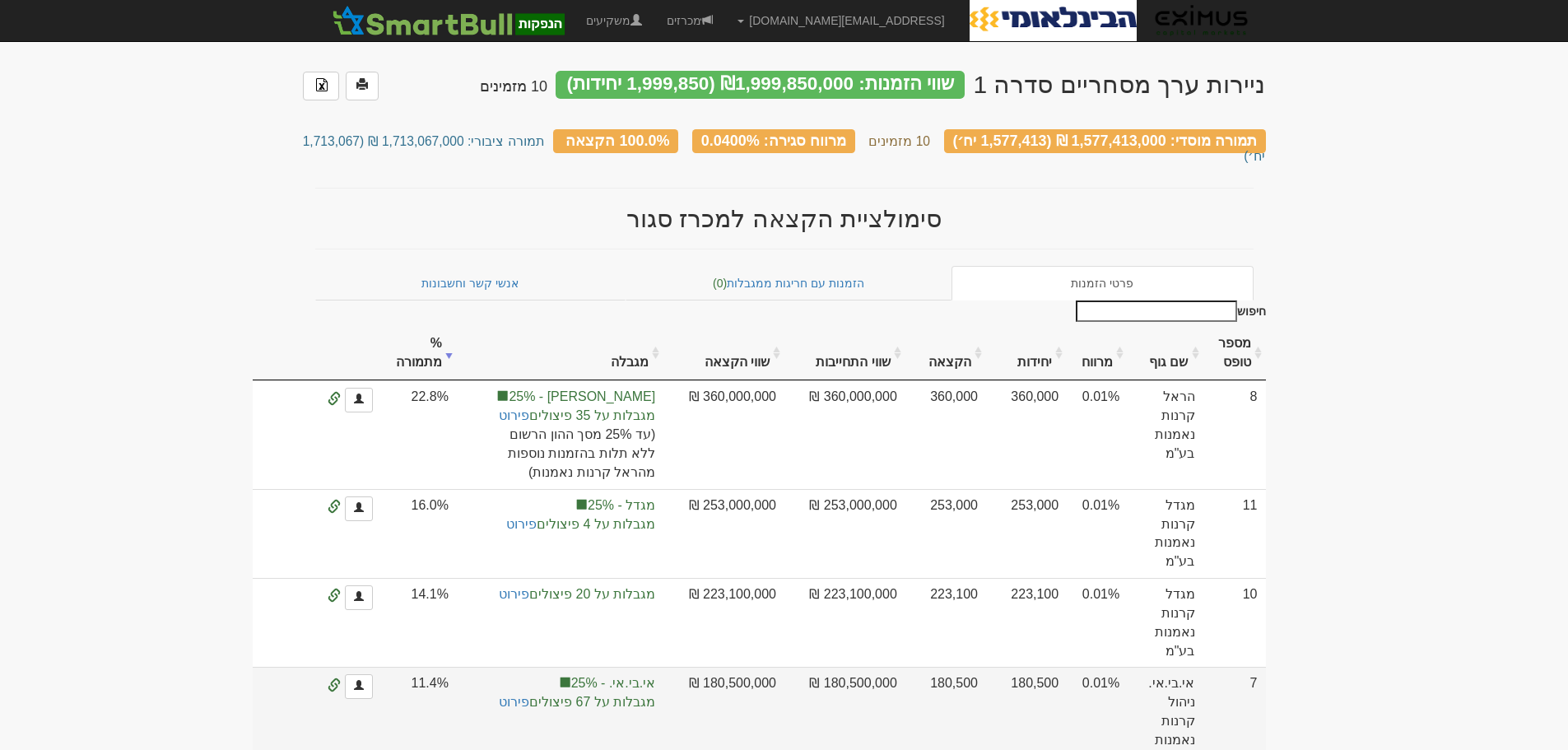
scroll to position [0, 0]
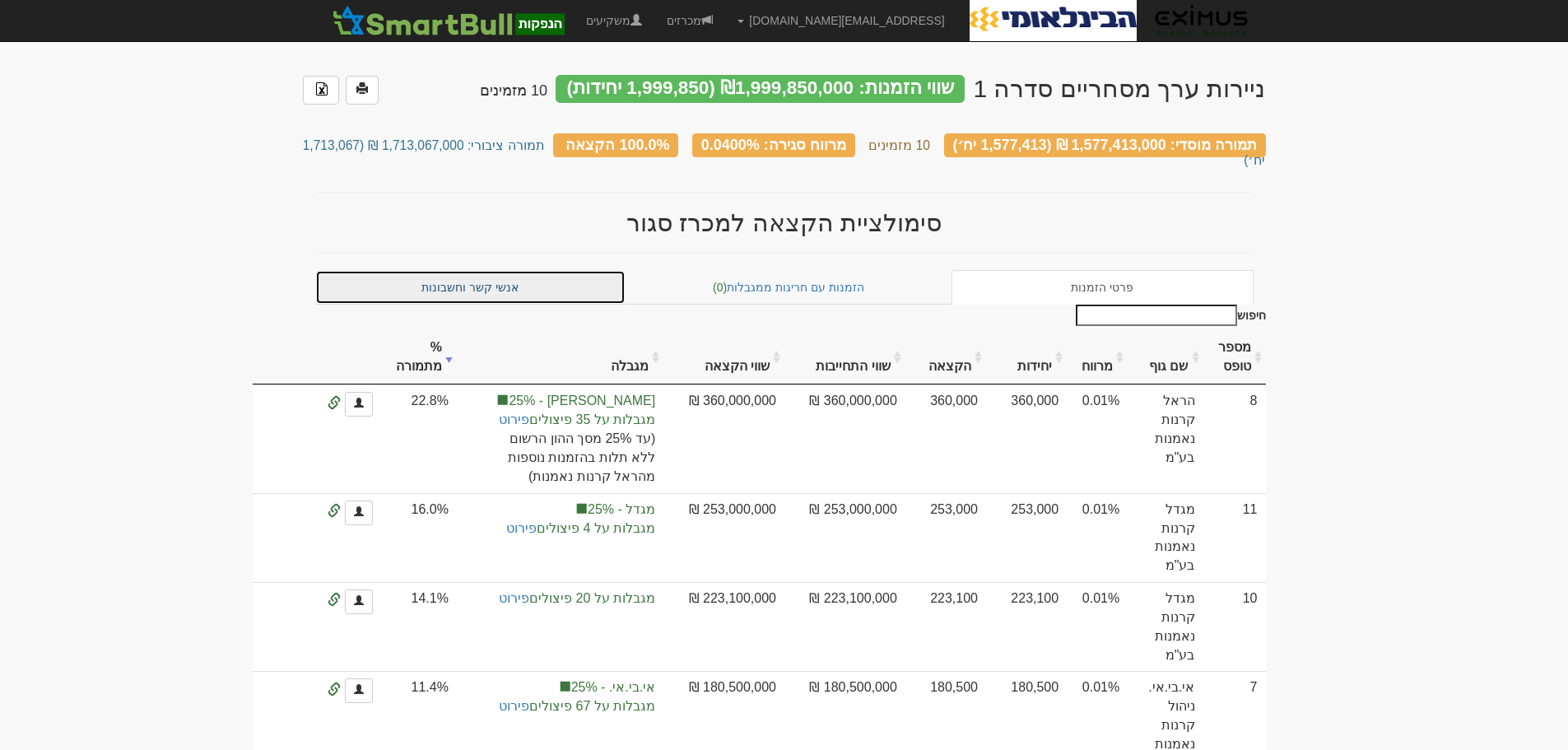
click at [421, 270] on link "אנשי קשר וחשבונות" at bounding box center [470, 287] width 311 height 34
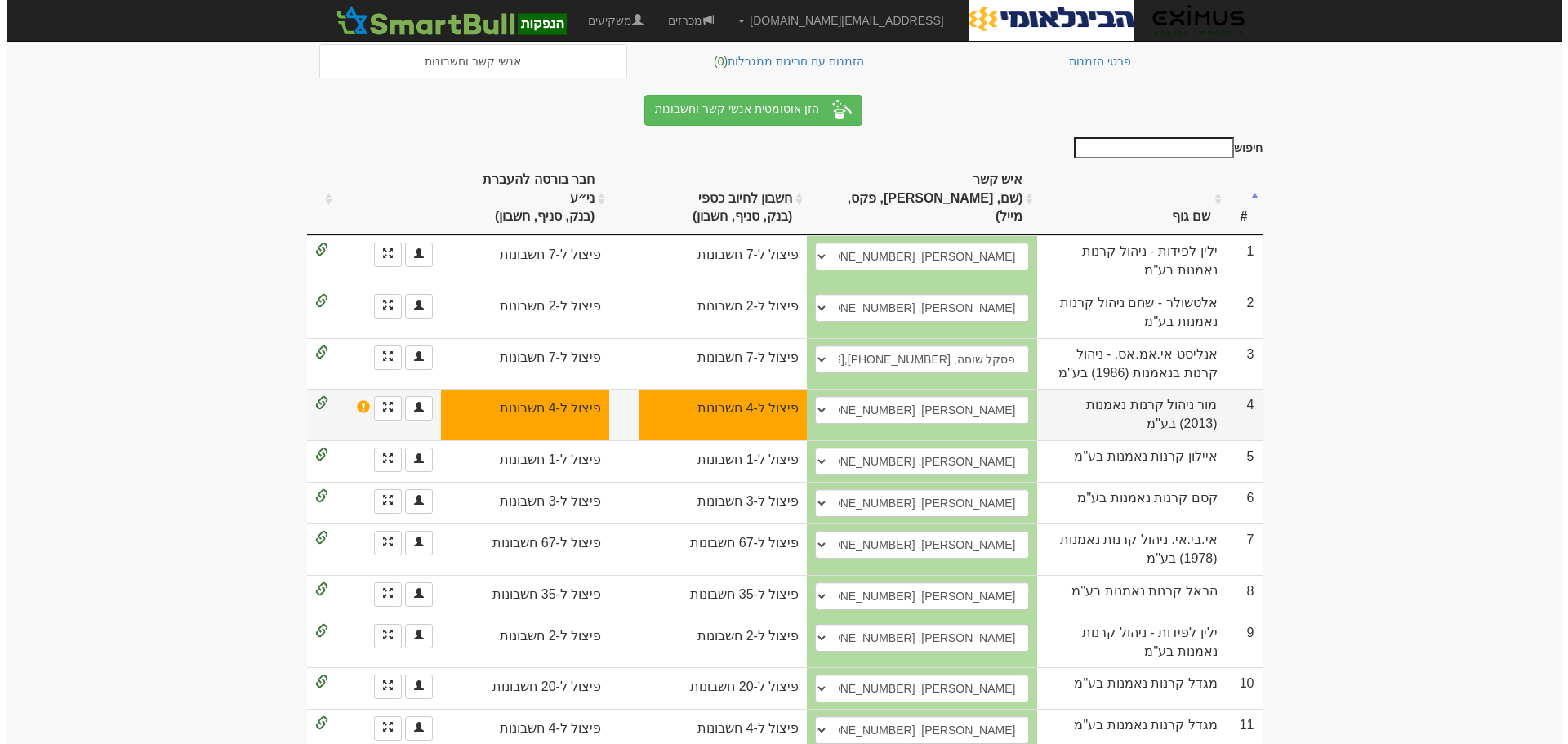
scroll to position [191, 0]
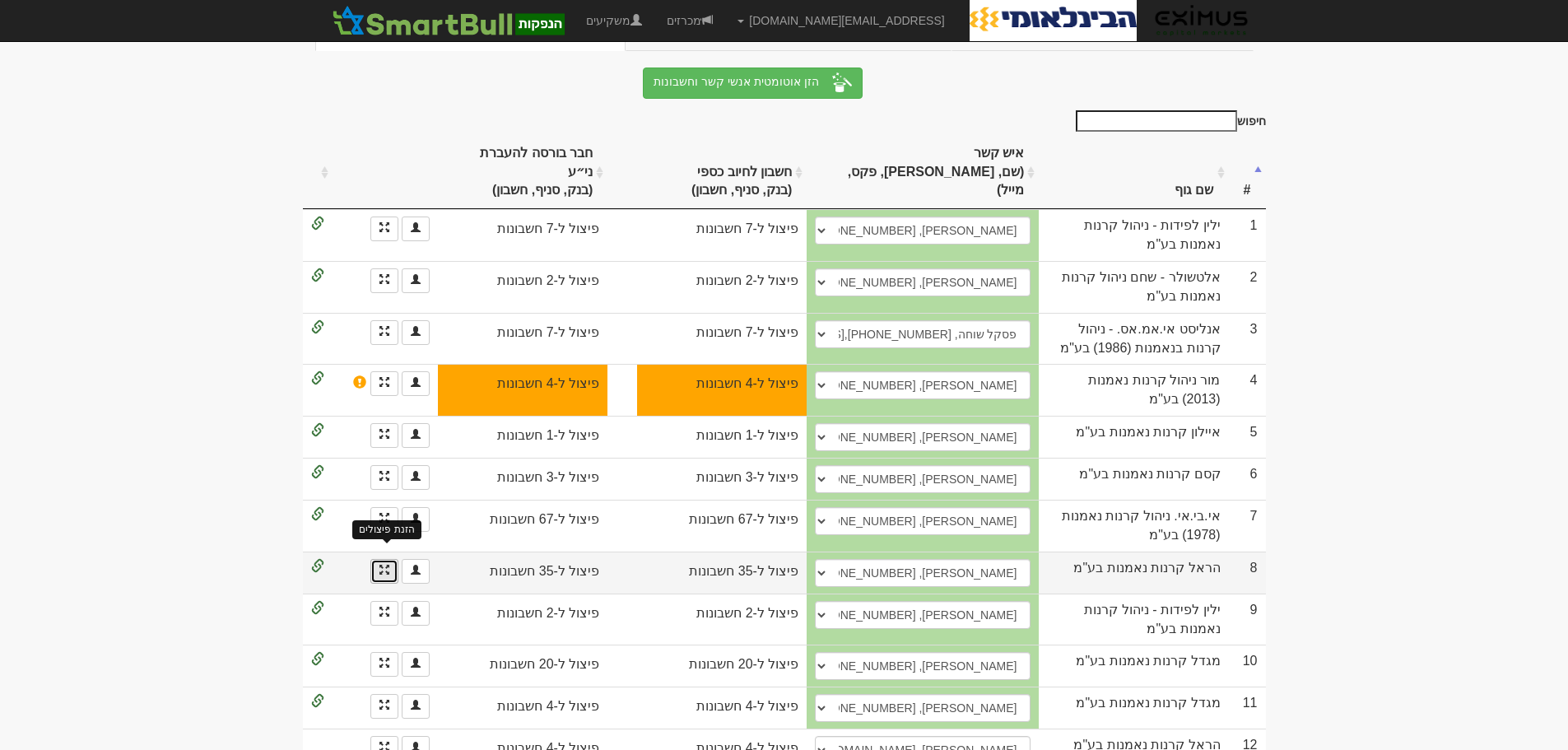
click at [389, 565] on span at bounding box center [384, 569] width 10 height 10
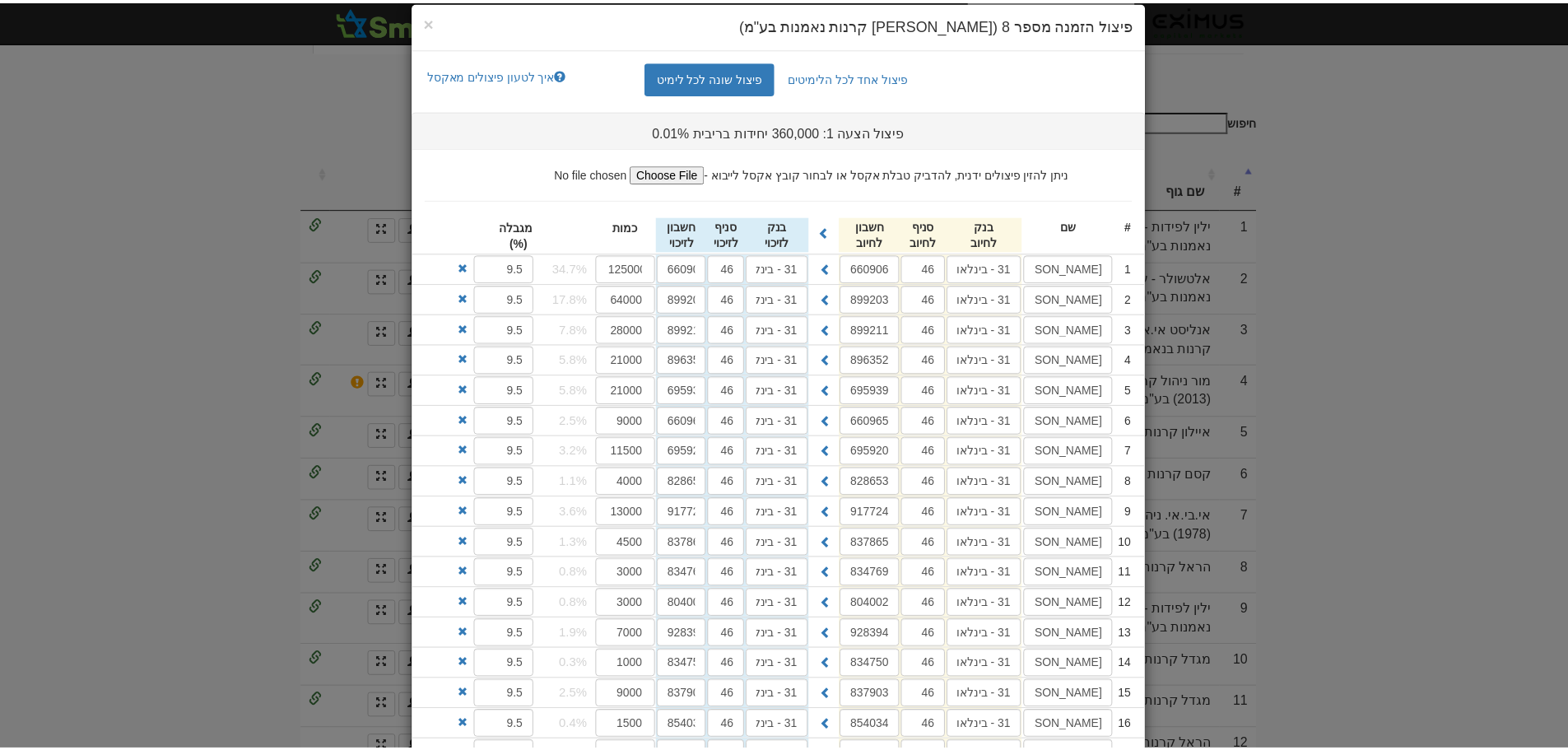
scroll to position [0, 0]
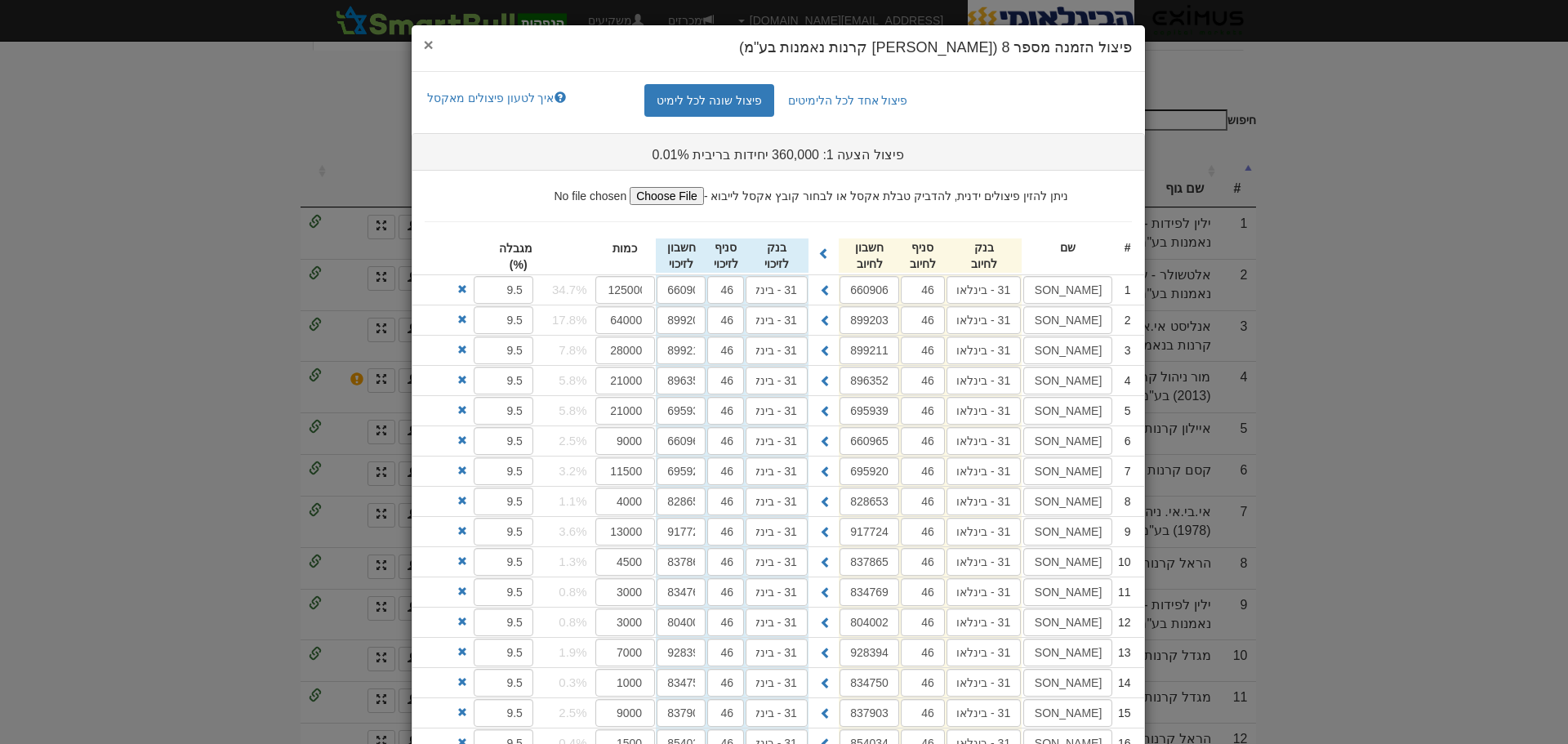
click at [434, 42] on span "×" at bounding box center [429, 44] width 10 height 18
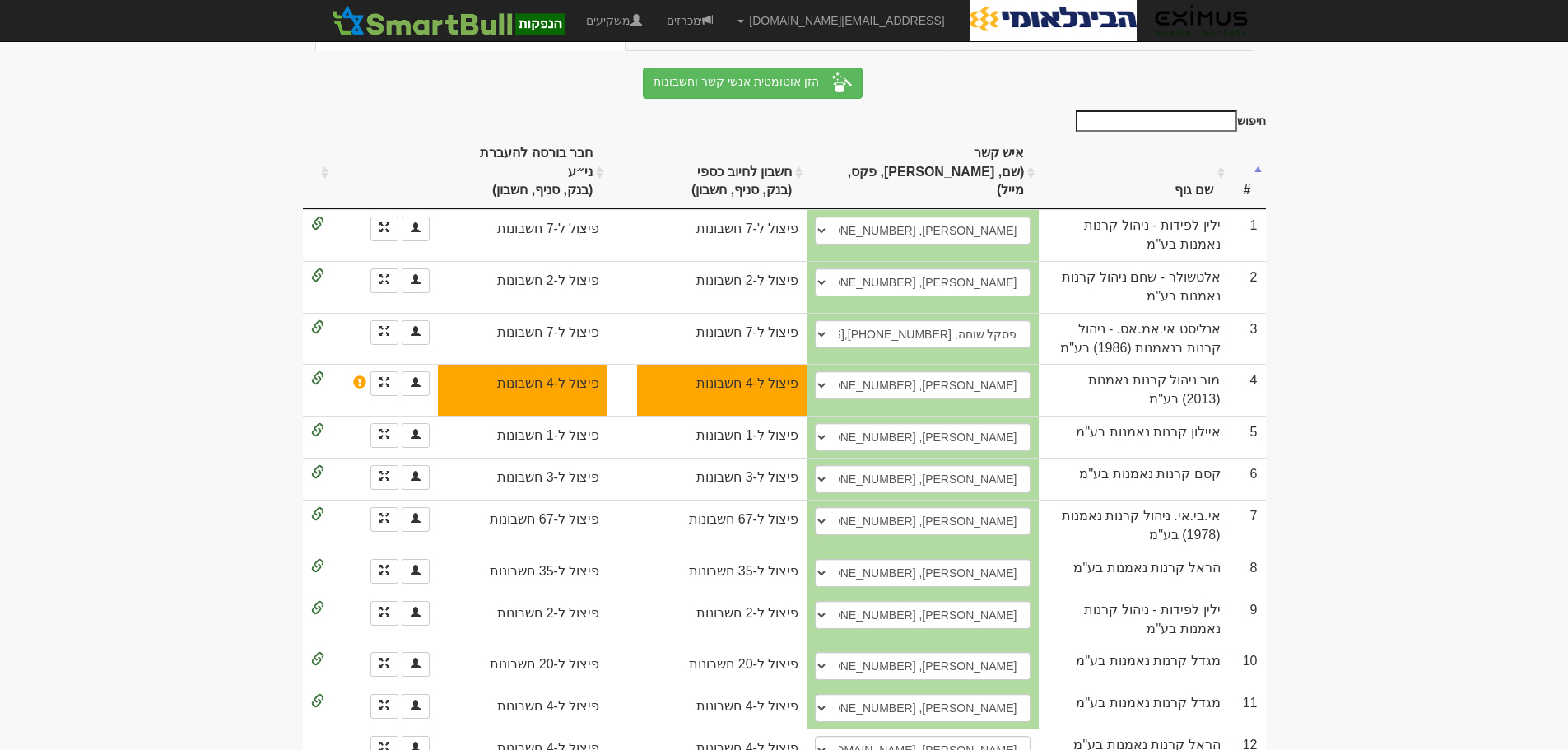
click at [1405, 318] on body "orenf@eximuscm.com הגדרות חשבונות הנפקה תבניות הודעות קיבול" at bounding box center [784, 297] width 1568 height 980
click at [1326, 430] on body "orenf@eximuscm.com הגדרות חשבונות הנפקה תבניות הודעות קיבול" at bounding box center [784, 297] width 1568 height 980
click at [383, 742] on span at bounding box center [384, 746] width 10 height 10
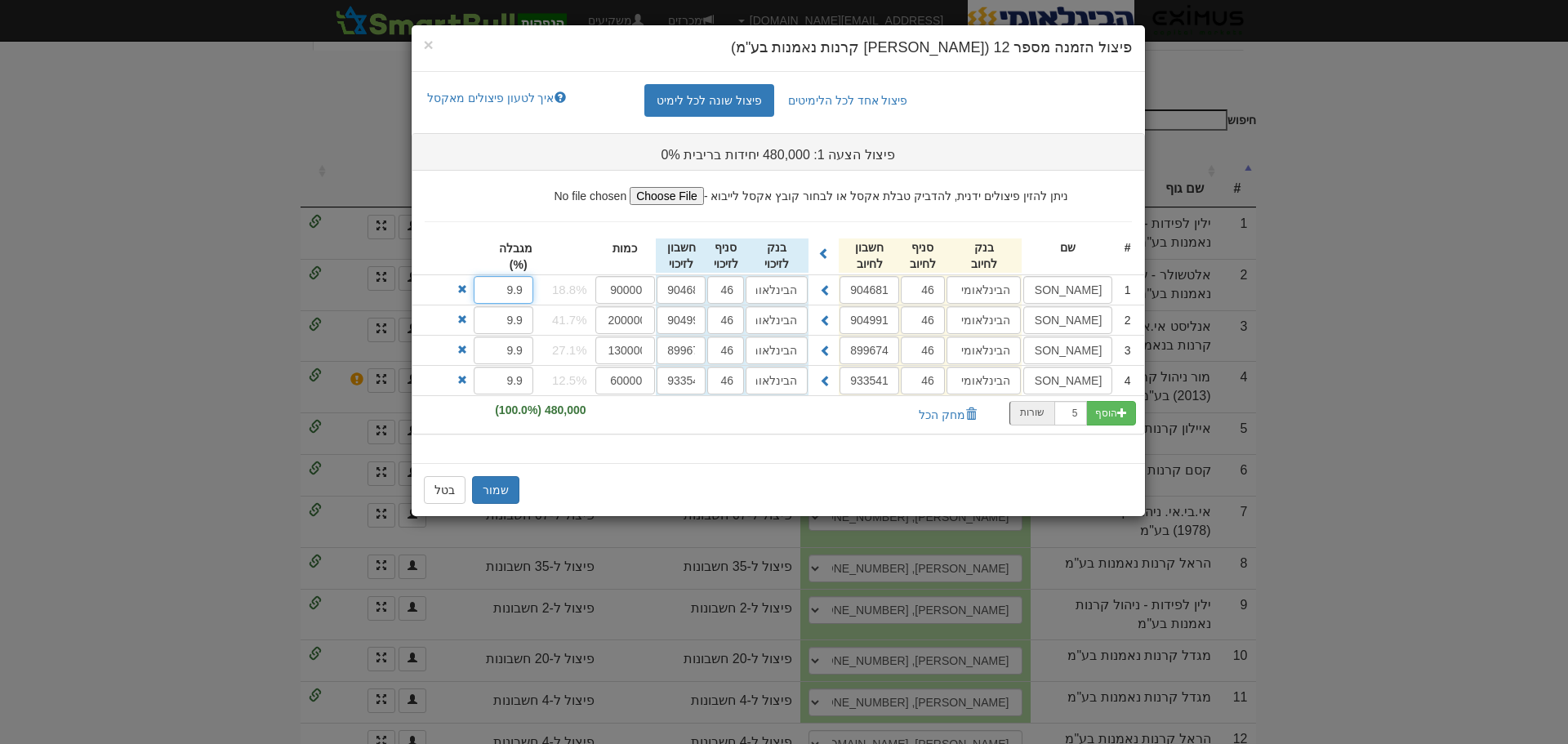
drag, startPoint x: 494, startPoint y: 294, endPoint x: 596, endPoint y: 294, distance: 102.0
click at [596, 294] on div "1 הראל (00) כספית שקלית הבינלאומי 46 904681 הבינלאומי 46 904681 90000 9.9" at bounding box center [778, 290] width 732 height 30
type input "8"
drag, startPoint x: 487, startPoint y: 320, endPoint x: 703, endPoint y: 304, distance: 216.6
click at [722, 299] on ul "ניתן להזין פיצולים ידנית, להדביק טבלת אקסל או לבחור קובץ אקסל לייבוא - # שם 46 …" at bounding box center [778, 302] width 732 height 262
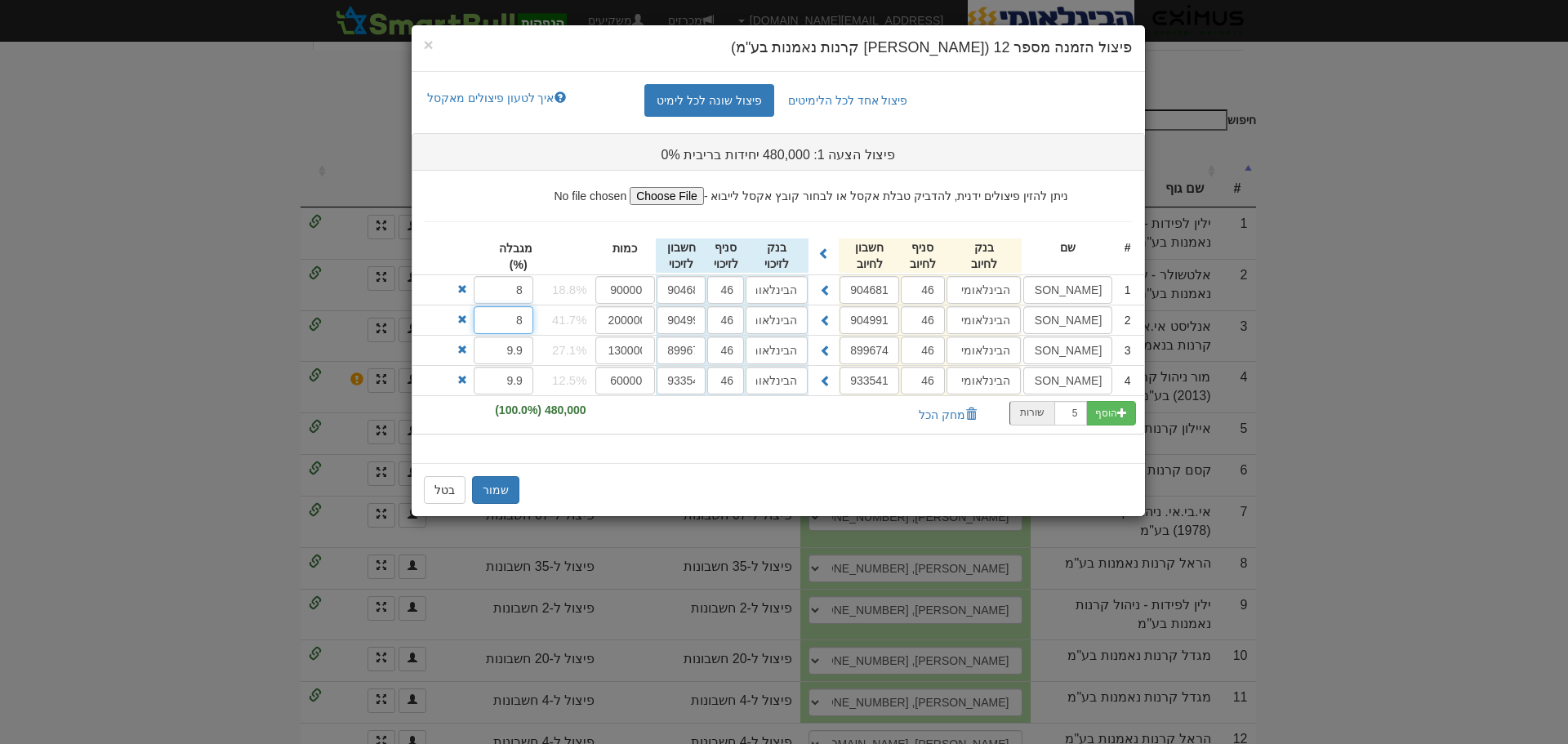
type input "8"
drag, startPoint x: 499, startPoint y: 351, endPoint x: 603, endPoint y: 350, distance: 104.0
click at [603, 350] on div "3 הראל (00) כספית ניהול נזילות הבינלאומי 46 899674 הבינלאומי 46 899674" at bounding box center [778, 350] width 732 height 30
type input "8"
drag, startPoint x: 499, startPoint y: 384, endPoint x: 597, endPoint y: 384, distance: 98.0
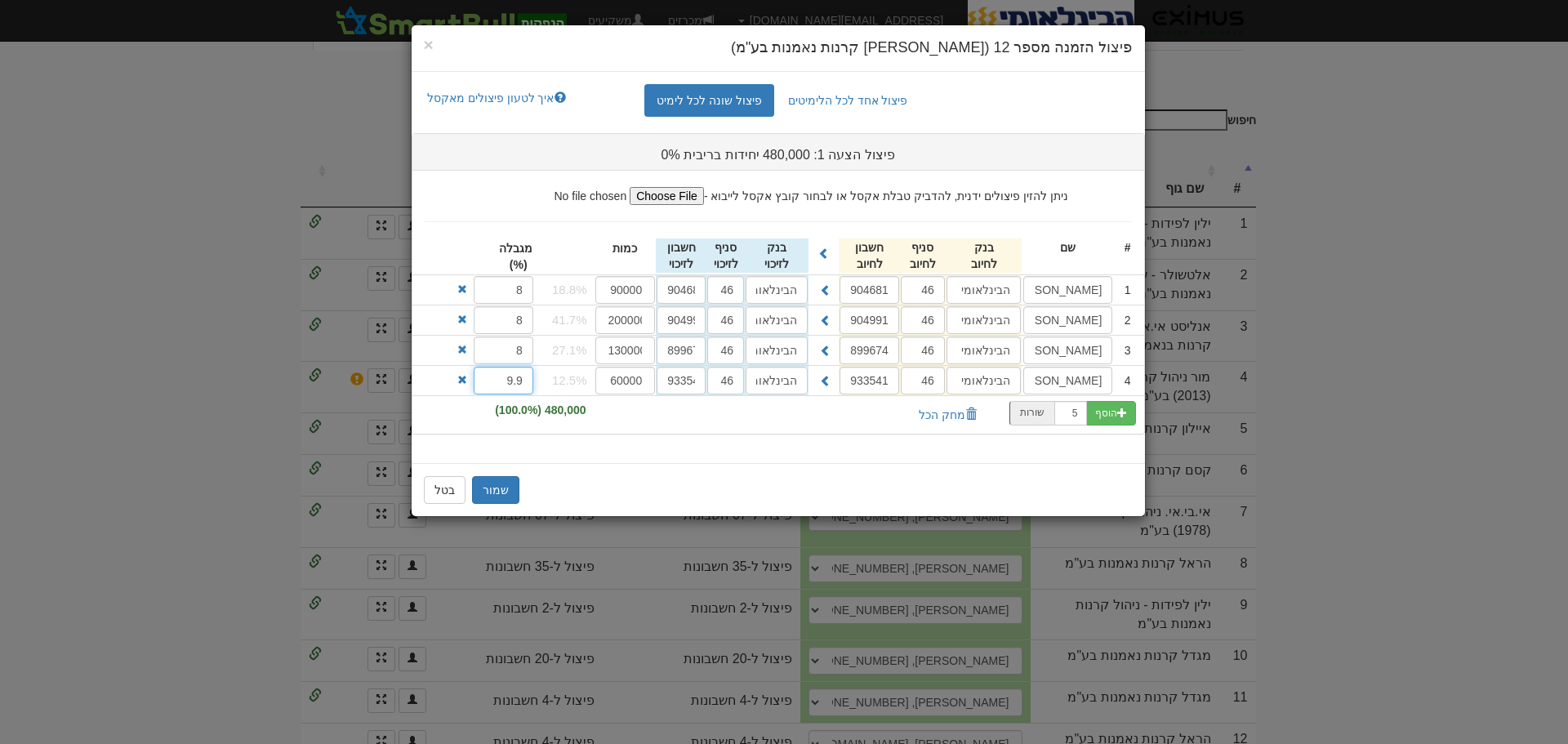
click at [597, 384] on div "4 הראל כספית שקלית כשרה הבינלאומי 46 933541 הבינלאומי 46 933541 60000" at bounding box center [778, 381] width 732 height 30
type input "8"
click at [505, 487] on button "שמור" at bounding box center [496, 490] width 47 height 28
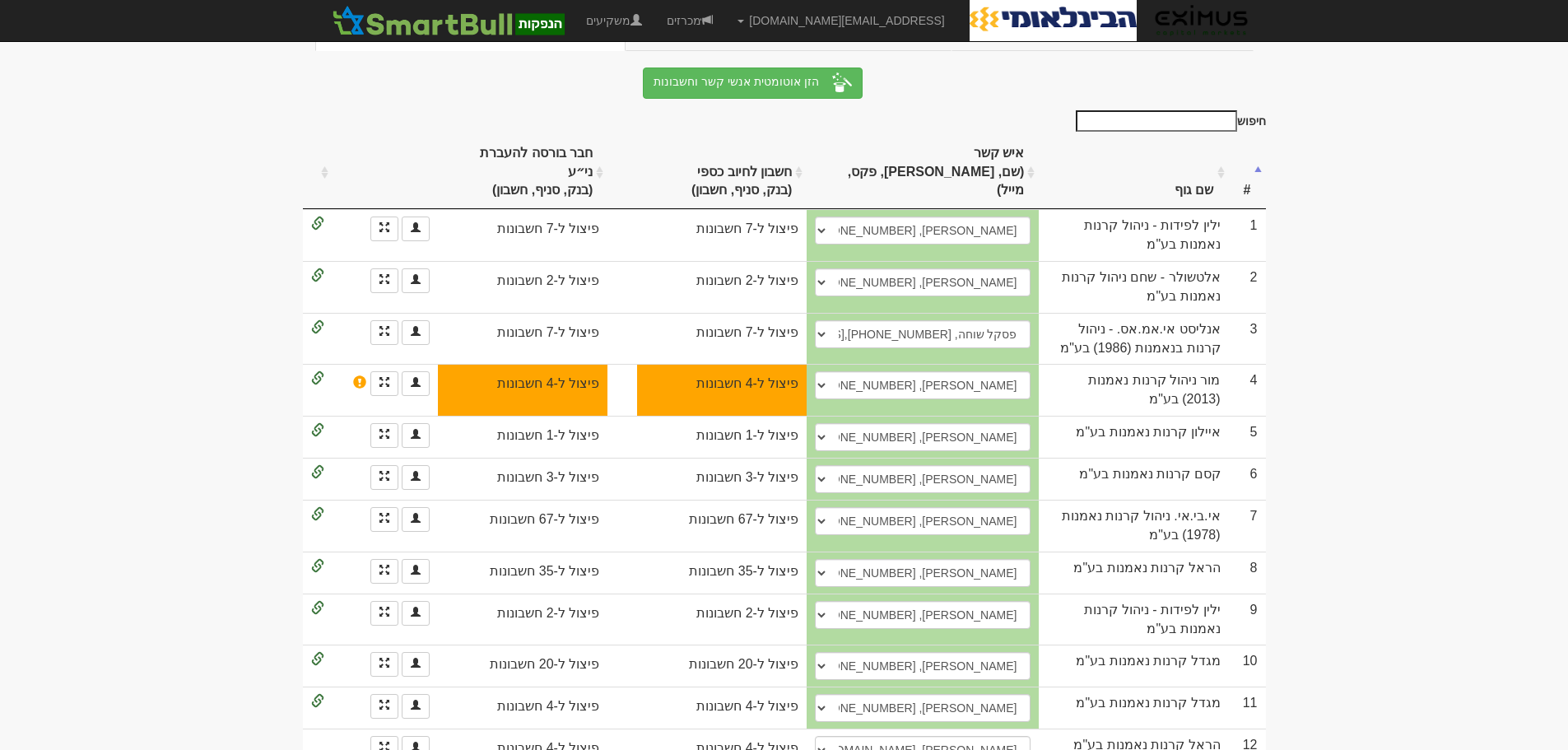
click at [1387, 420] on body "orenf@eximuscm.com הגדרות חשבונות הנפקה תבניות הודעות קיבול" at bounding box center [784, 297] width 1568 height 980
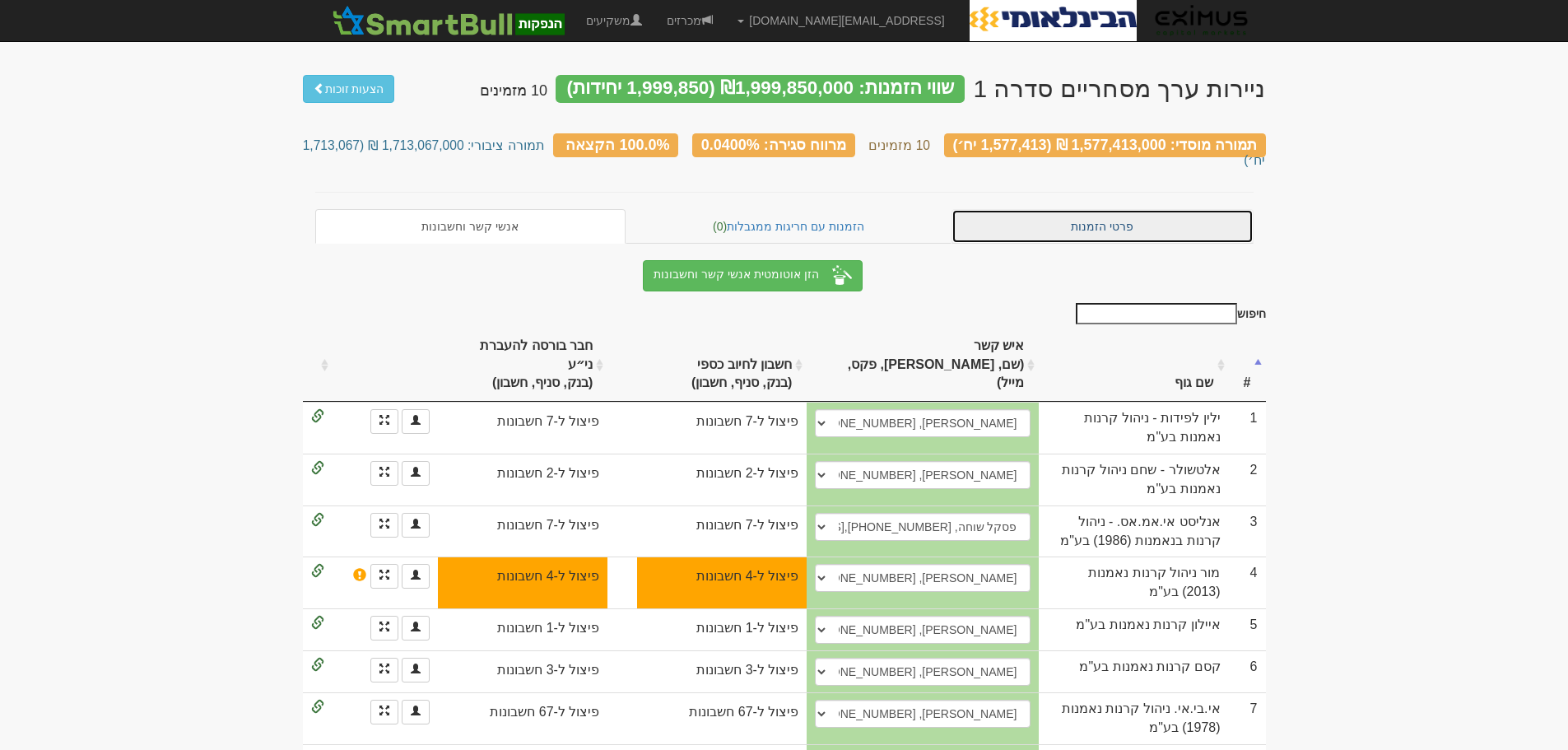
click at [1167, 219] on link "פרטי הזמנות" at bounding box center [1102, 225] width 302 height 34
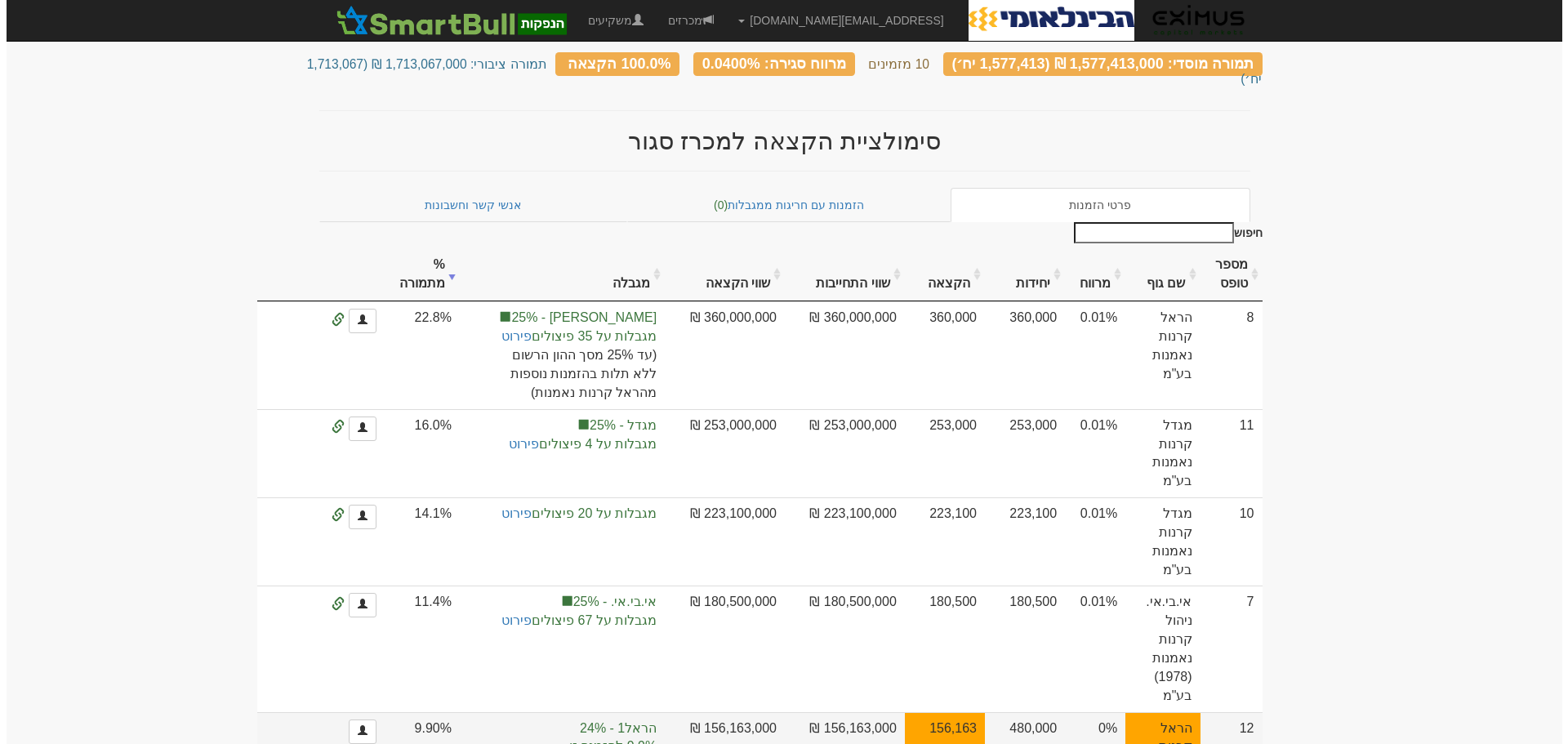
scroll to position [326, 0]
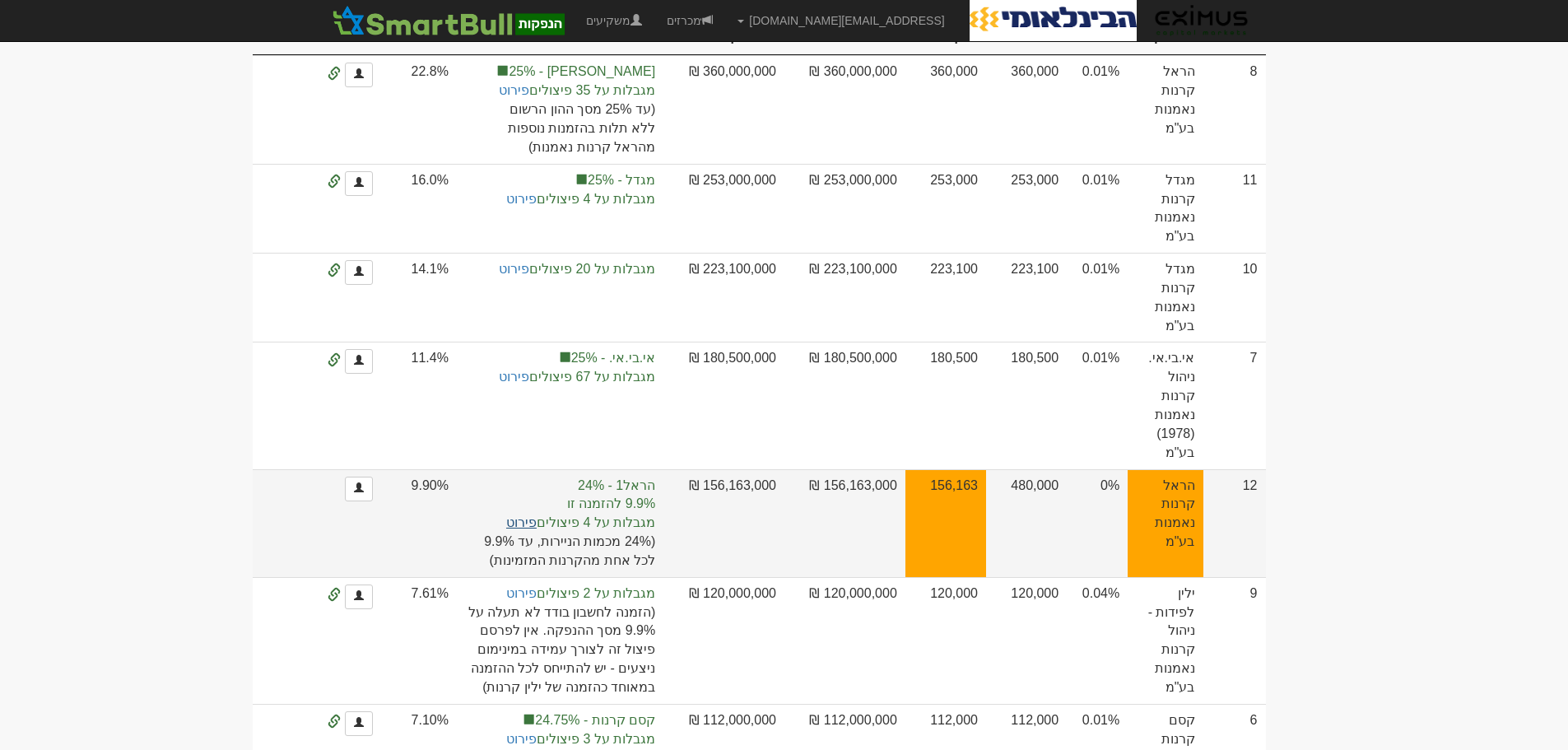
click at [537, 515] on link "פירוט" at bounding box center [521, 522] width 31 height 14
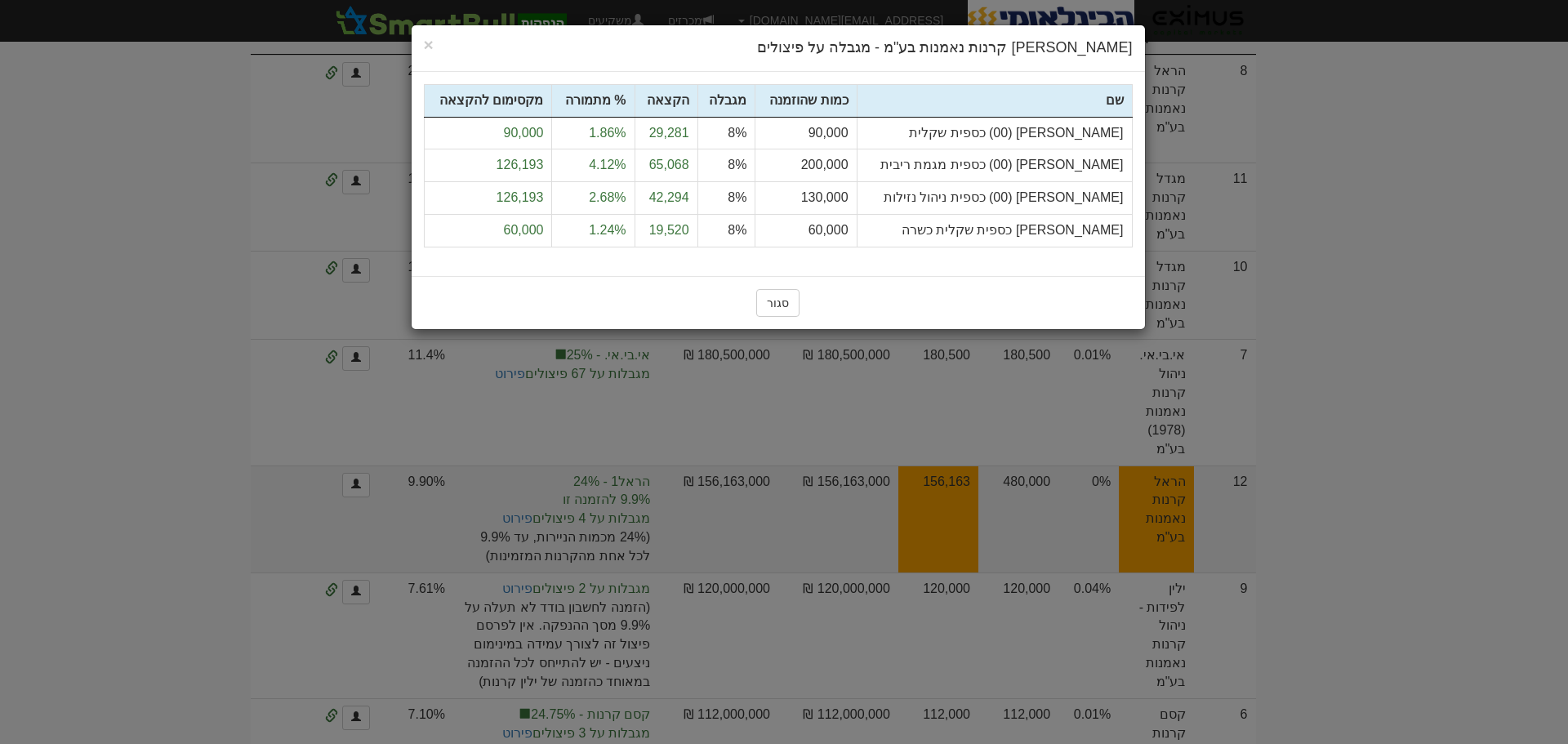
click at [755, 133] on td "8%" at bounding box center [726, 132] width 58 height 32
click at [755, 130] on td "8%" at bounding box center [726, 132] width 58 height 32
click at [433, 48] on span "×" at bounding box center [429, 44] width 10 height 18
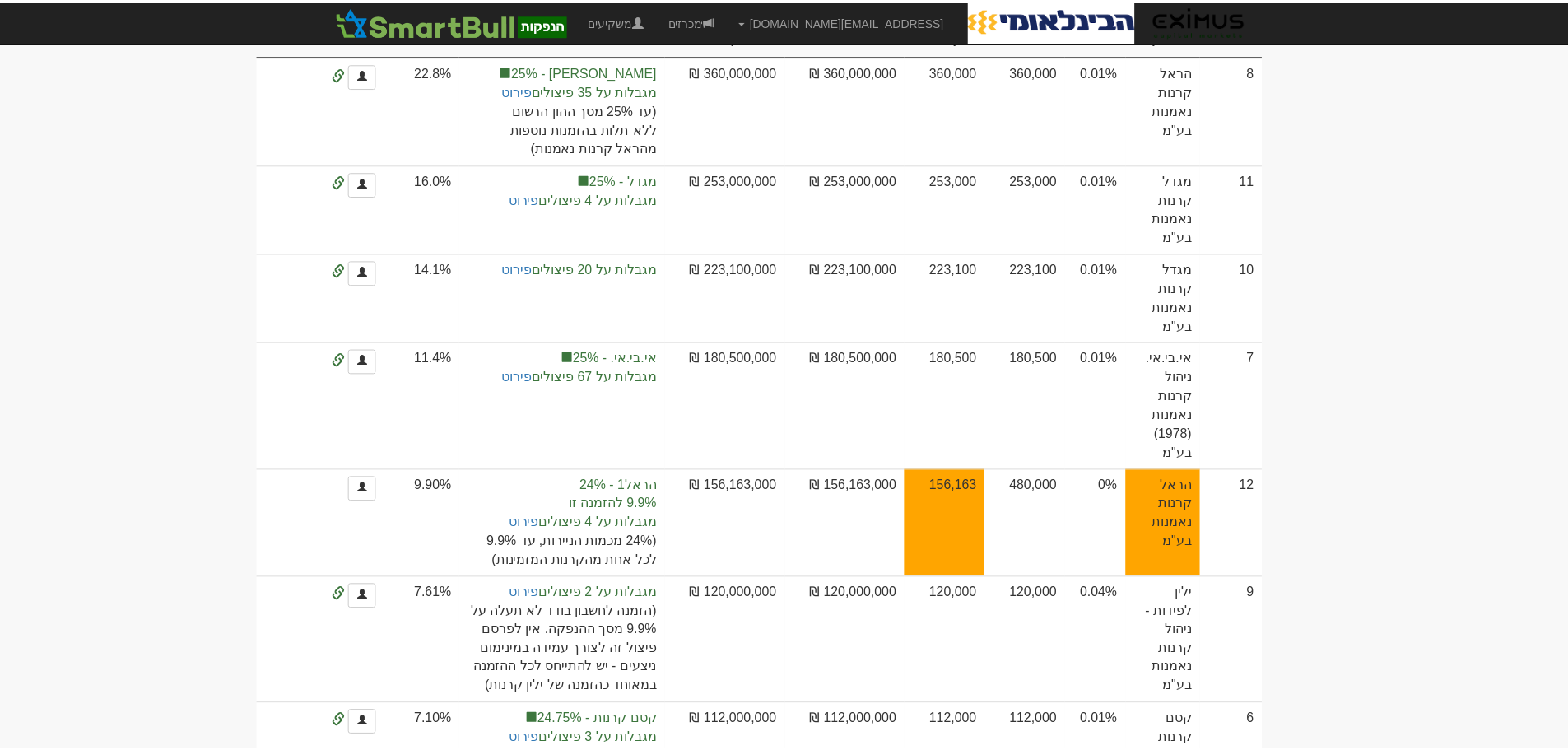
scroll to position [0, 0]
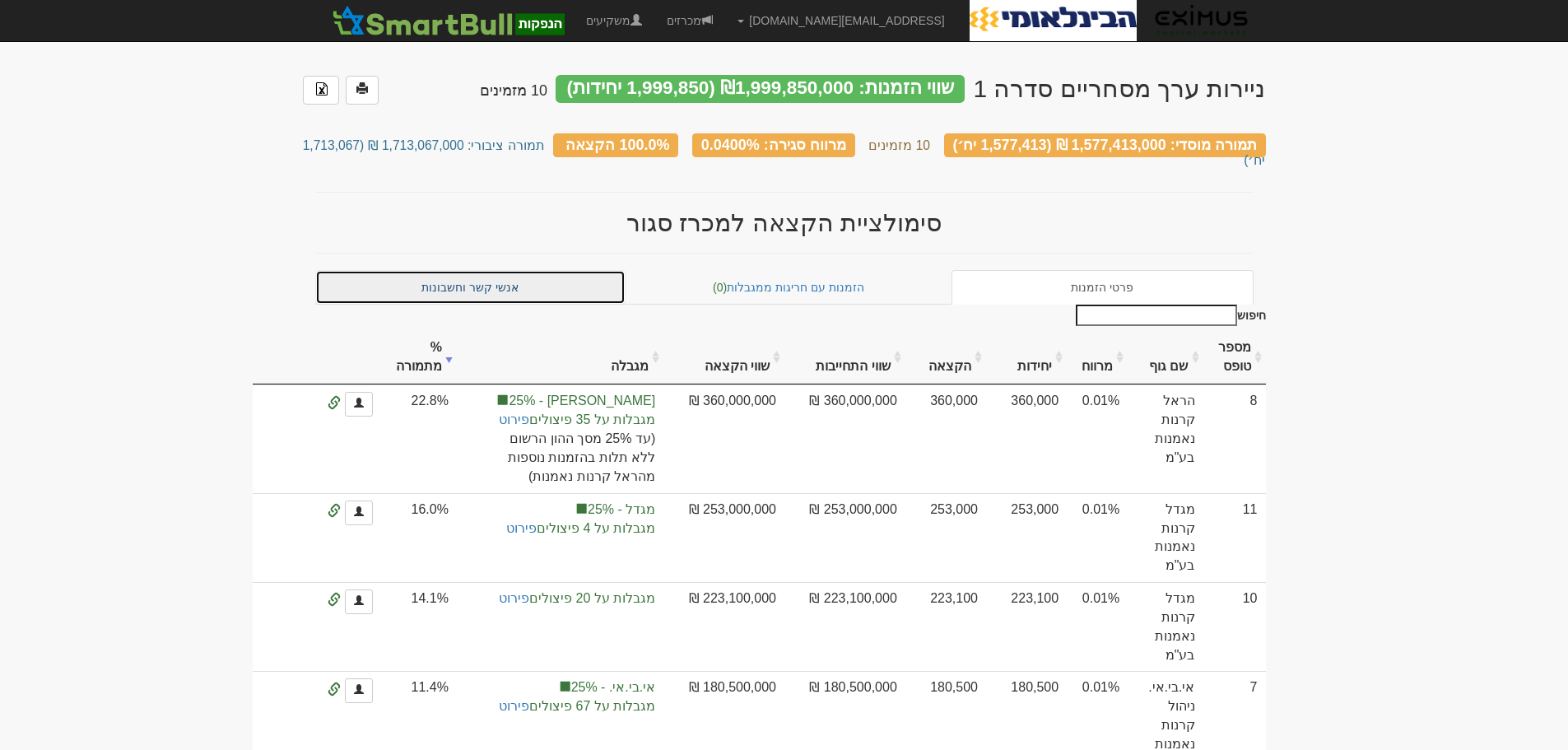
click at [501, 270] on link "אנשי קשר וחשבונות" at bounding box center [470, 287] width 311 height 34
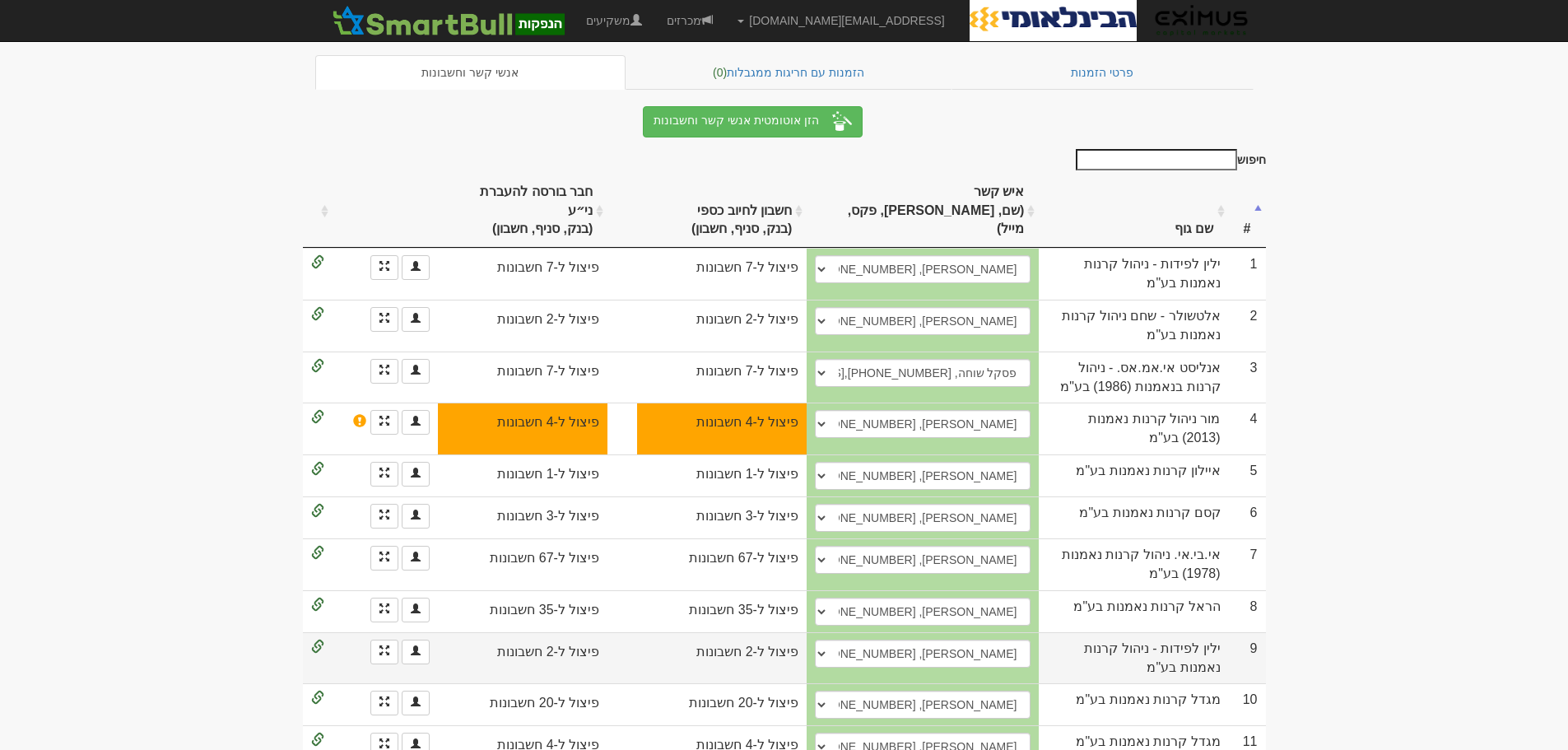
scroll to position [193, 0]
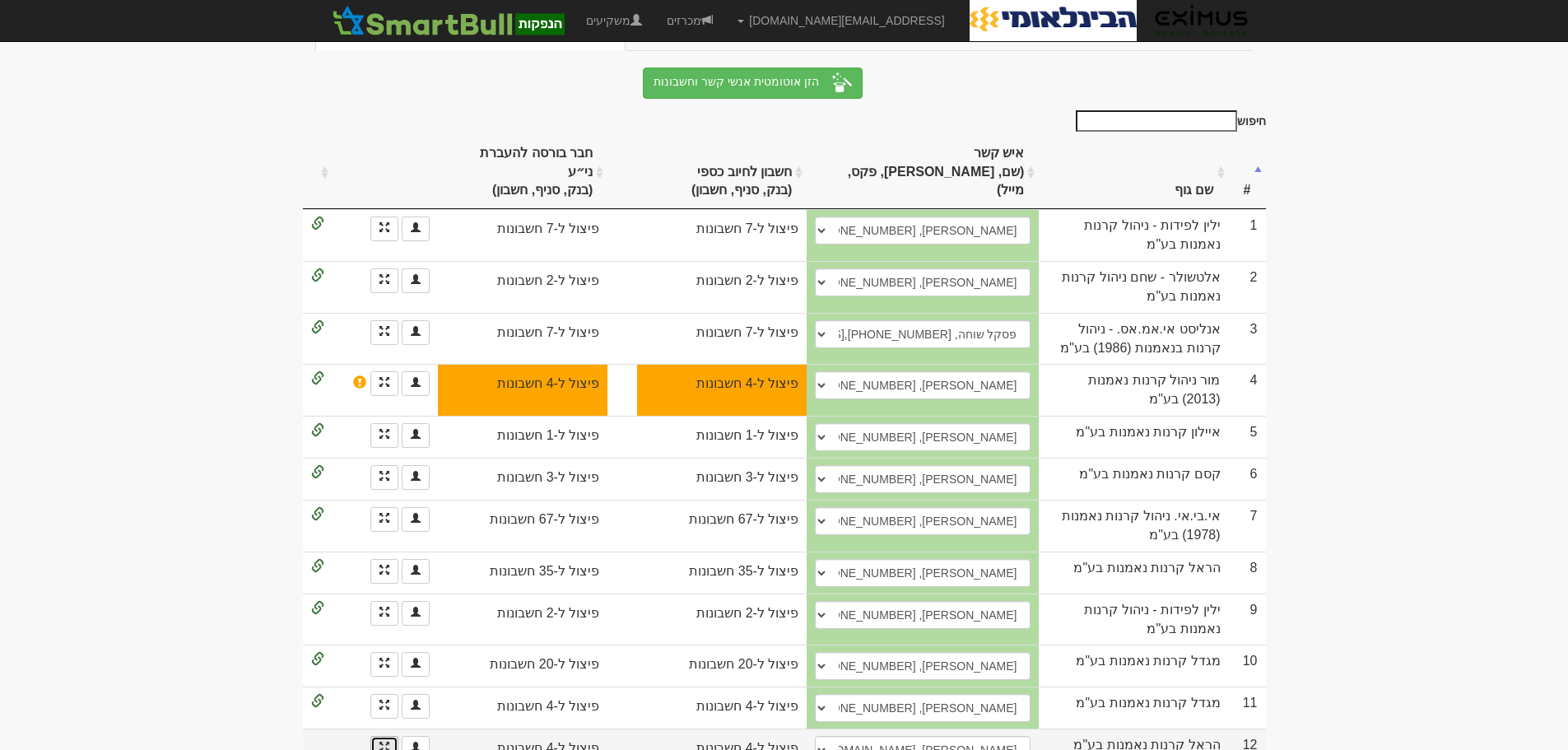
click at [387, 742] on span at bounding box center [384, 746] width 10 height 10
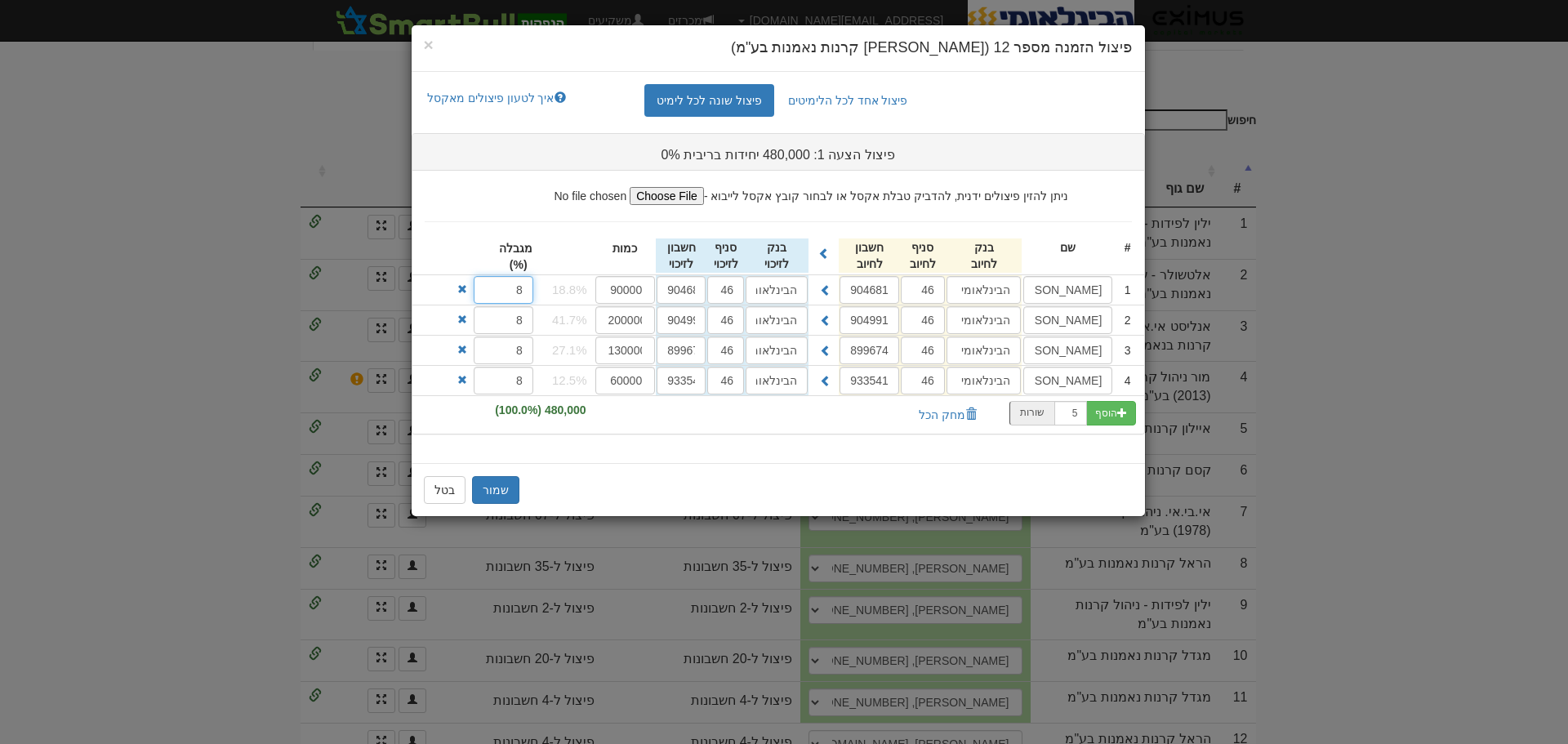
click at [514, 289] on input "8" at bounding box center [503, 290] width 59 height 28
type input "9.9"
click at [498, 330] on input "8" at bounding box center [503, 320] width 59 height 28
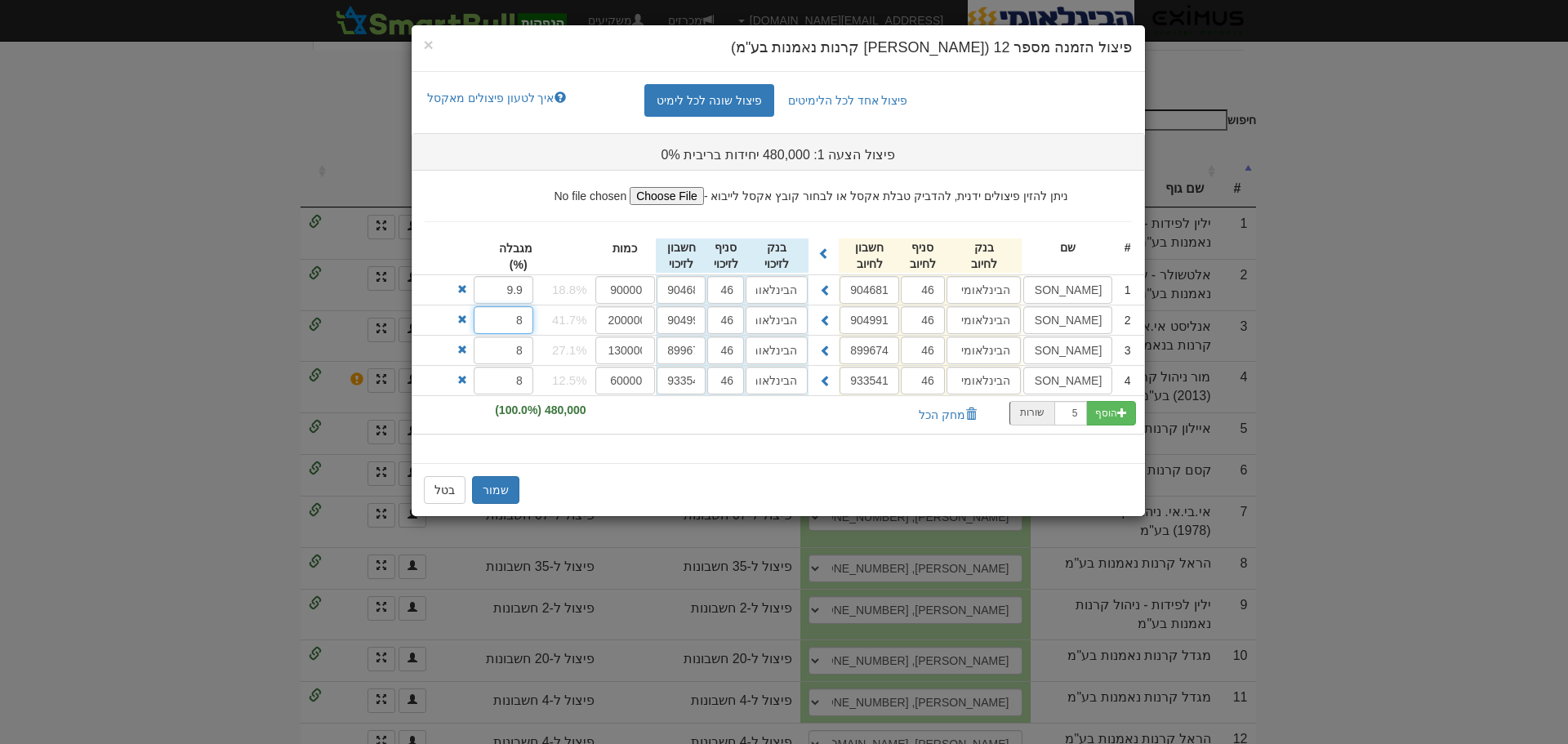
click at [498, 330] on input "8" at bounding box center [503, 320] width 59 height 28
type input "9.9"
click at [499, 348] on input "8" at bounding box center [503, 350] width 59 height 28
type input "9.9"
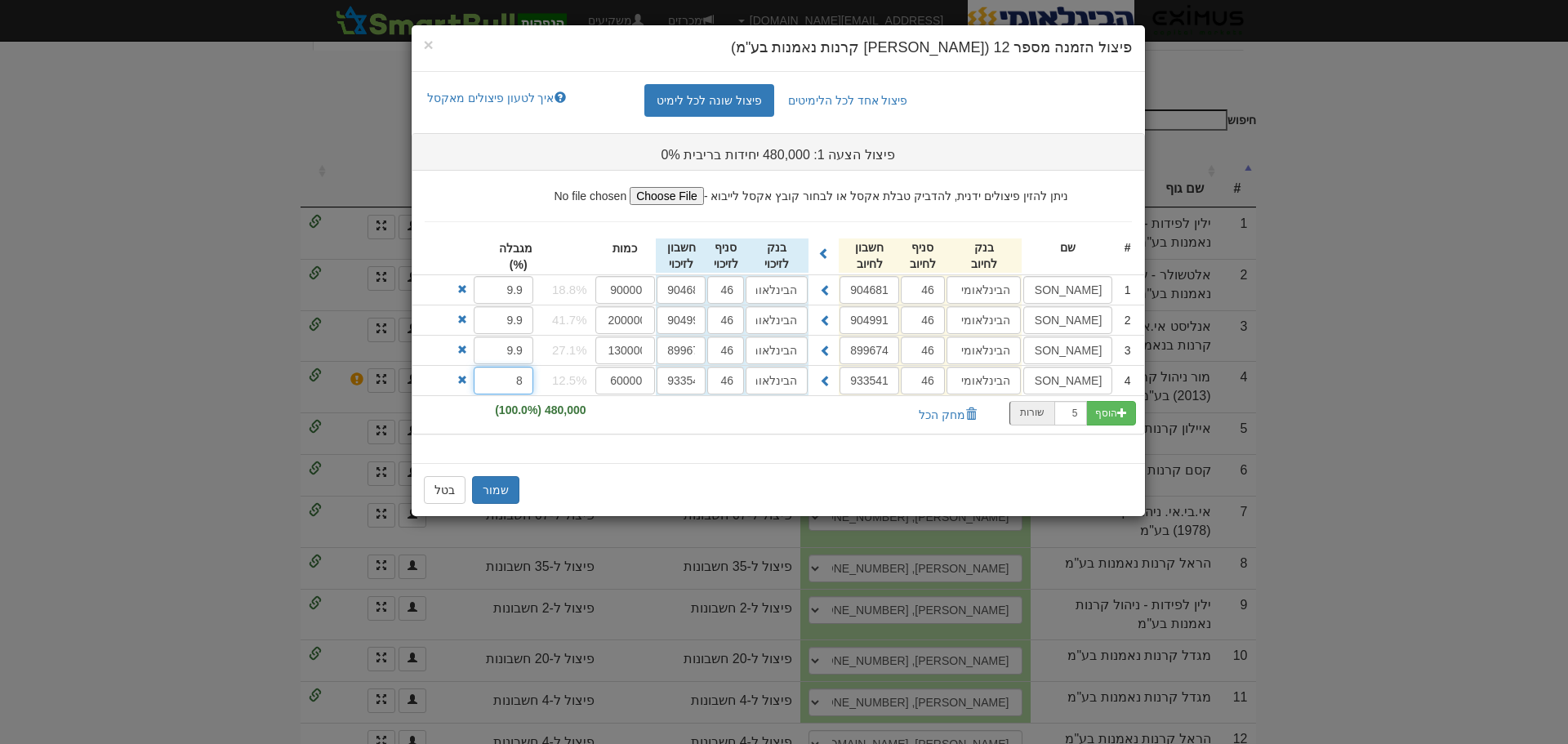
click at [507, 372] on input "8" at bounding box center [503, 381] width 59 height 28
type input "9.9"
click at [500, 492] on button "שמור" at bounding box center [496, 490] width 47 height 28
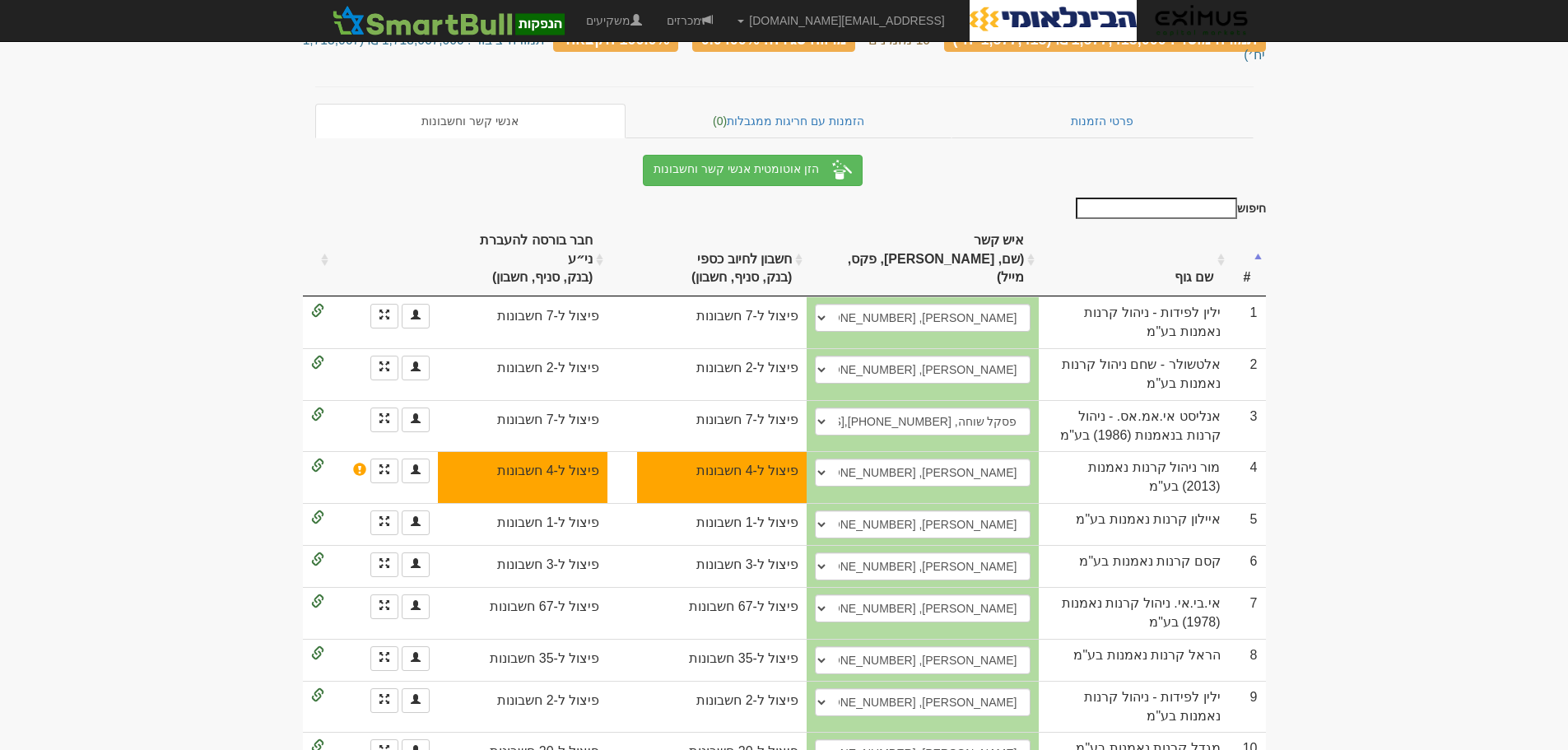
scroll to position [0, 0]
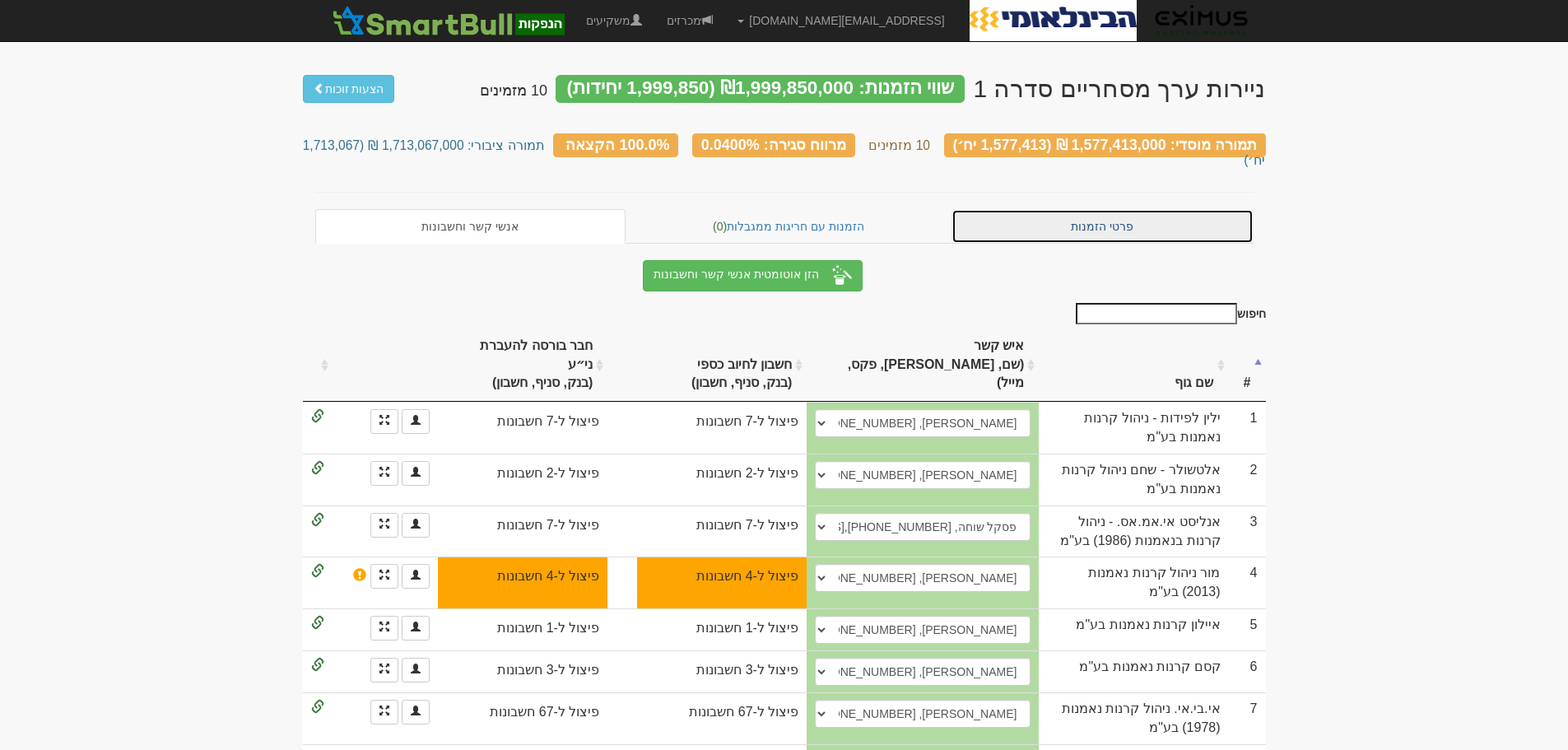
click at [1103, 209] on link "פרטי הזמנות" at bounding box center [1102, 225] width 302 height 34
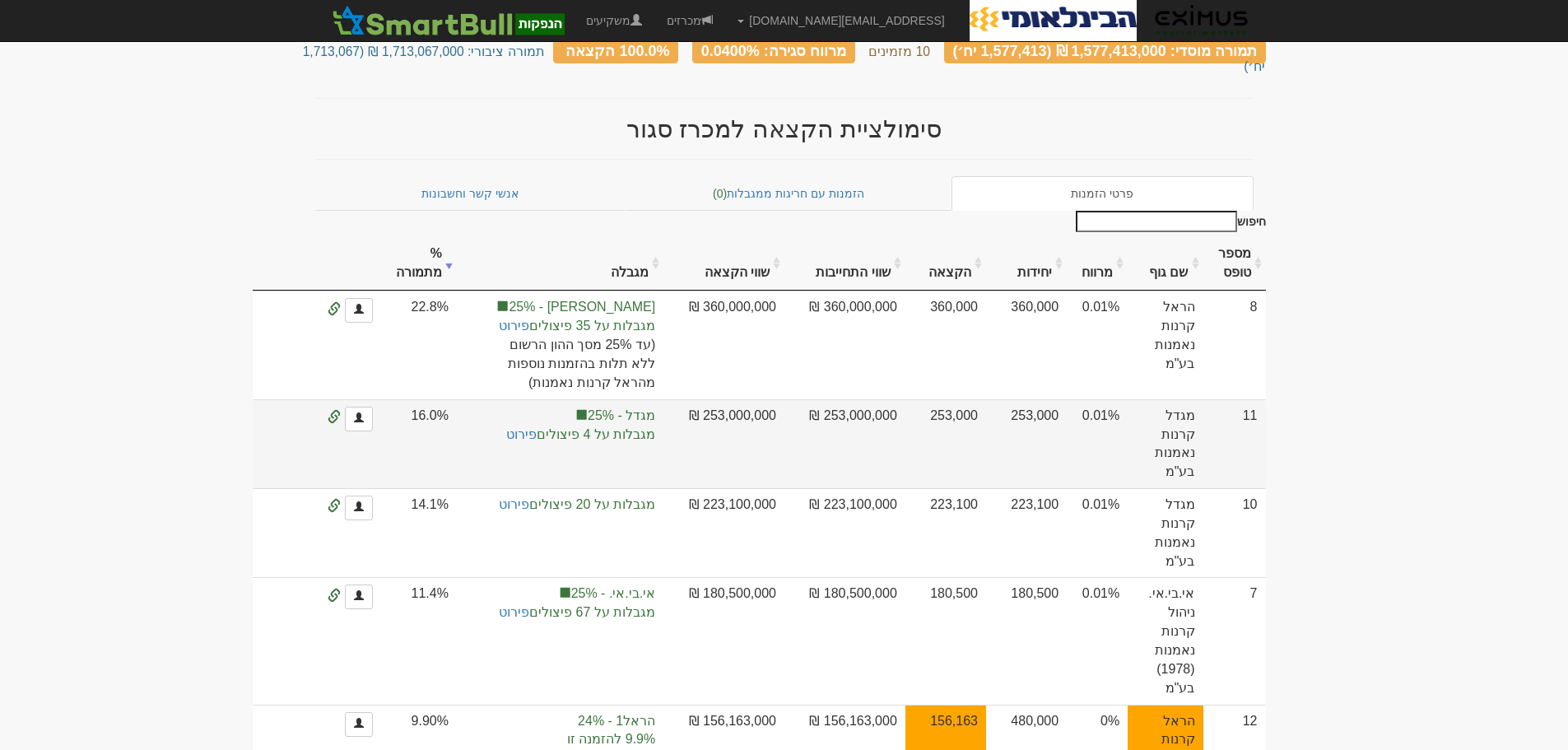
scroll to position [412, 0]
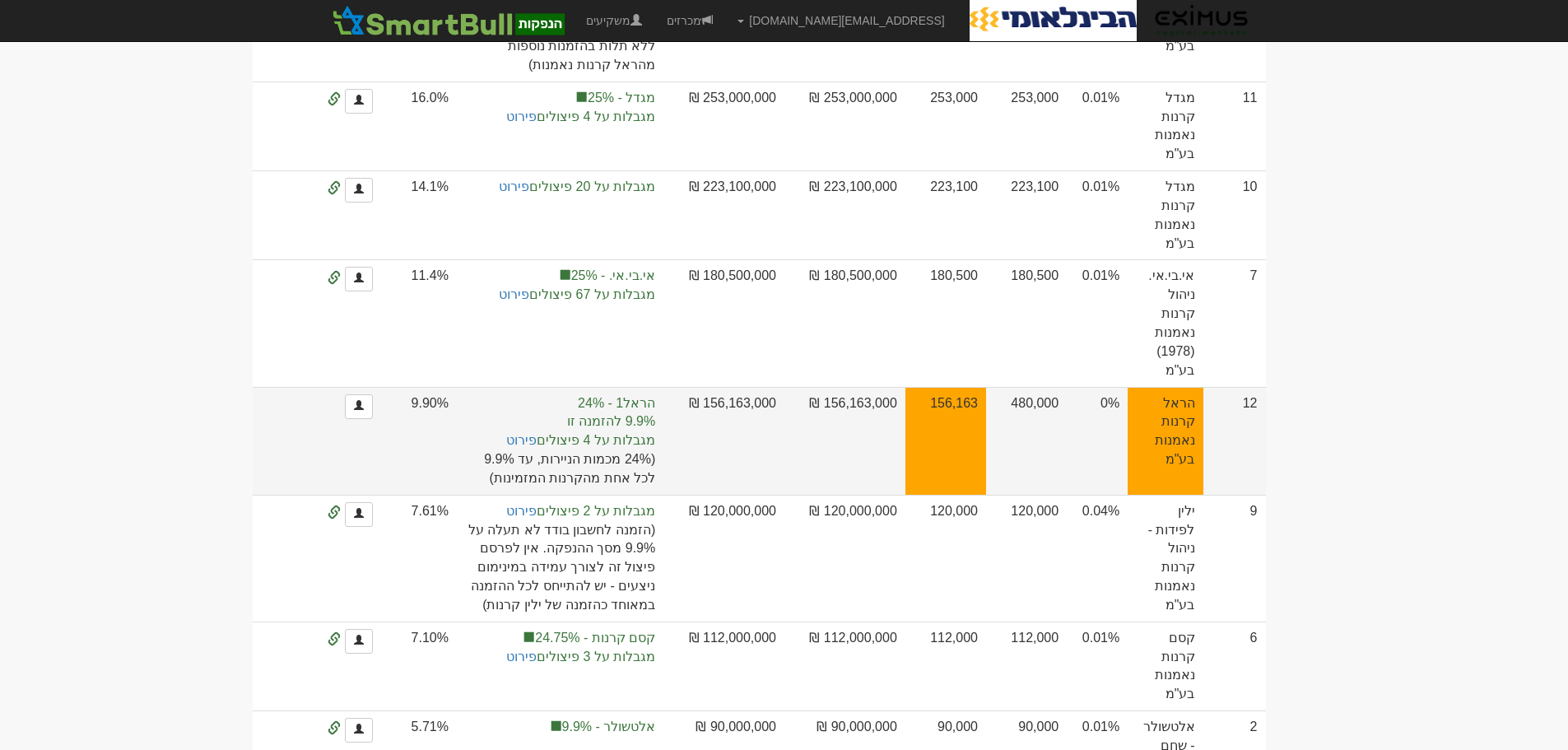
click at [1193, 417] on td "הראל קרנות נאמנות בע"מ" at bounding box center [1165, 441] width 75 height 108
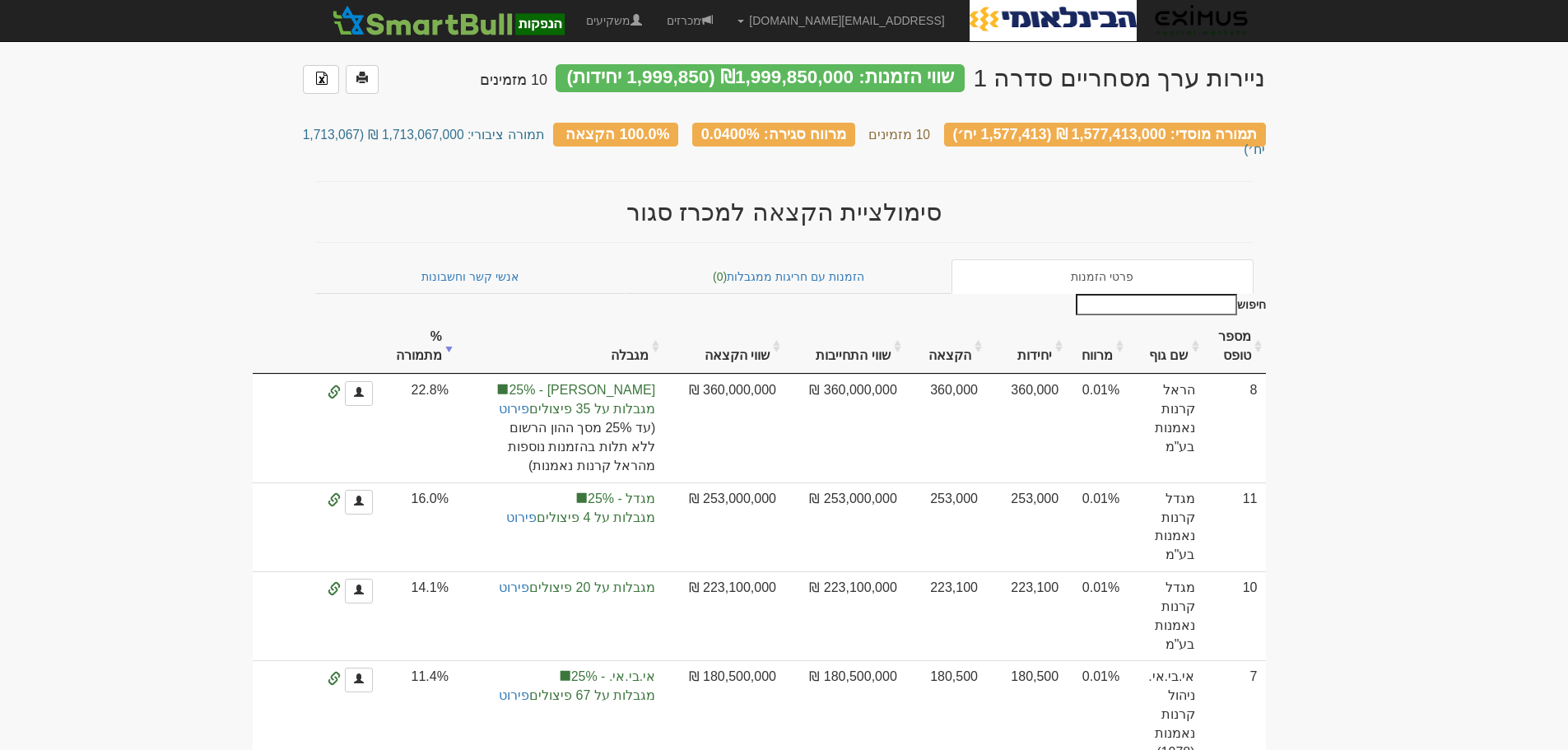
scroll to position [0, 0]
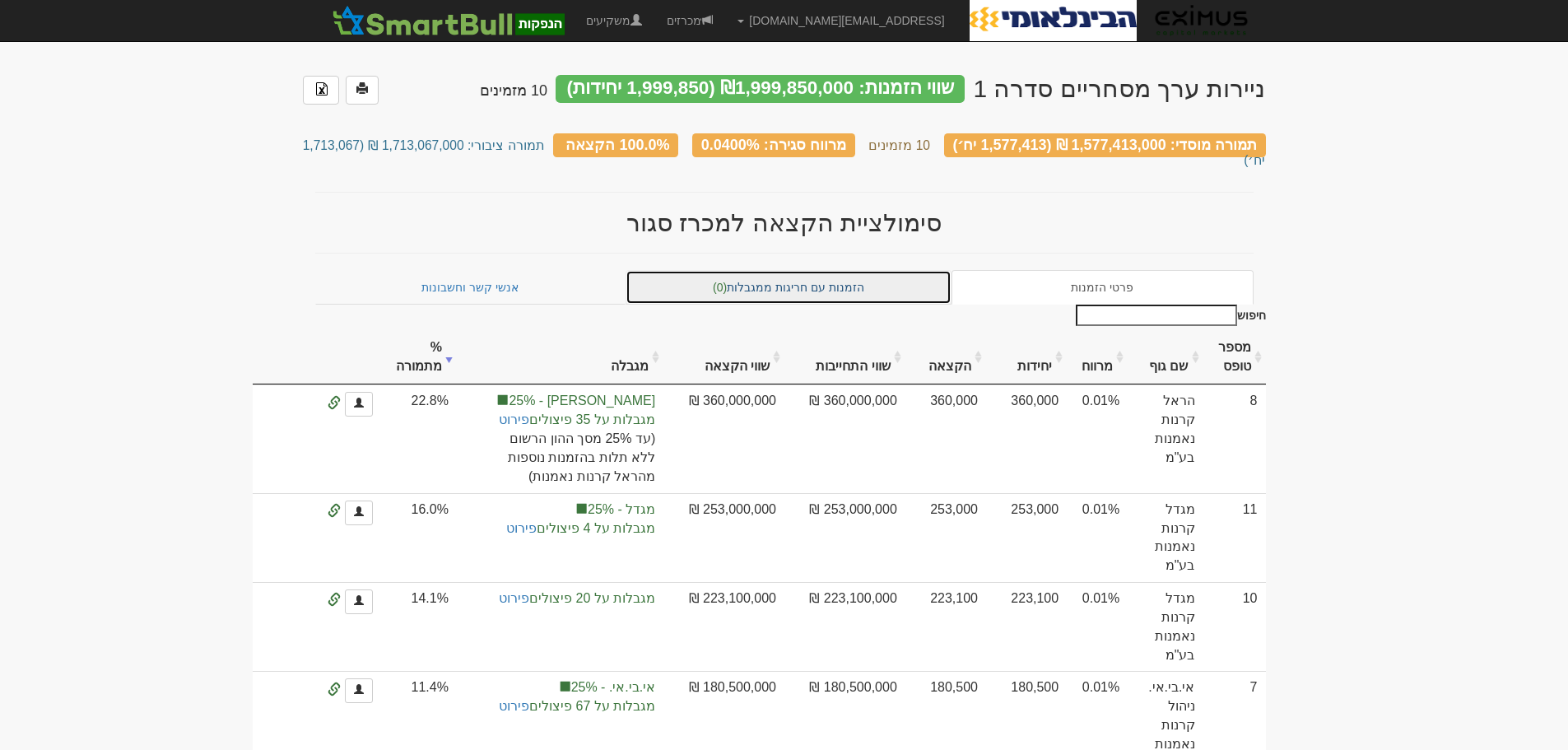
click at [851, 270] on link "הזמנות עם חריגות ממגבלות (0)" at bounding box center [788, 287] width 326 height 34
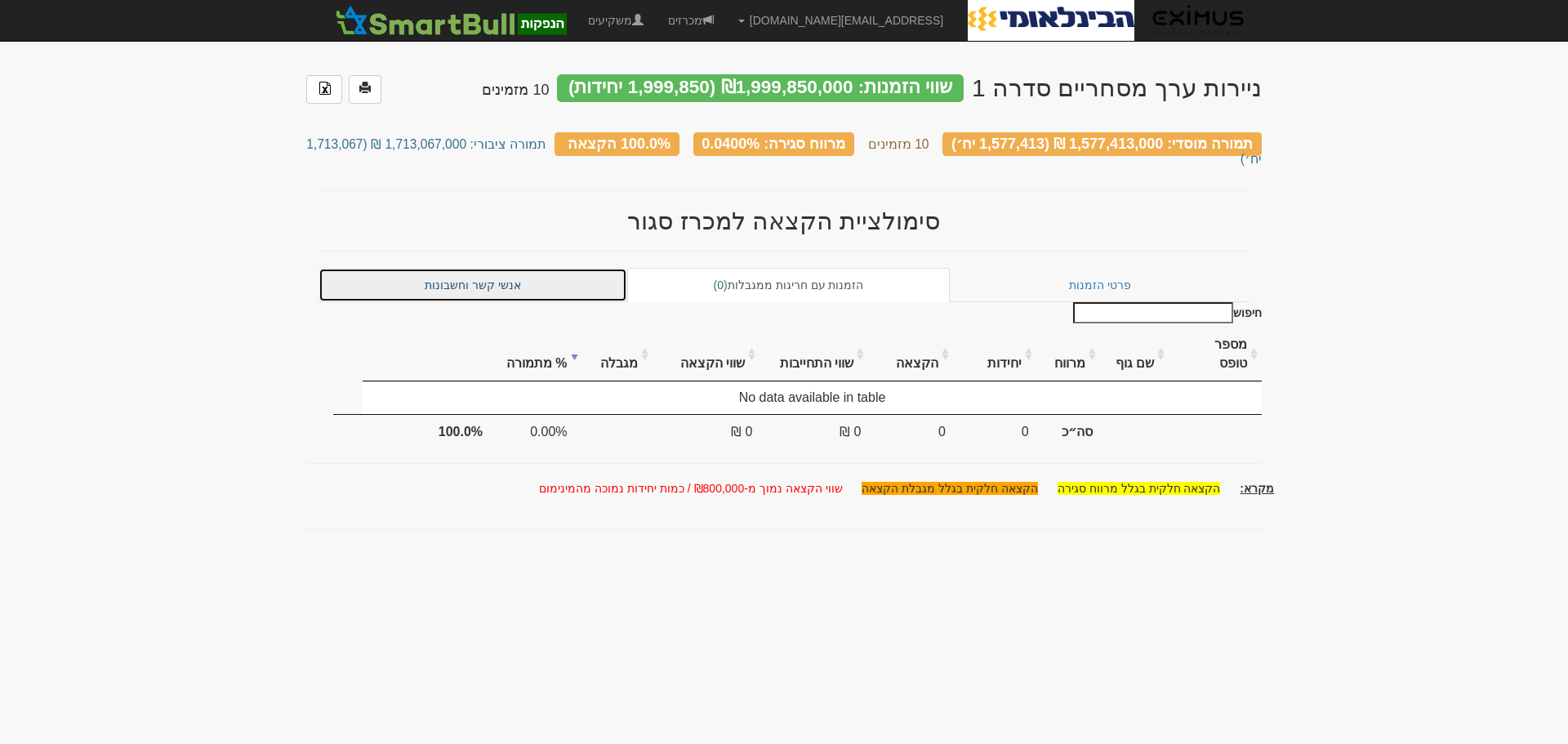
click at [555, 268] on link "אנשי קשר וחשבונות" at bounding box center [473, 285] width 309 height 34
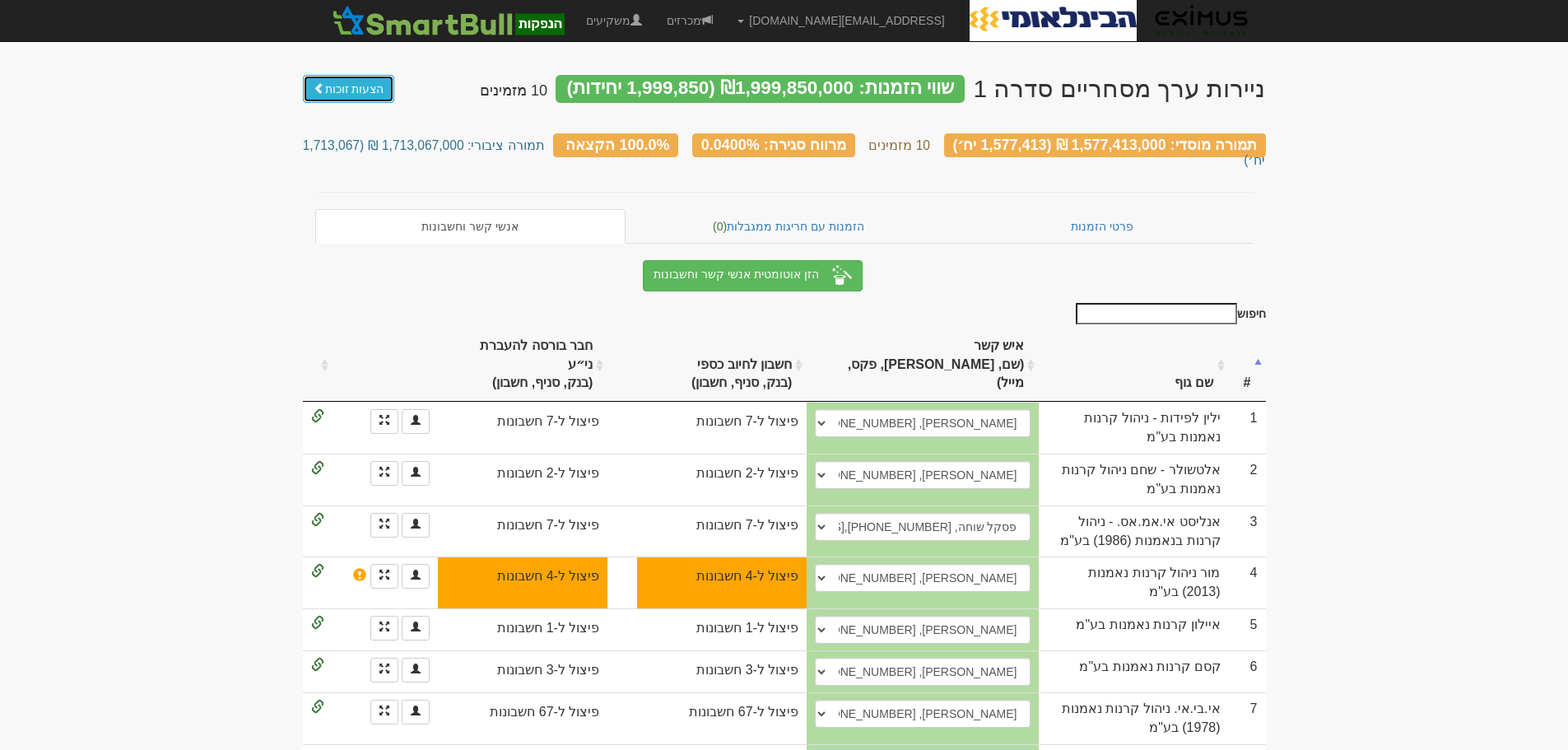
click at [356, 85] on link "הצעות זוכות" at bounding box center [348, 89] width 92 height 28
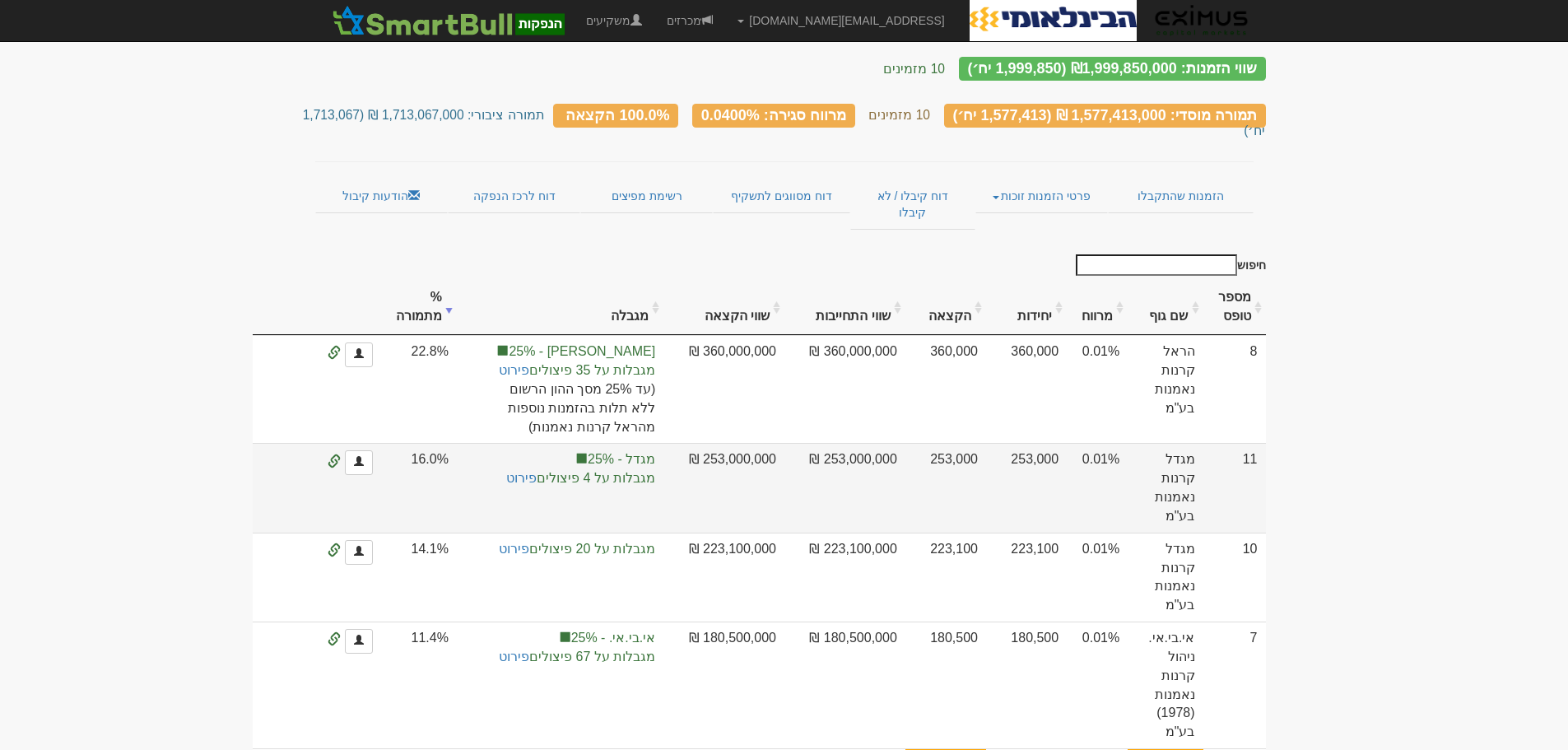
scroll to position [329, 0]
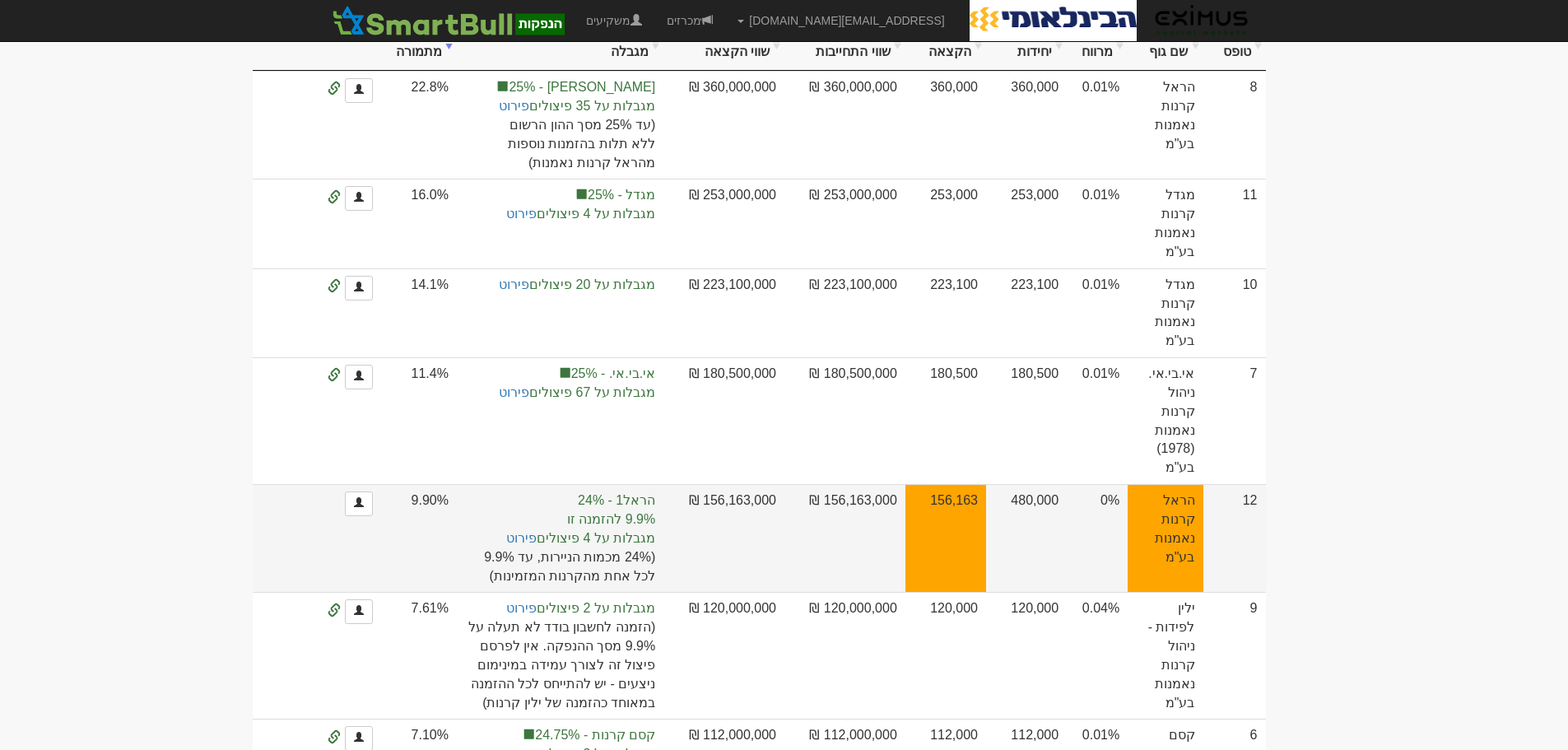
click at [595, 491] on span "הראל1 - 24%" at bounding box center [560, 500] width 190 height 19
click at [637, 491] on span "הראל1 - 24%" at bounding box center [560, 500] width 190 height 19
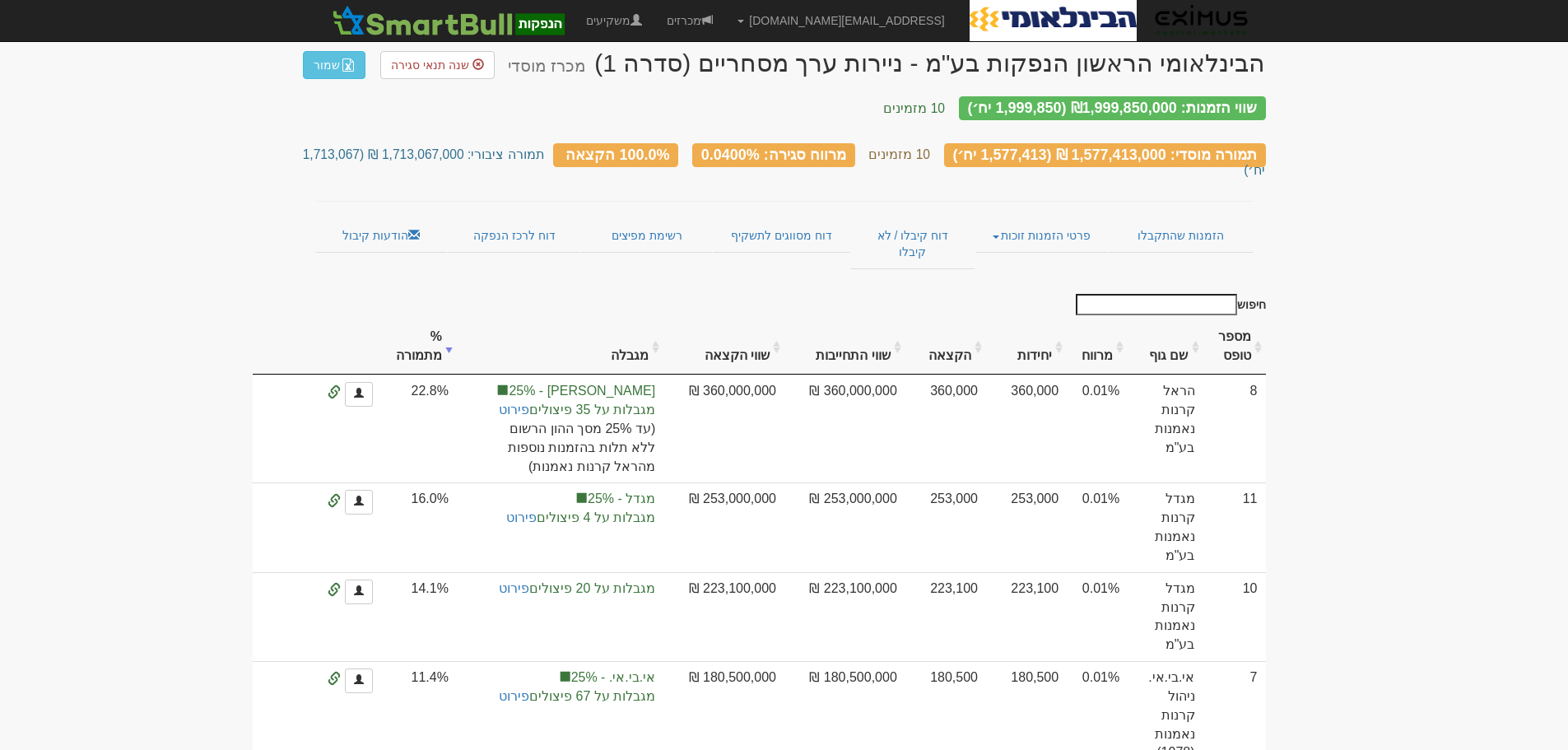
scroll to position [0, 0]
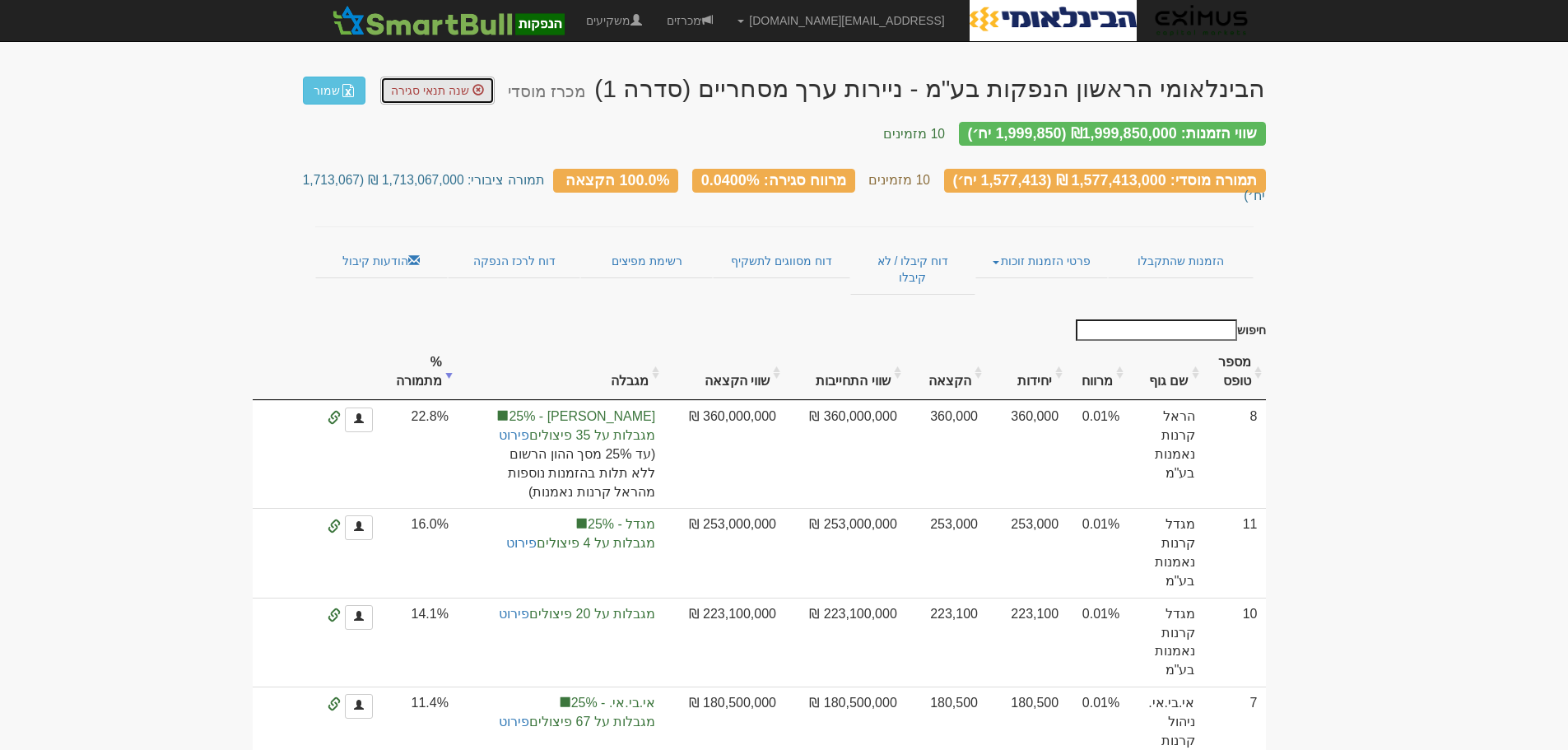
click at [429, 89] on span "שנה תנאי סגירה" at bounding box center [430, 90] width 78 height 13
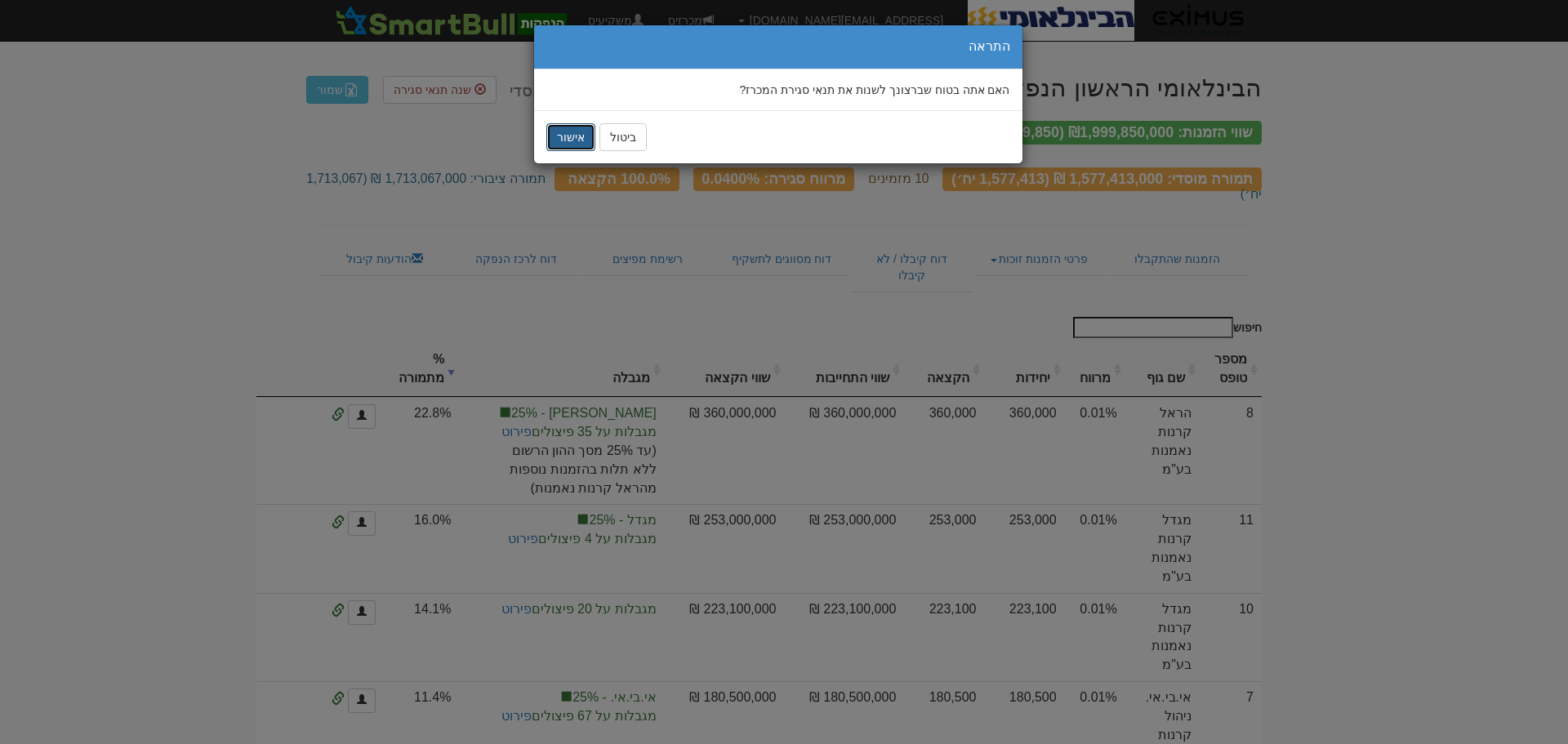
click at [569, 136] on button "אישור" at bounding box center [570, 137] width 49 height 28
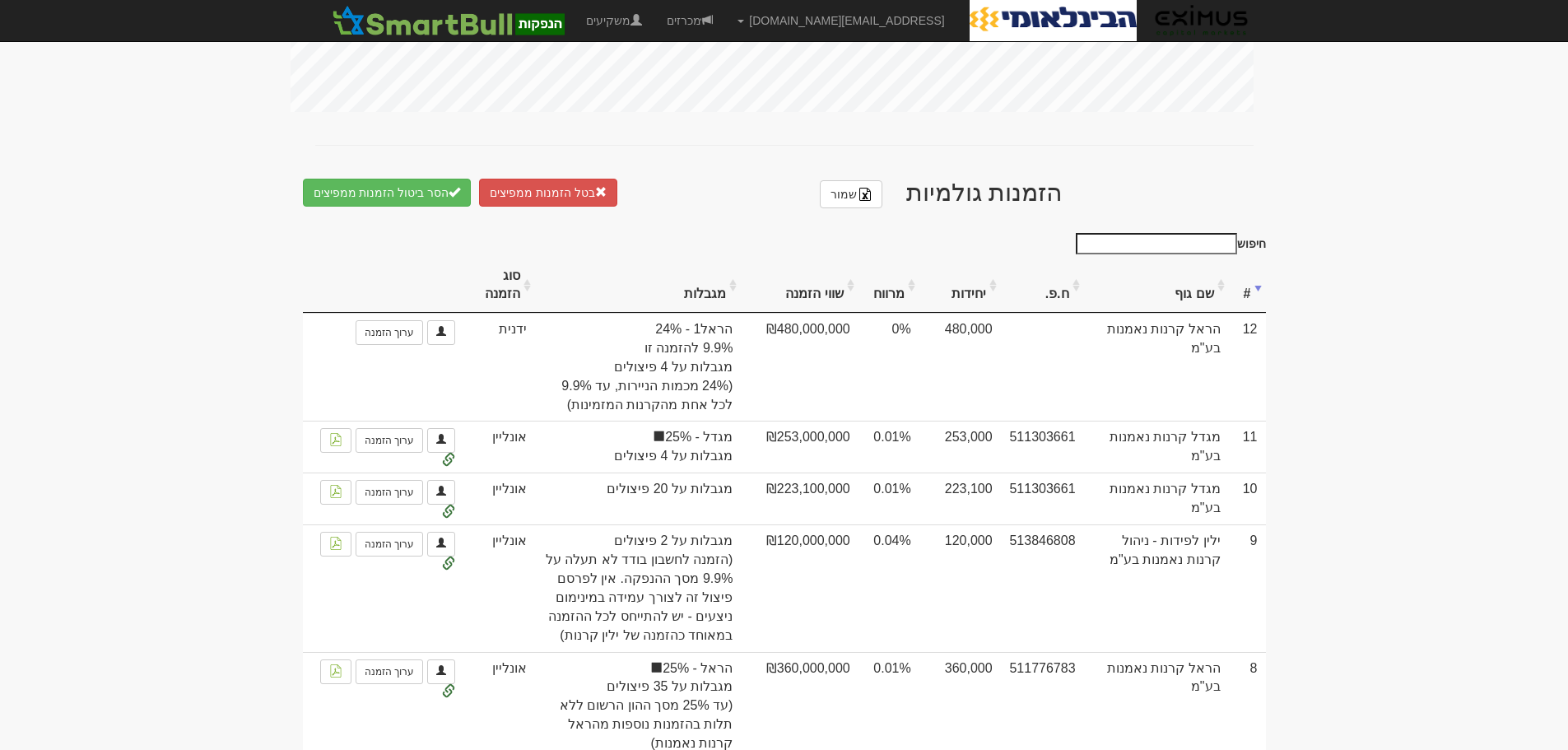
scroll to position [906, 0]
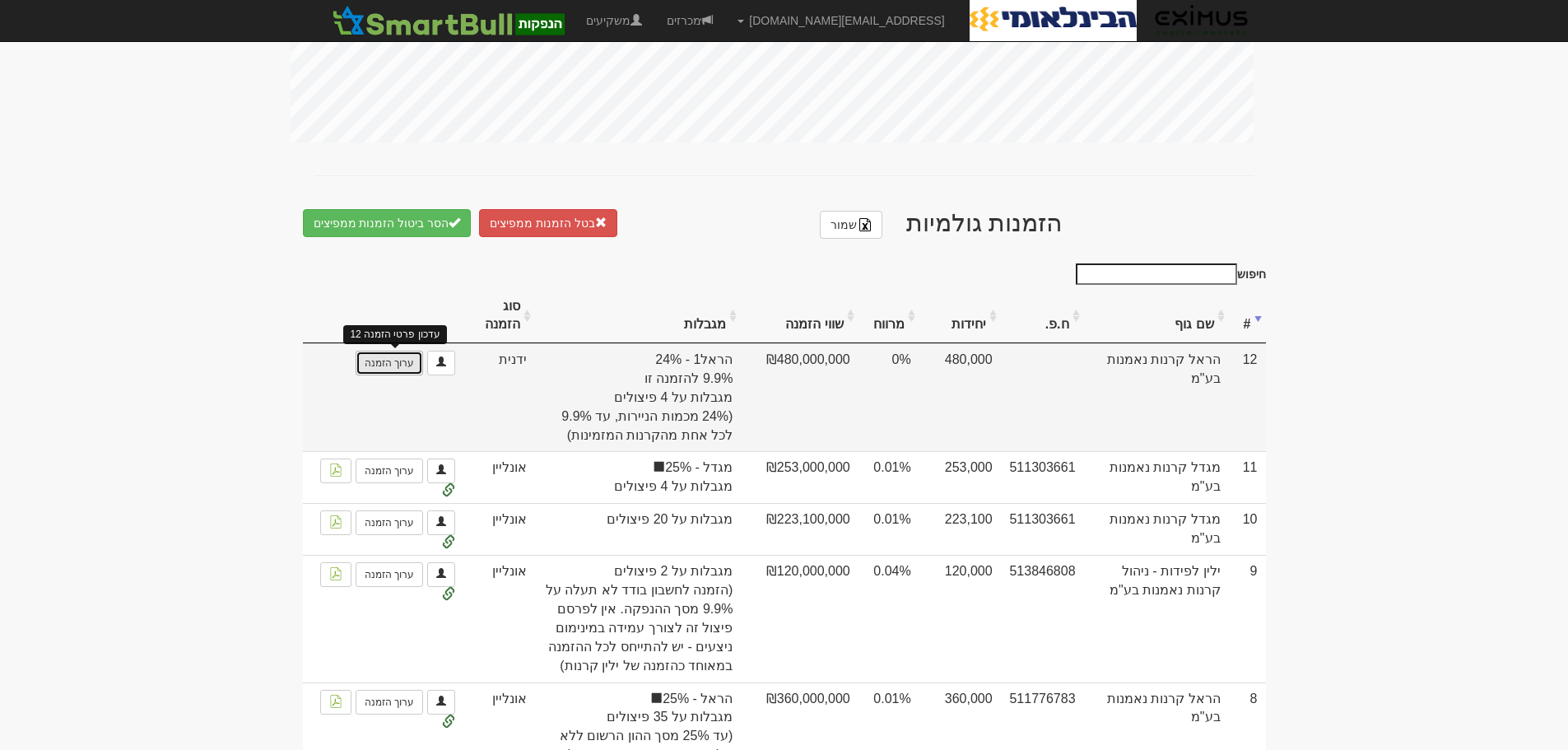
click at [406, 371] on link "ערוך הזמנה" at bounding box center [389, 362] width 67 height 25
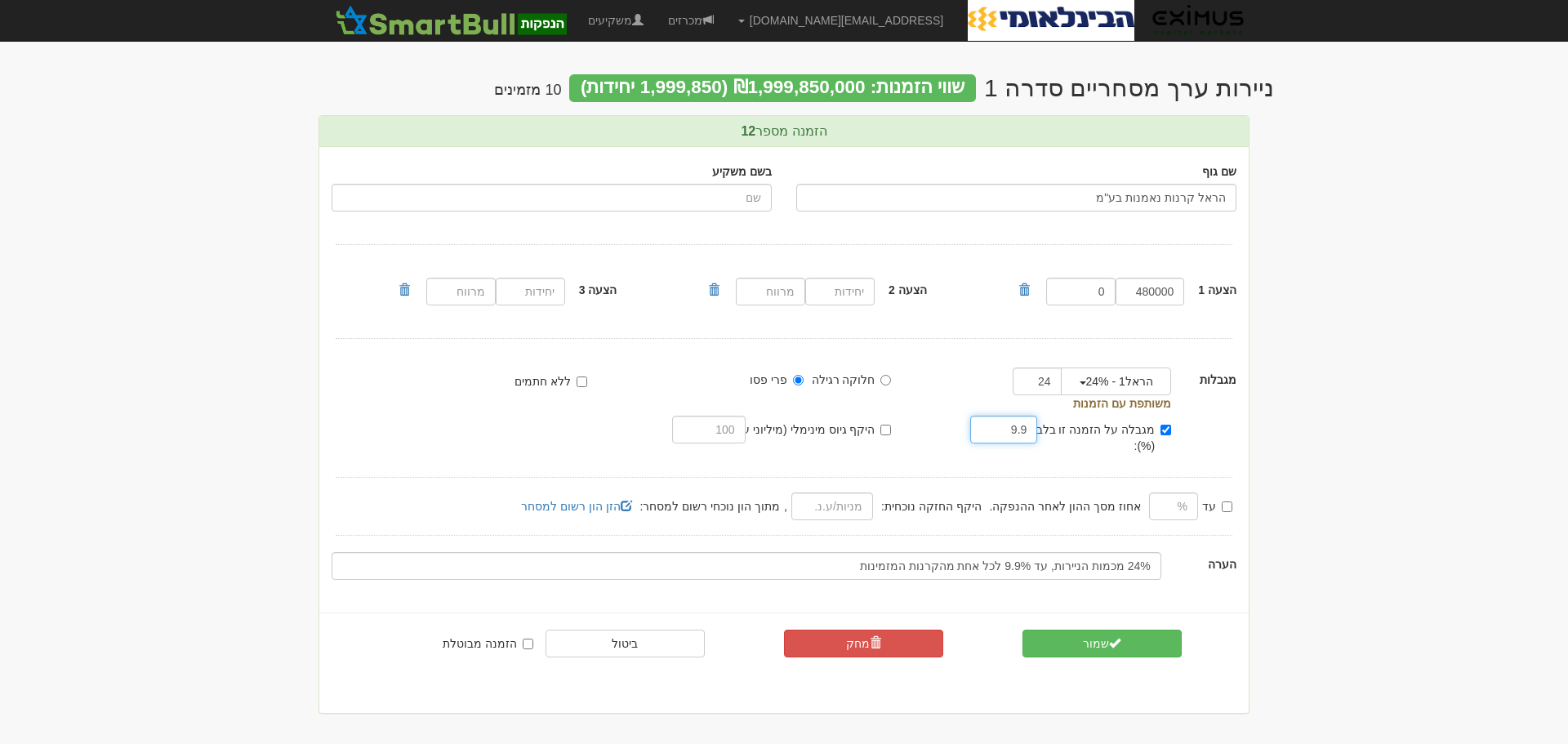
click at [1016, 426] on input "9.9" at bounding box center [1004, 430] width 67 height 28
click at [1162, 427] on input "מגבלה על הזמנה זו בלבד (%):" at bounding box center [1165, 429] width 10 height 10
checkbox input "false"
click at [1119, 637] on span "submit" at bounding box center [1115, 642] width 11 height 11
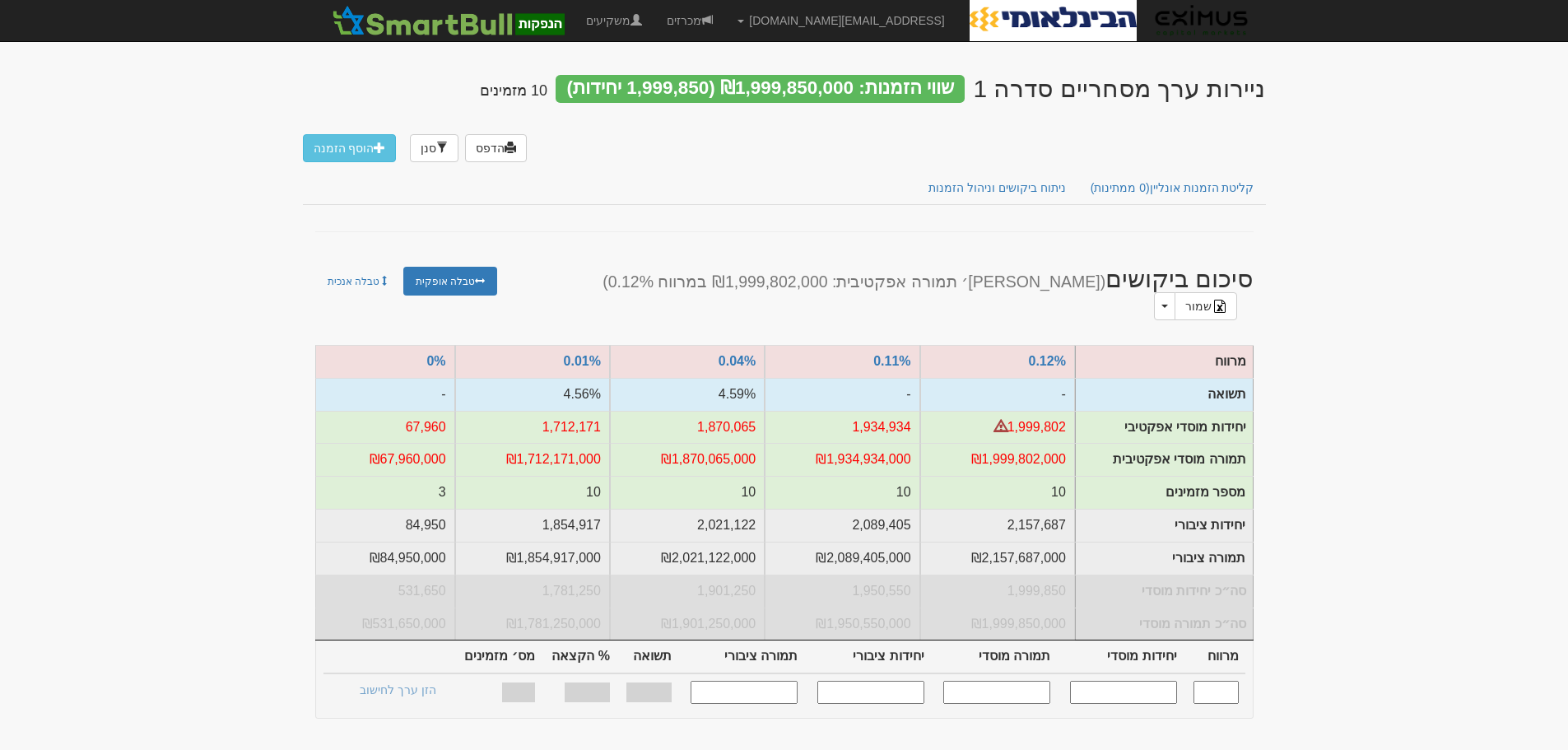
click at [1103, 681] on input "text" at bounding box center [1123, 692] width 107 height 22
type input "1,300,000"
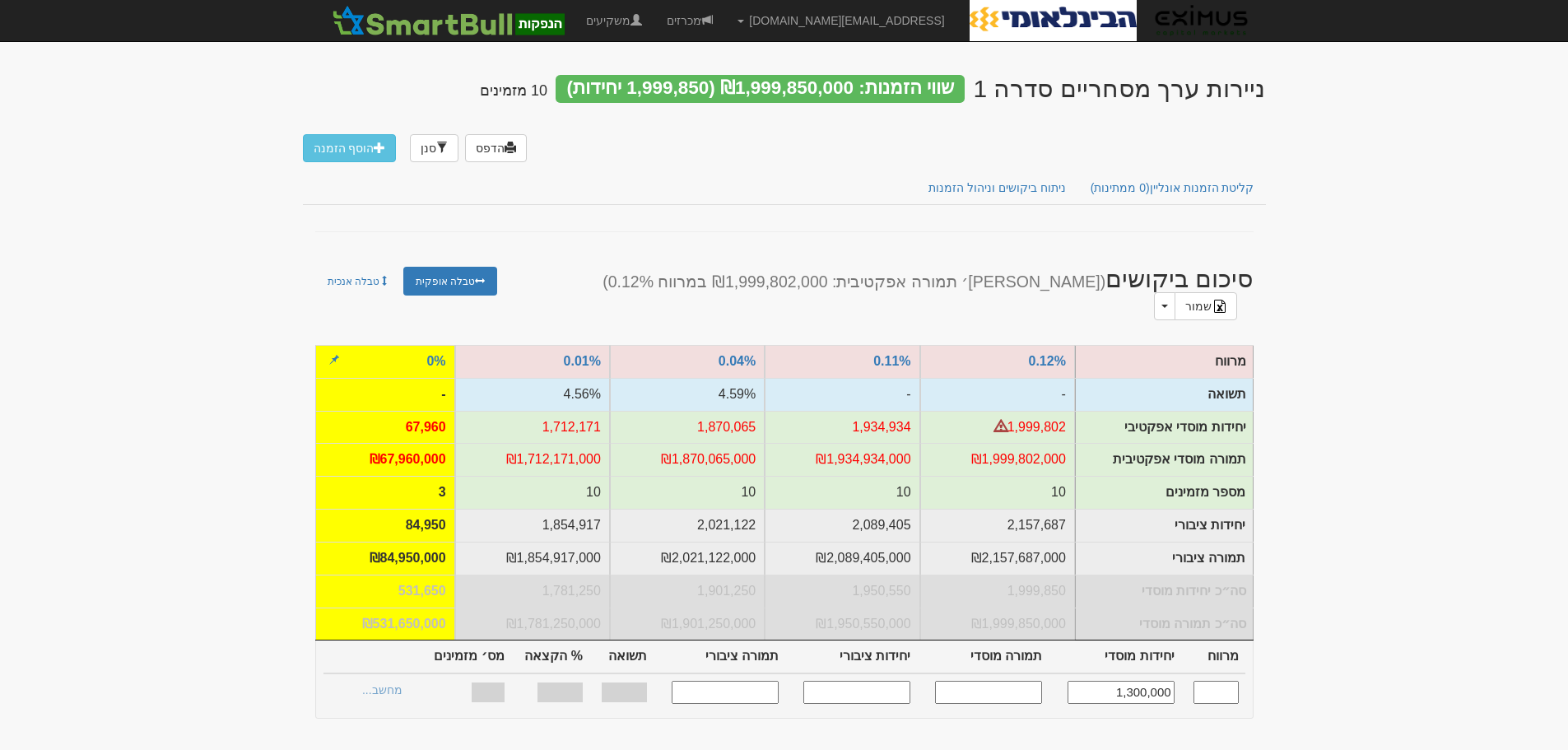
type input "0.010"
type input "1,300,000,000"
type input "1,421,053"
type input "1,421,053,000"
type input "74.93%"
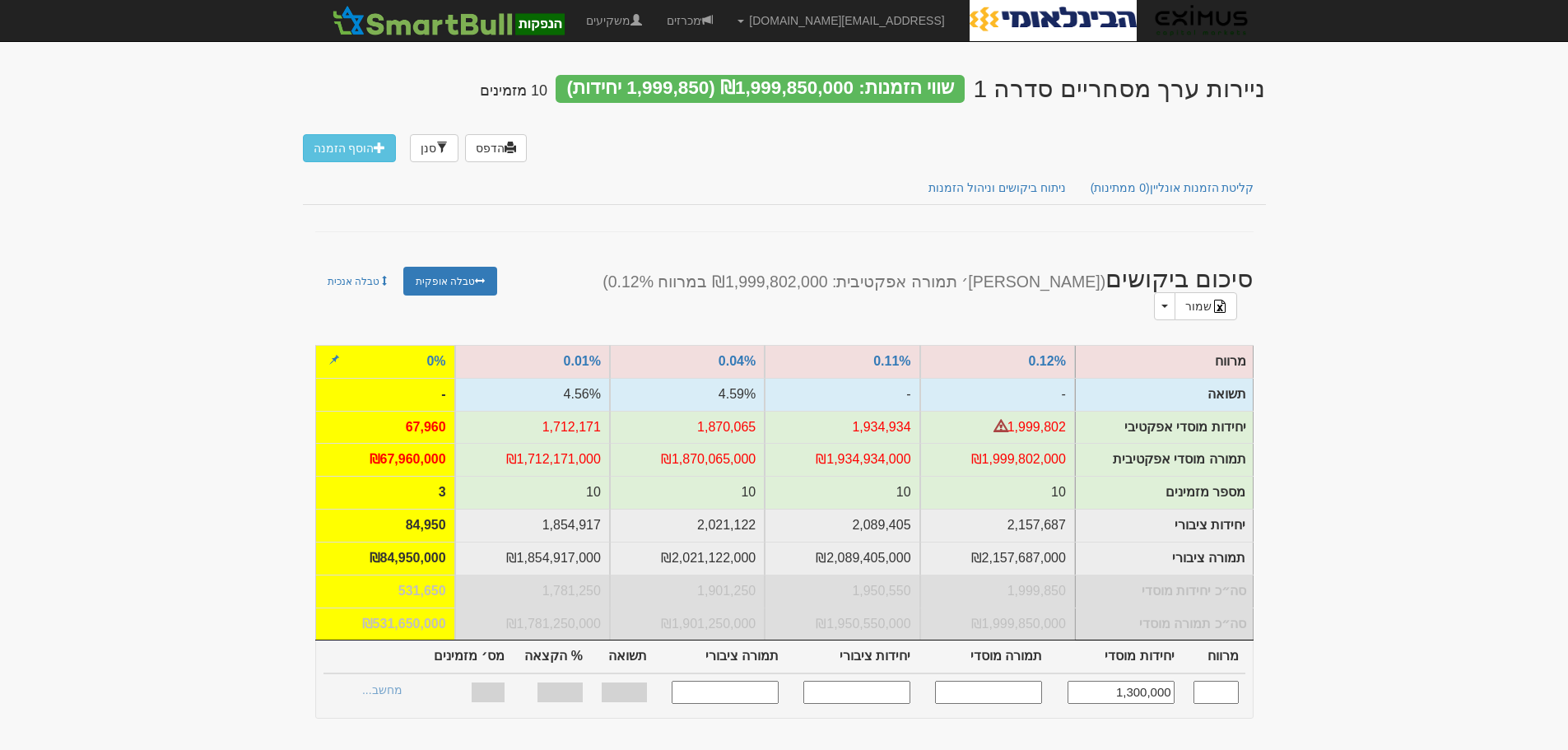
type input "10"
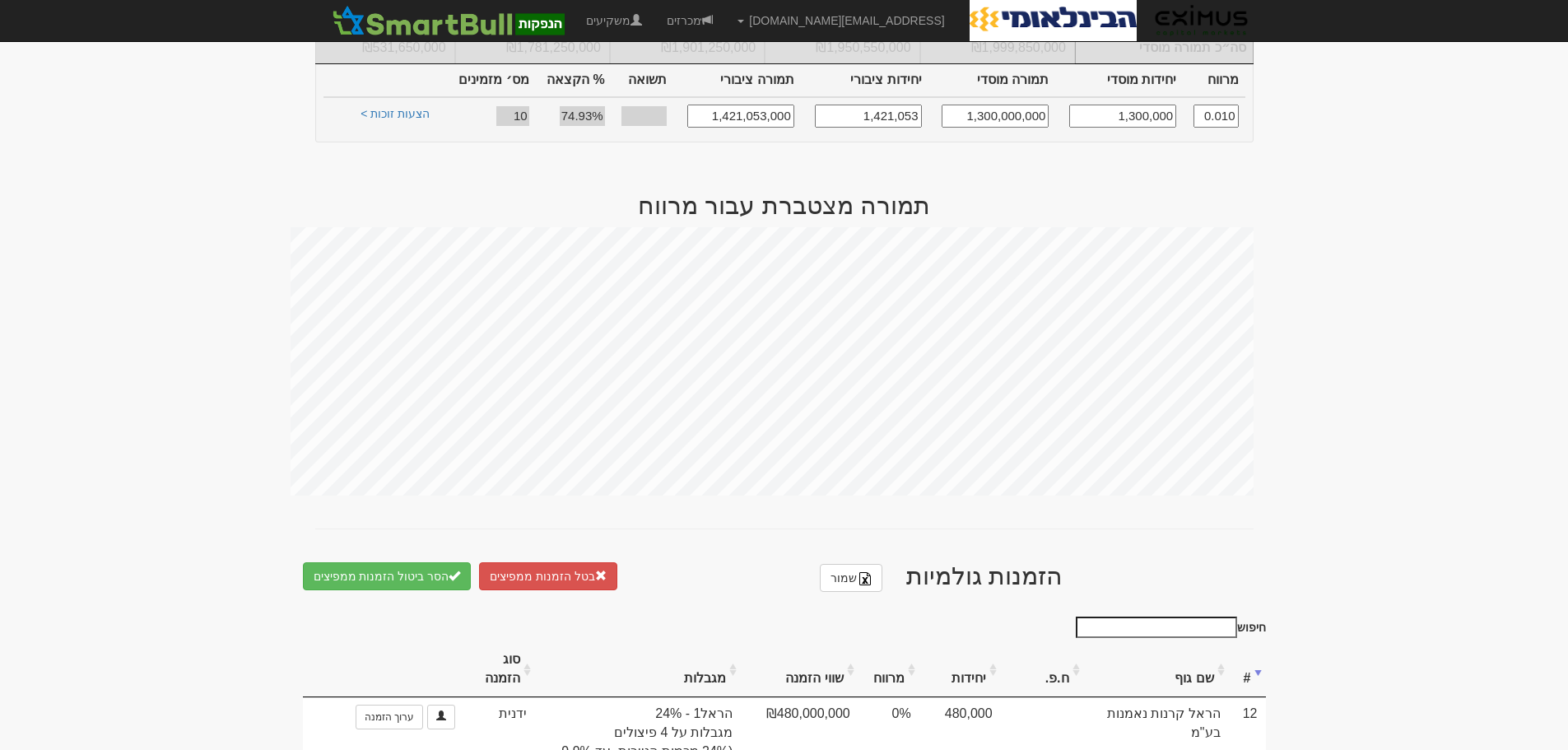
scroll to position [494, 0]
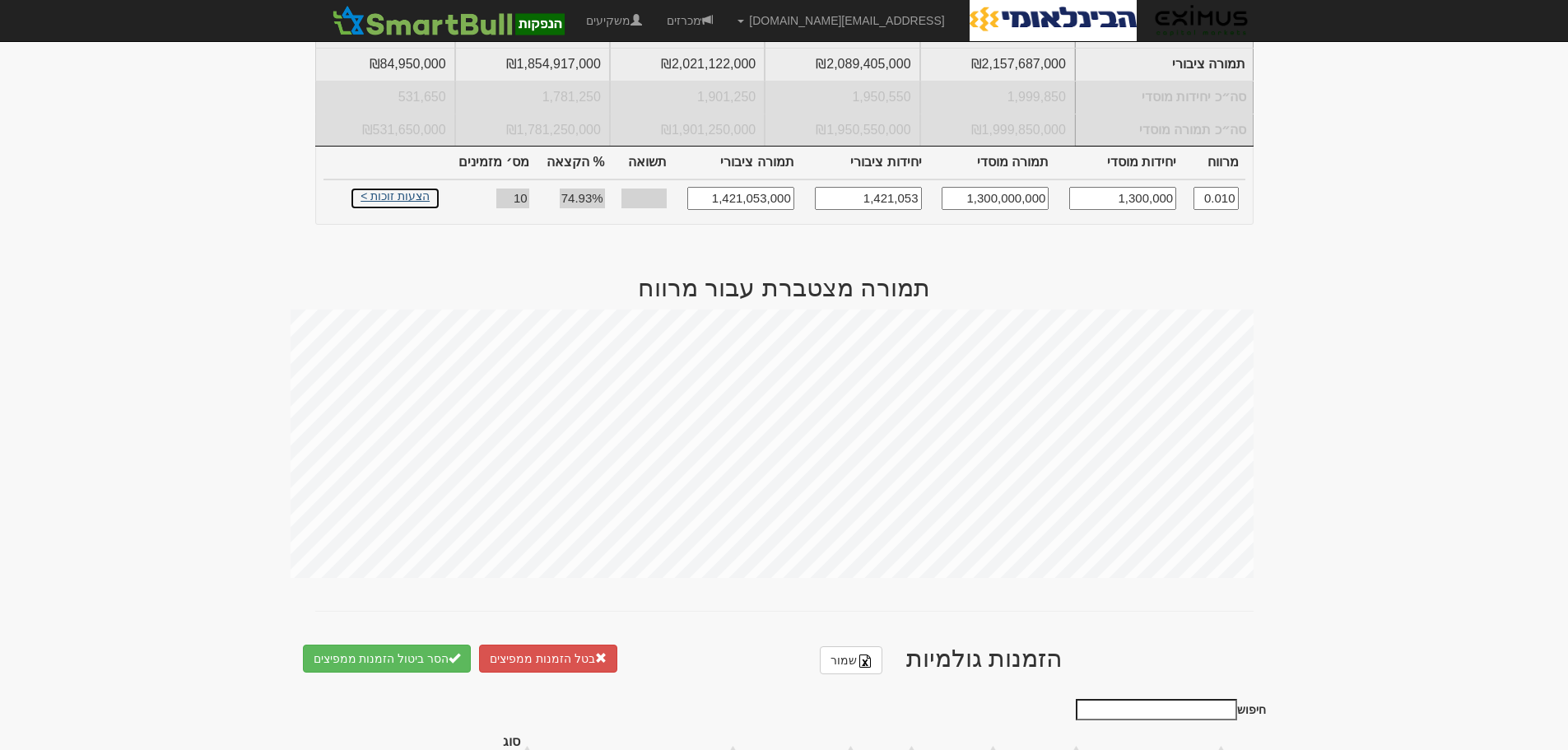
click at [404, 187] on link "הצעות זוכות >" at bounding box center [394, 198] width 90 height 23
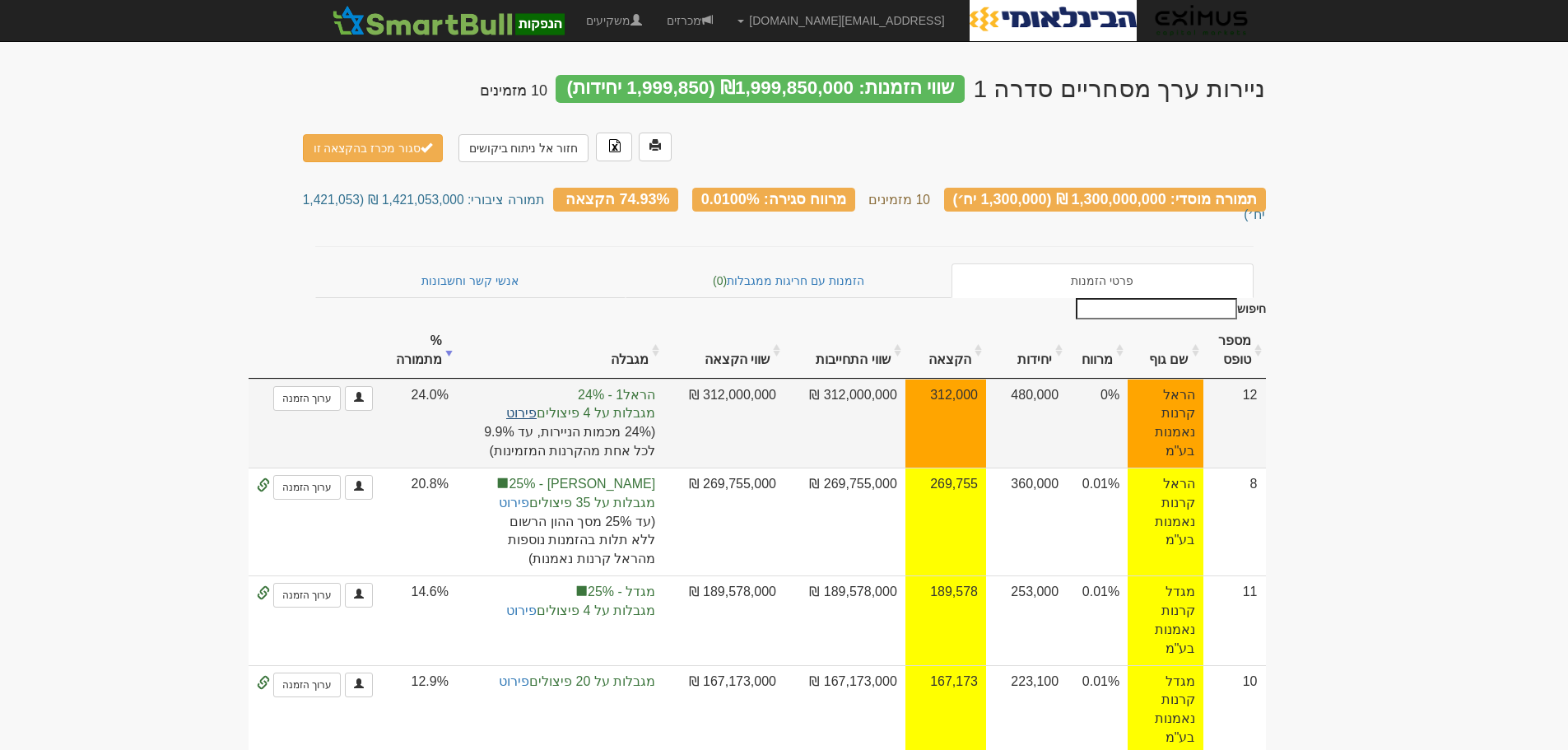
click at [533, 406] on link "פירוט" at bounding box center [521, 413] width 31 height 14
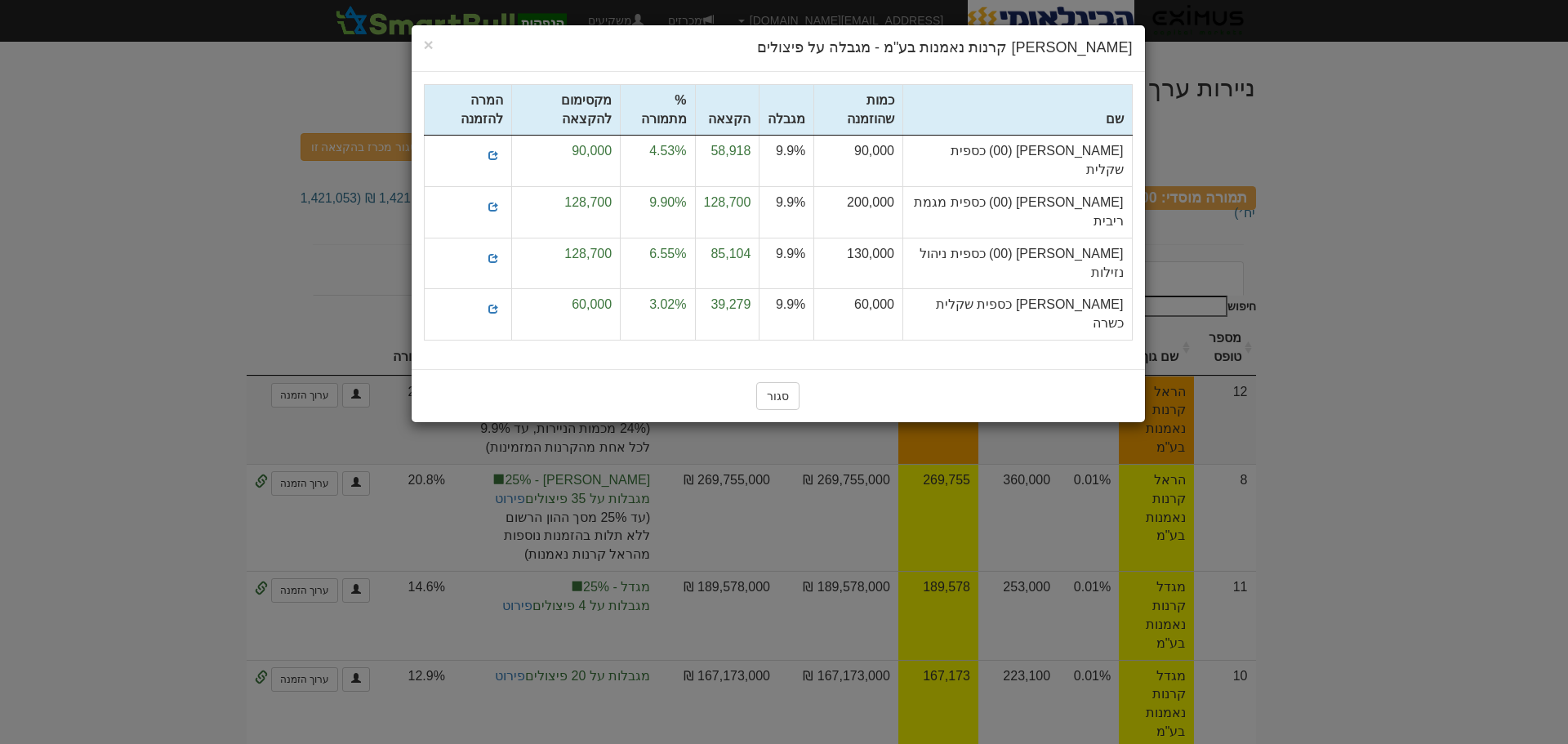
click at [1452, 195] on div "× Close הראל קרנות נאמנות בע"מ - מגבלה על פיצולים שם" at bounding box center [784, 372] width 1568 height 744
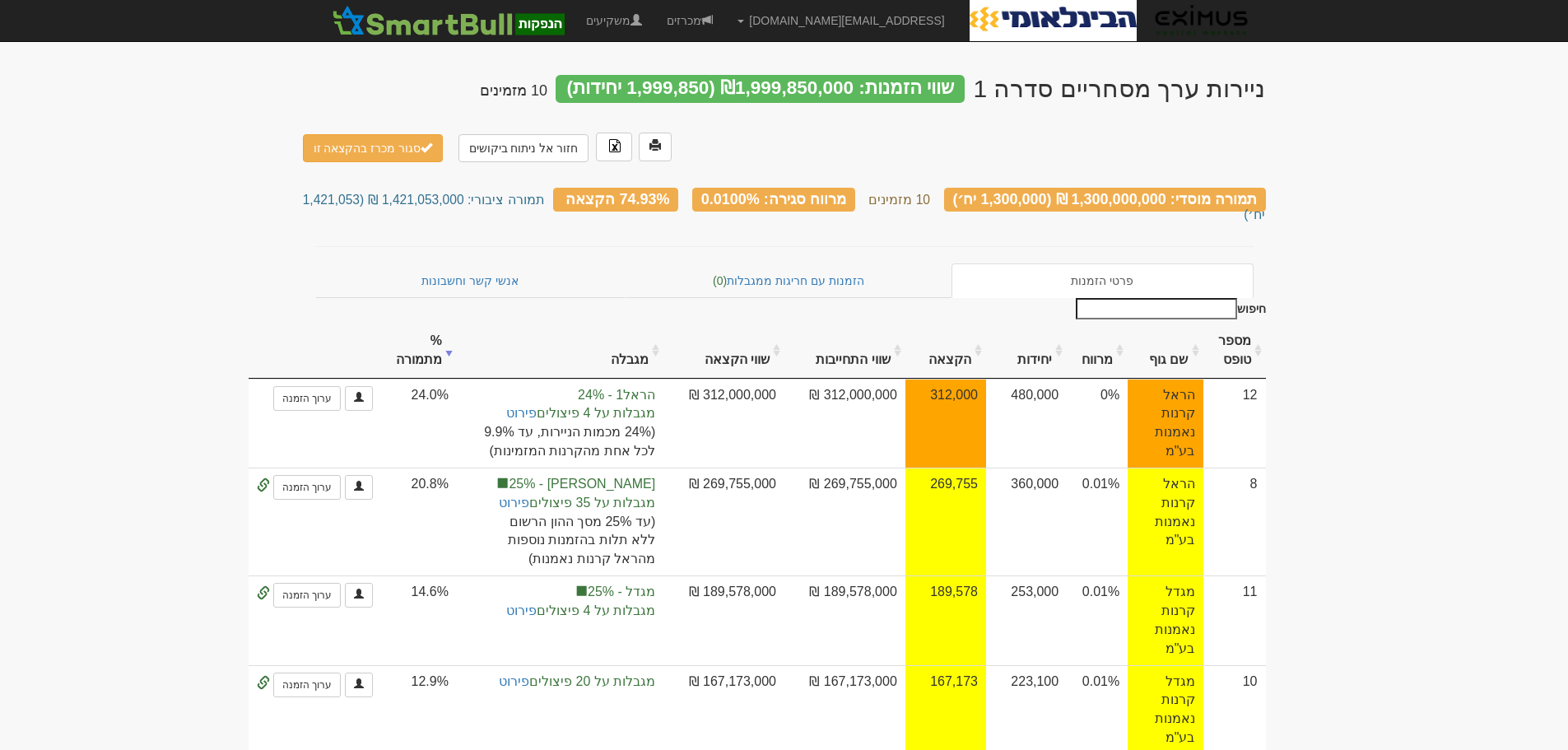
drag, startPoint x: 1444, startPoint y: 116, endPoint x: 1444, endPoint y: 127, distance: 11.0
click at [767, 125] on div "ניירות ערך מסחריים סדרה 1 שווי הזמנות: ₪1,999,850,000 (1,999,850 יחידות) 10 מזמ…" at bounding box center [784, 115] width 963 height 112
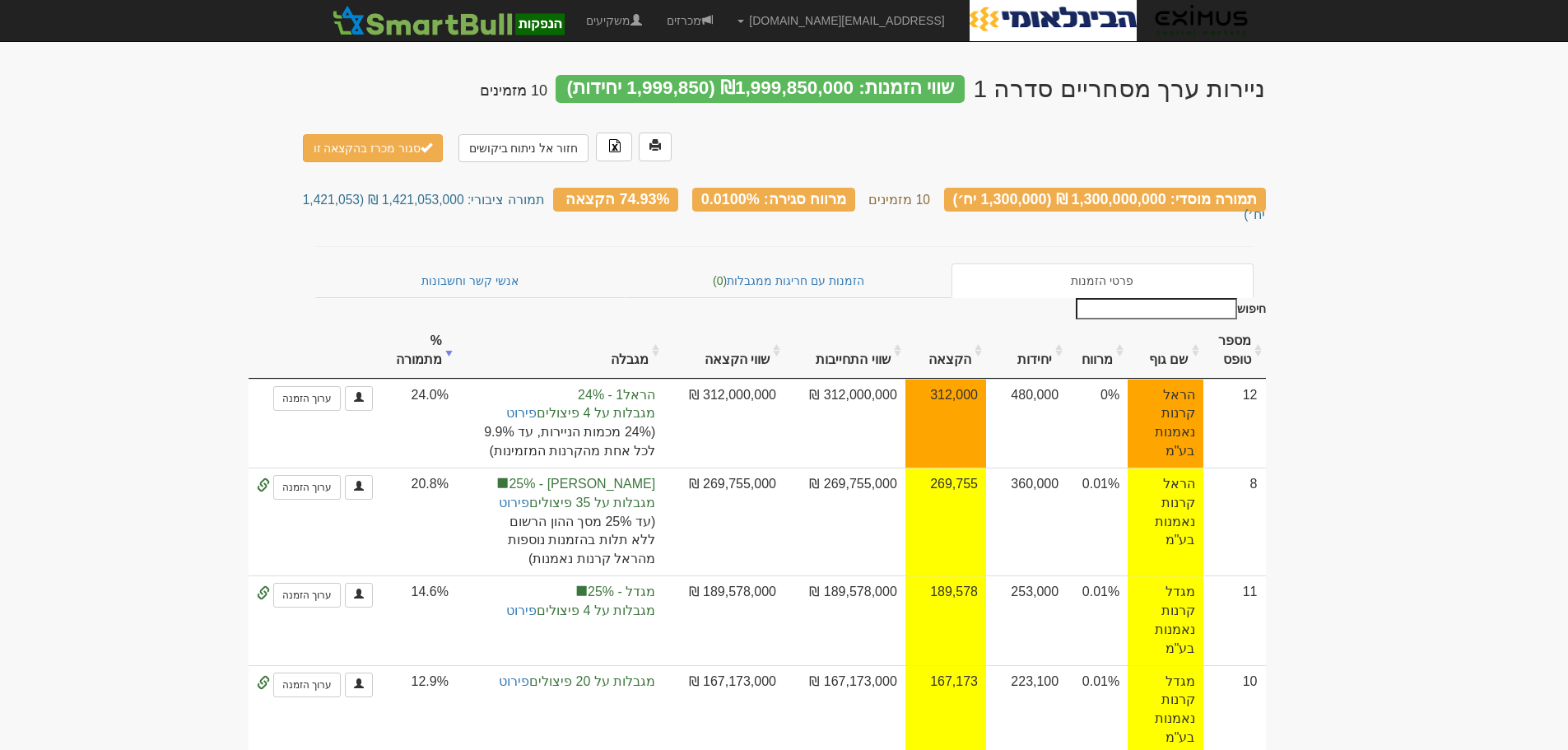
click at [541, 145] on link "חזור אל ניתוח ביקושים" at bounding box center [524, 148] width 130 height 28
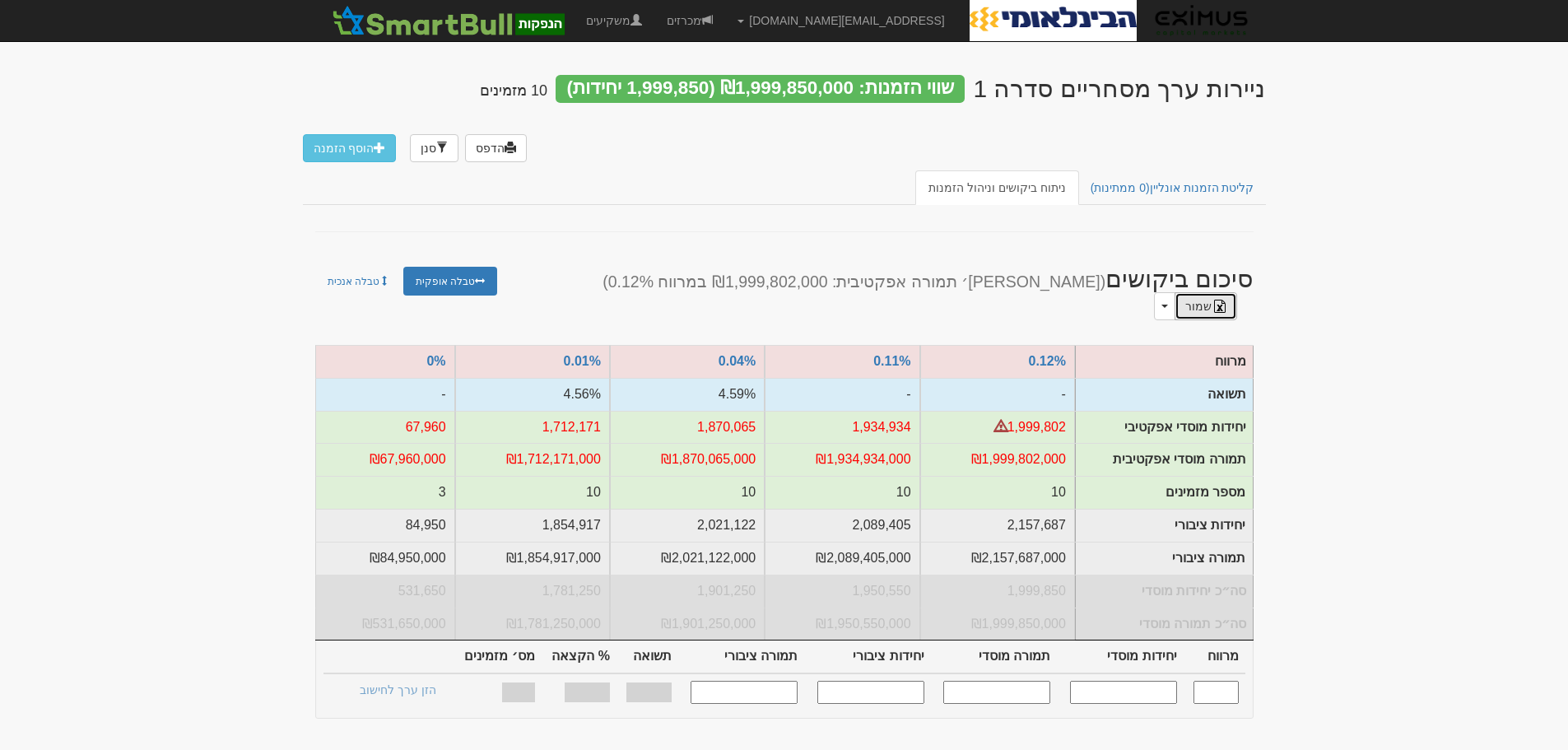
click at [1213, 300] on img at bounding box center [1220, 307] width 13 height 13
